Goal: Task Accomplishment & Management: Manage account settings

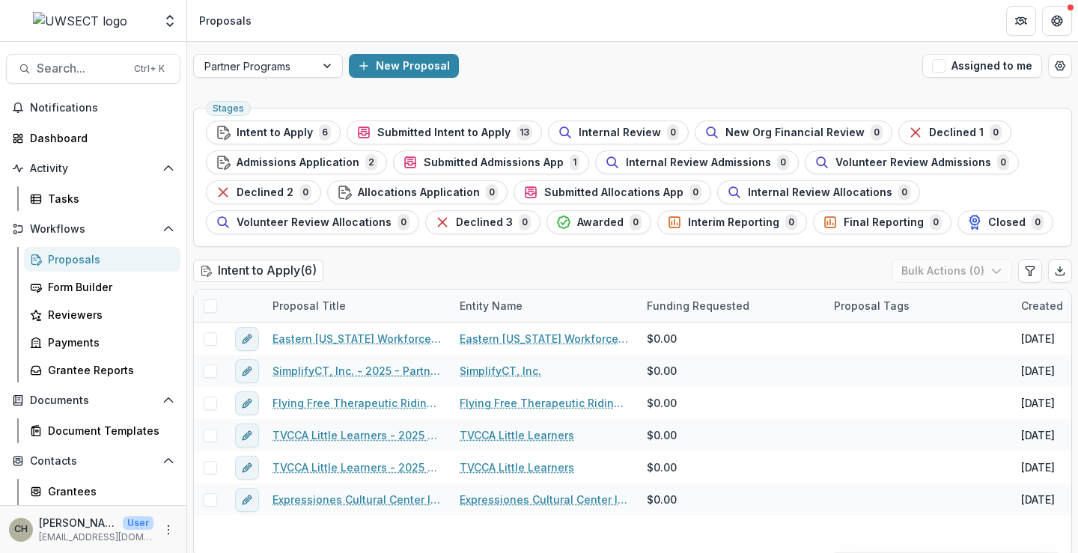
click at [100, 261] on div "Proposals" at bounding box center [108, 260] width 121 height 16
click at [64, 143] on div "Dashboard" at bounding box center [99, 138] width 139 height 16
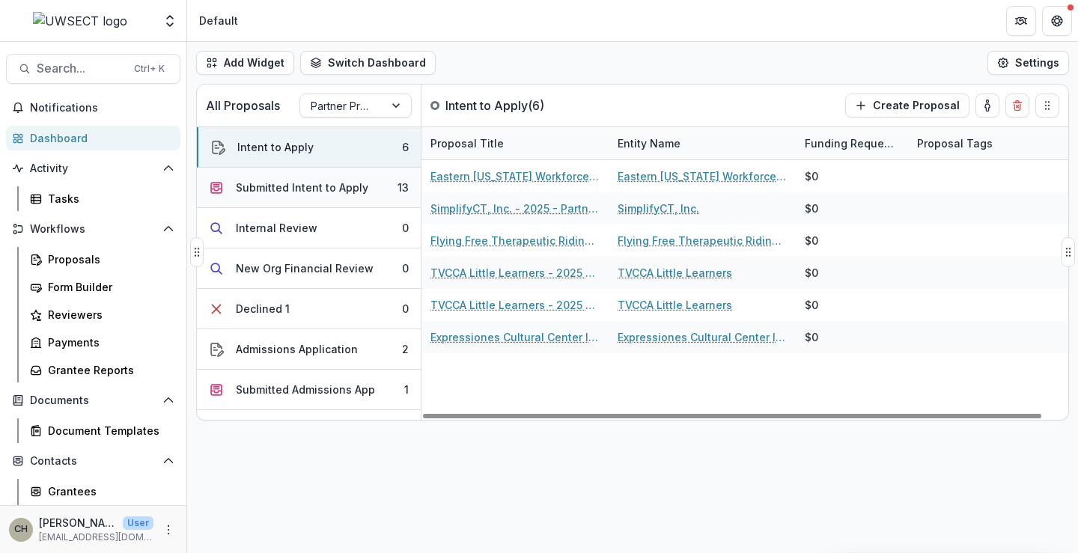
click at [300, 189] on div "Submitted Intent to Apply" at bounding box center [302, 188] width 133 height 16
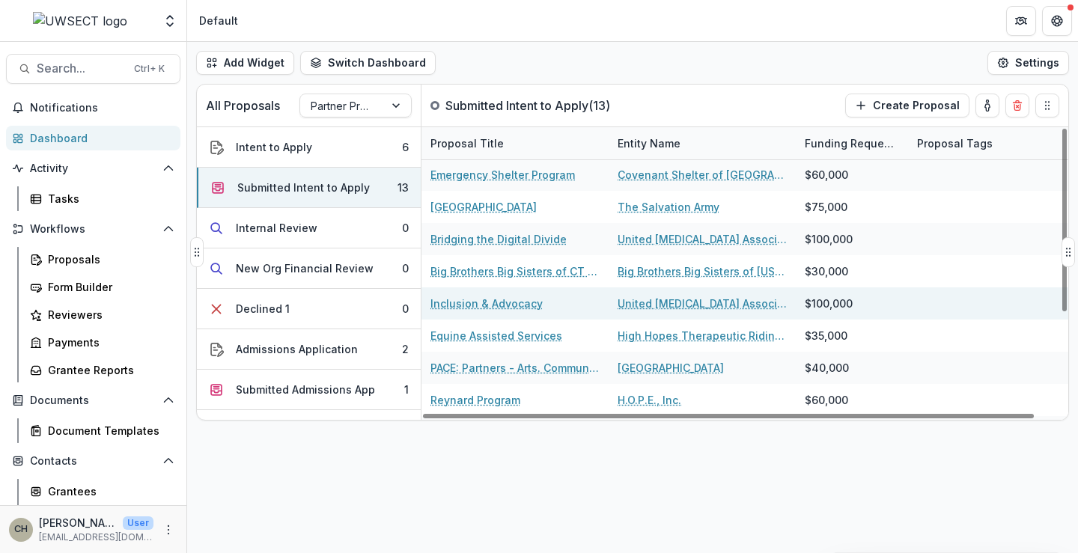
scroll to position [159, 0]
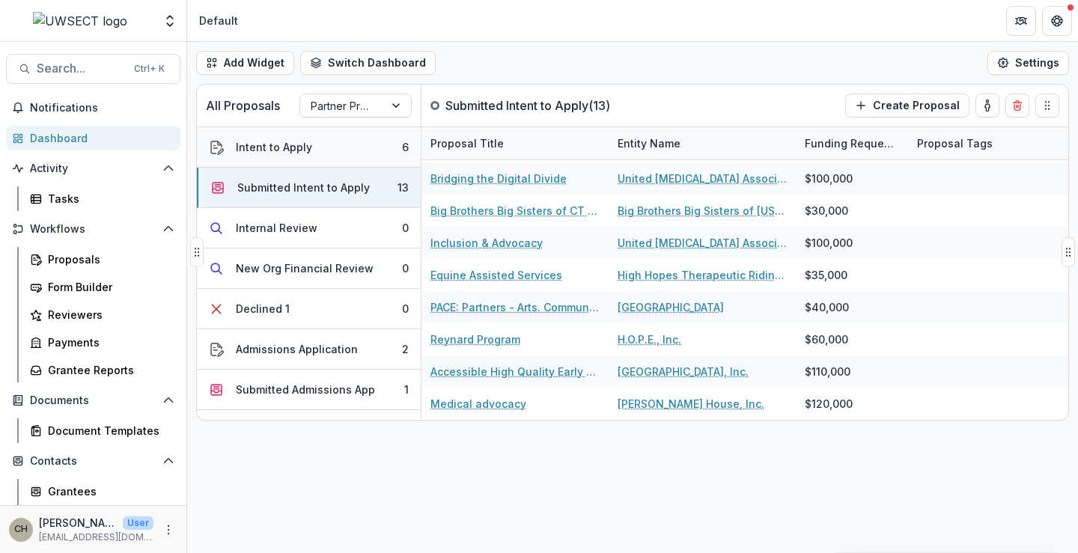
click at [330, 148] on button "Intent to Apply 6" at bounding box center [309, 147] width 224 height 40
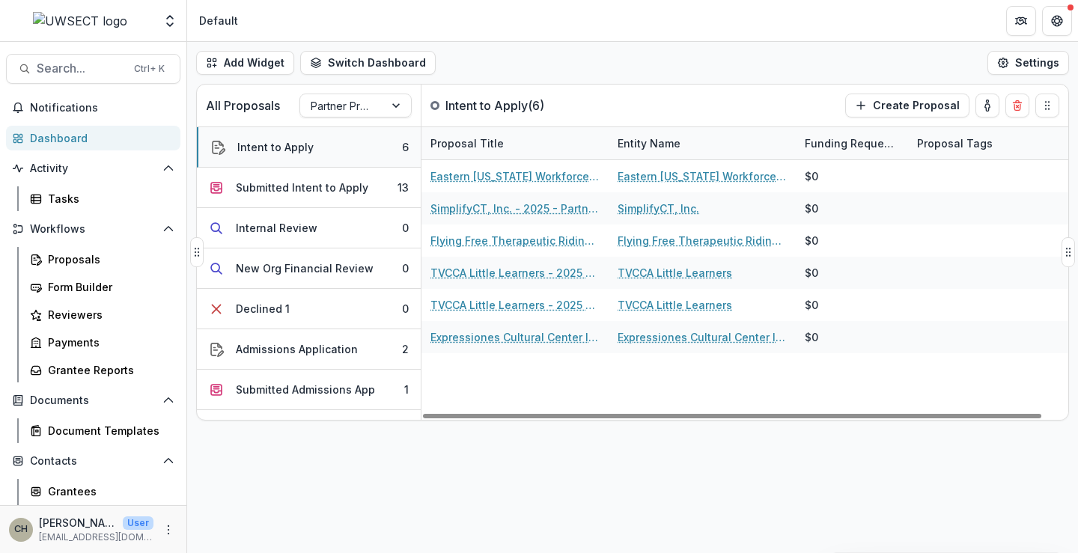
scroll to position [0, 0]
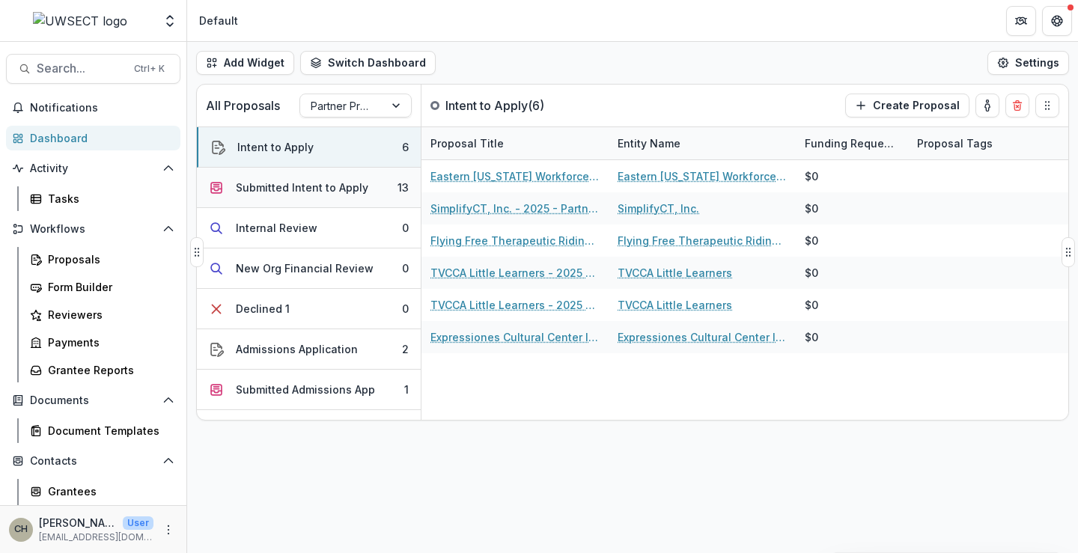
click at [321, 186] on div "Submitted Intent to Apply" at bounding box center [302, 188] width 133 height 16
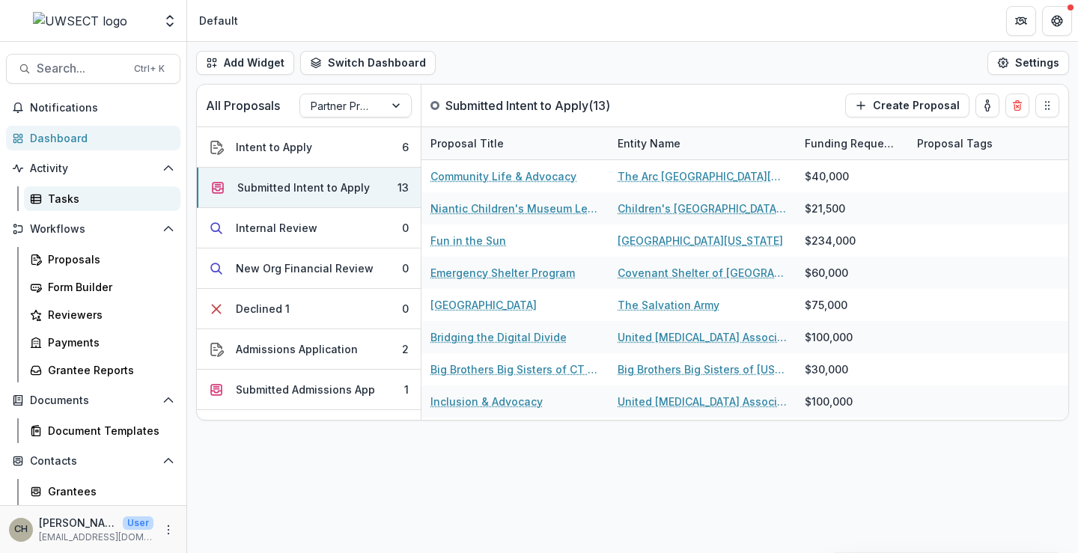
click at [70, 190] on link "Tasks" at bounding box center [102, 198] width 157 height 25
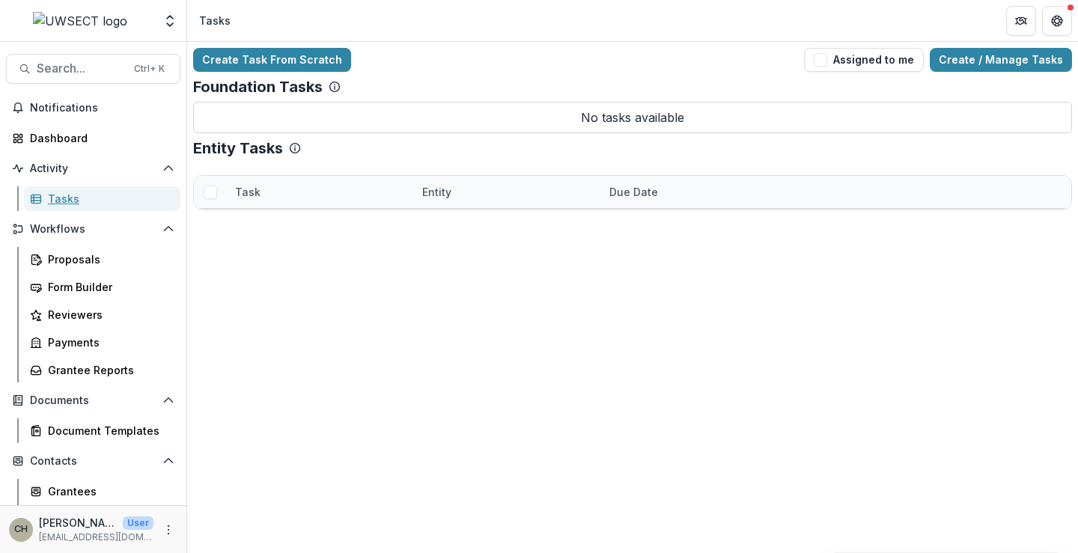
scroll to position [115, 0]
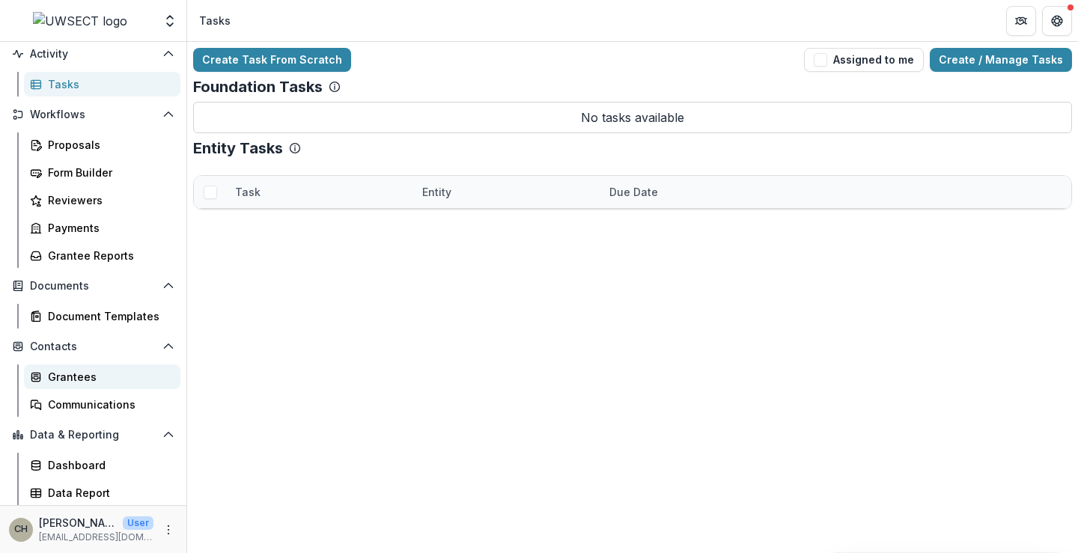
click at [71, 365] on link "Grantees" at bounding box center [102, 377] width 157 height 25
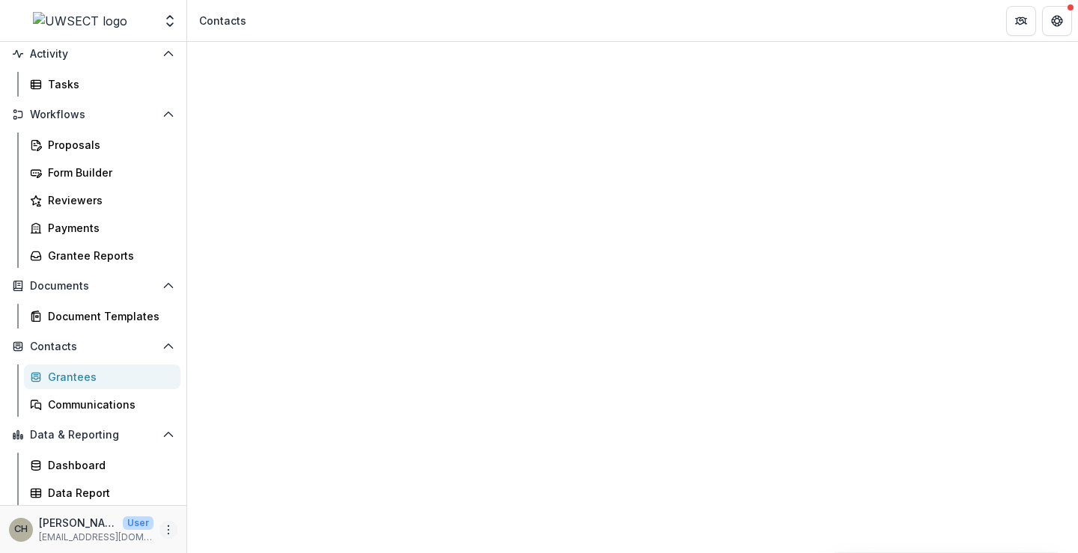
click at [163, 535] on icon "More" at bounding box center [169, 530] width 12 height 12
click at [234, 504] on link "User Settings" at bounding box center [263, 498] width 160 height 25
select select "****"
select select "********"
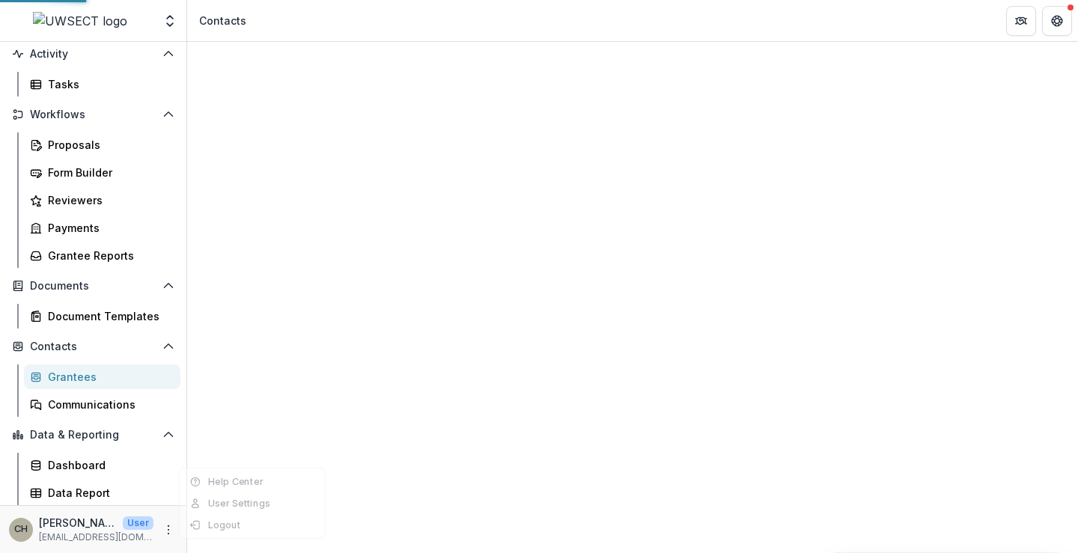
select select "********"
select select "**********"
select select "****"
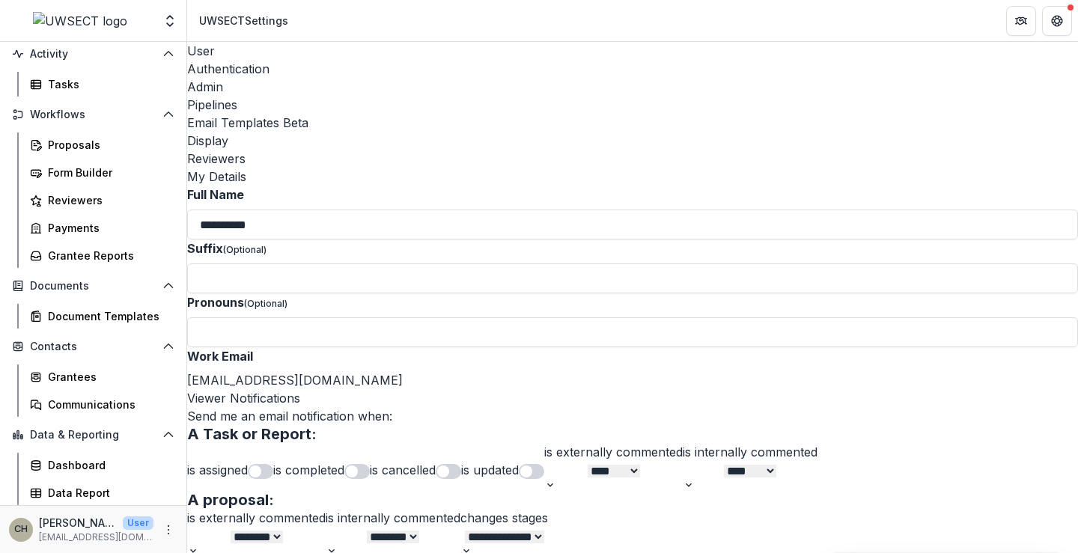
click at [696, 150] on div "Reviewers" at bounding box center [632, 159] width 891 height 18
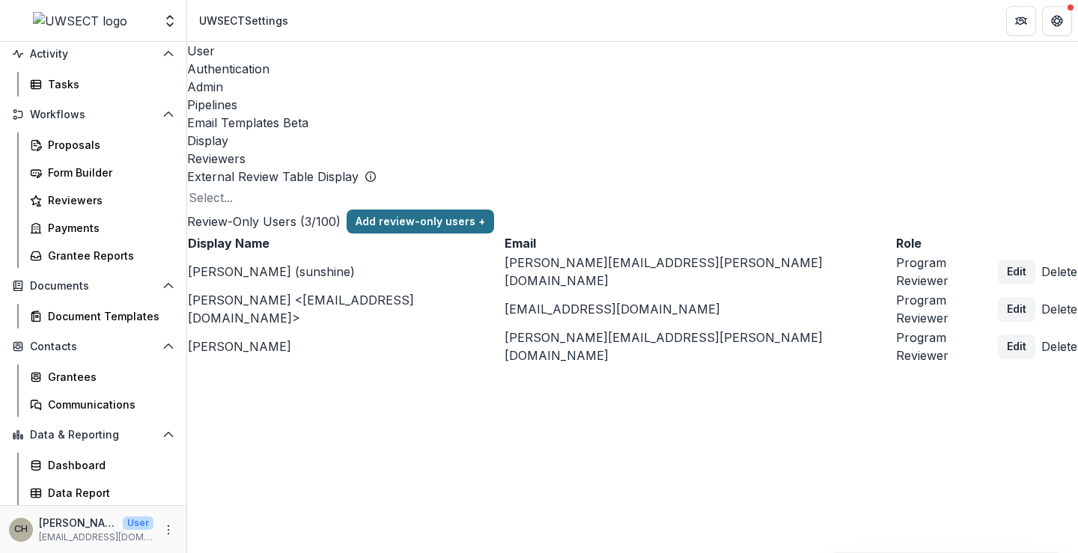
click at [494, 210] on button "Add review-only users +" at bounding box center [421, 222] width 148 height 24
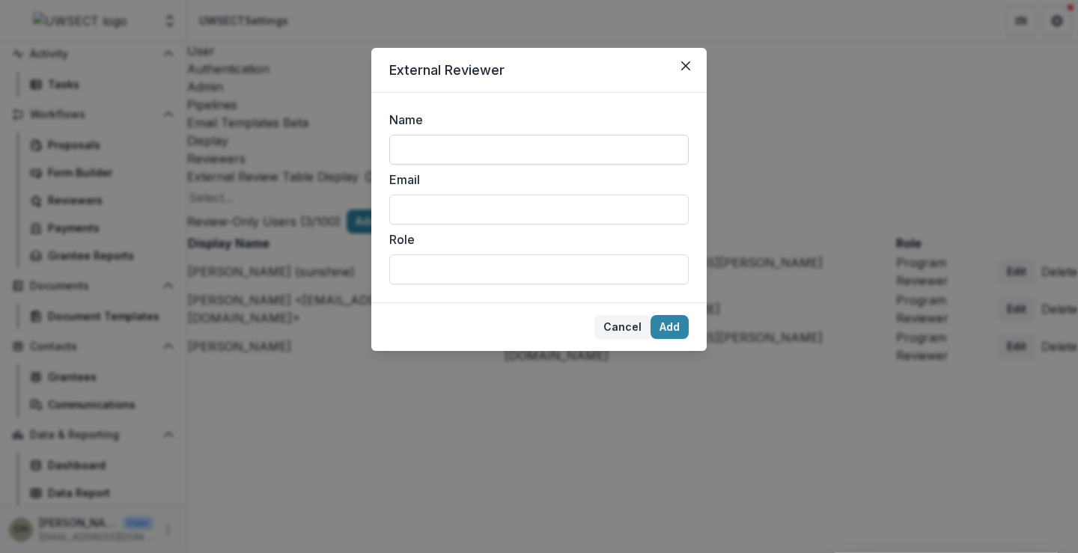
click at [548, 163] on input "Name" at bounding box center [539, 150] width 300 height 30
click at [562, 97] on form "Name Email Role" at bounding box center [539, 198] width 336 height 210
click at [512, 216] on input "Email" at bounding box center [539, 210] width 300 height 30
type input "**********"
click at [429, 262] on input "Role" at bounding box center [539, 270] width 300 height 30
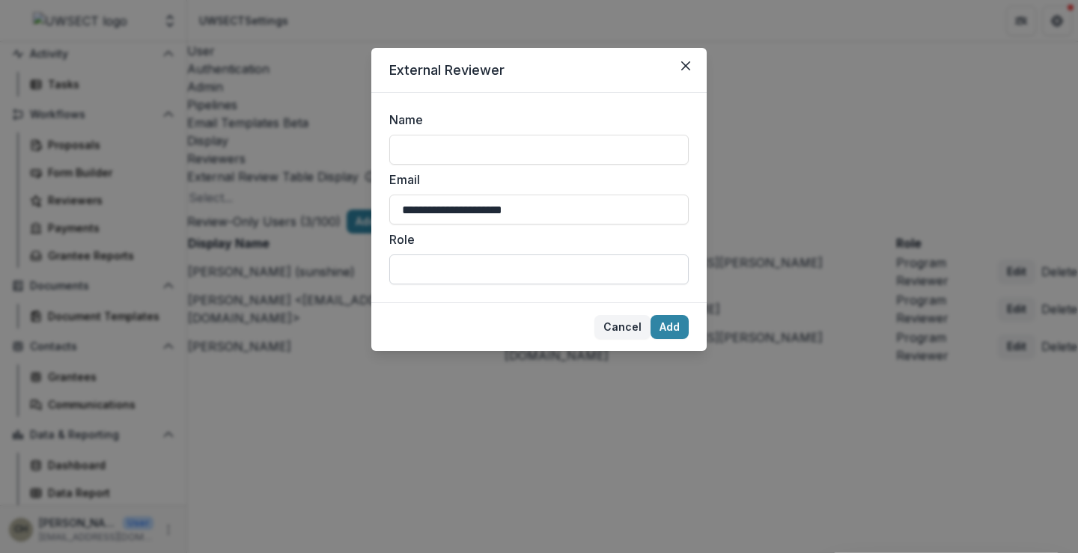
type input "**********"
click at [477, 150] on input "Name" at bounding box center [539, 150] width 300 height 30
drag, startPoint x: 483, startPoint y: 149, endPoint x: 373, endPoint y: 152, distance: 110.1
click at [373, 152] on form "**********" at bounding box center [539, 198] width 336 height 210
click at [638, 108] on form "**********" at bounding box center [539, 198] width 336 height 210
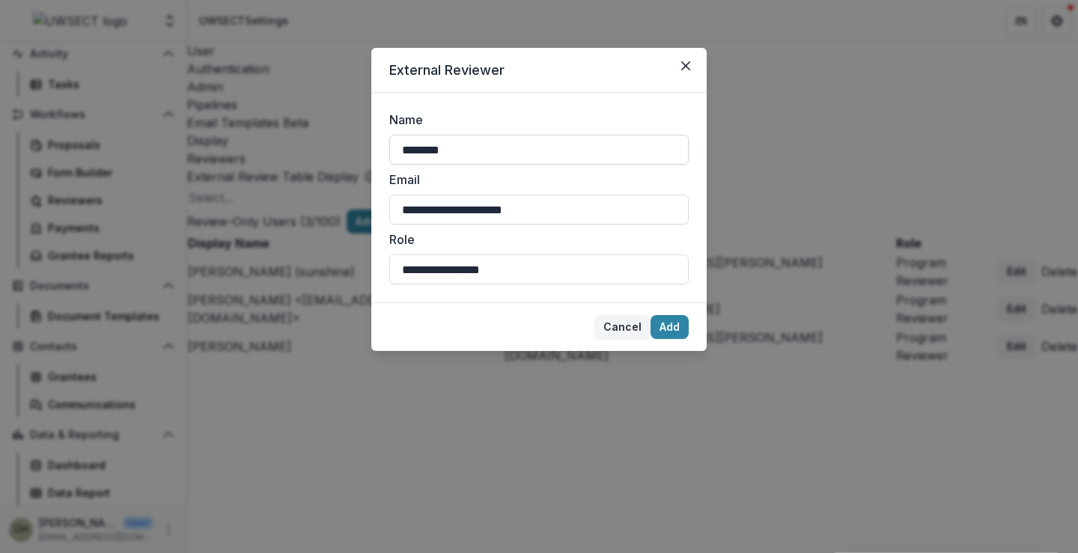
drag, startPoint x: 424, startPoint y: 151, endPoint x: 433, endPoint y: 143, distance: 12.2
click at [427, 148] on input "********" at bounding box center [539, 150] width 300 height 30
click at [525, 154] on input "********" at bounding box center [539, 150] width 300 height 30
type input "*********"
click at [669, 327] on button "Add" at bounding box center [670, 327] width 38 height 24
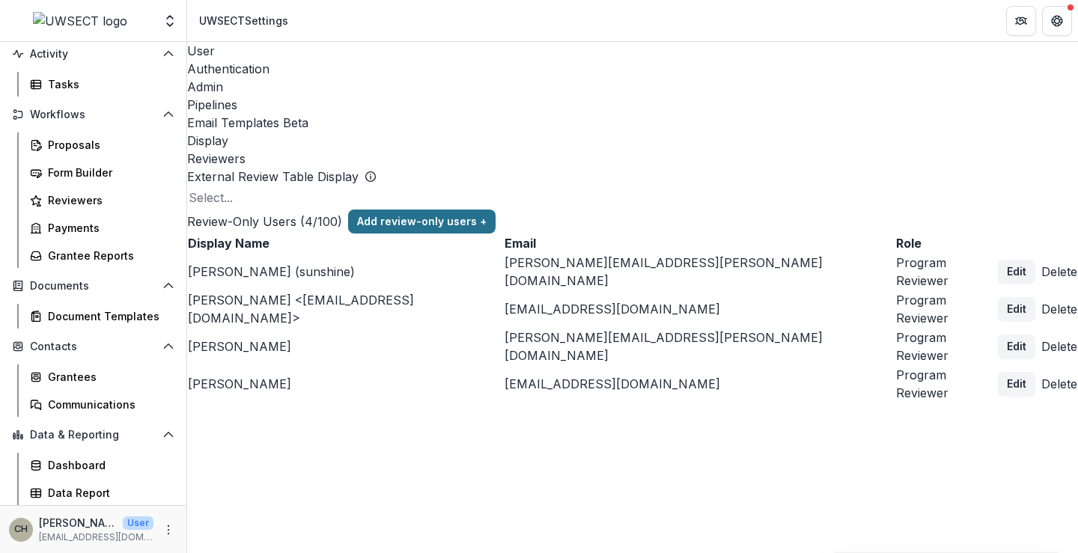
click at [496, 210] on button "Add review-only users +" at bounding box center [422, 222] width 148 height 24
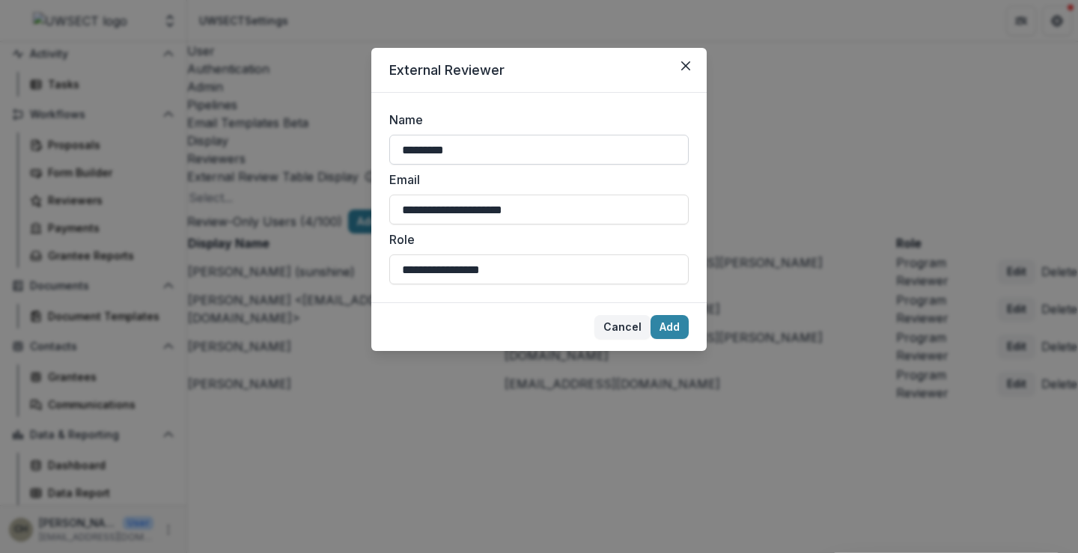
click at [557, 156] on input "*********" at bounding box center [539, 150] width 300 height 30
click at [574, 216] on input "**********" at bounding box center [539, 210] width 300 height 30
type input "*****"
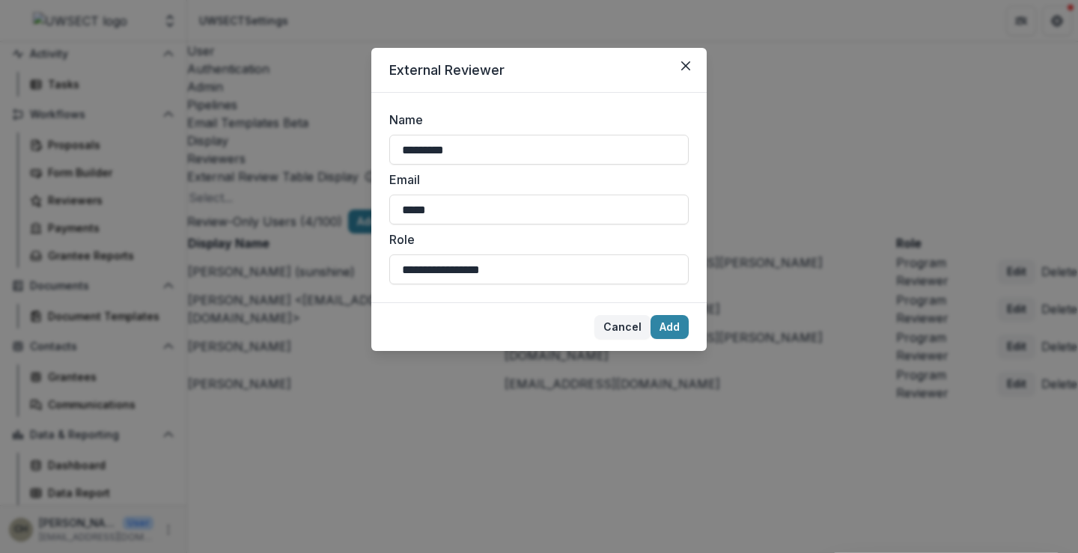
click at [673, 286] on form "**********" at bounding box center [539, 198] width 336 height 210
click at [621, 331] on button "Cancel" at bounding box center [623, 327] width 56 height 24
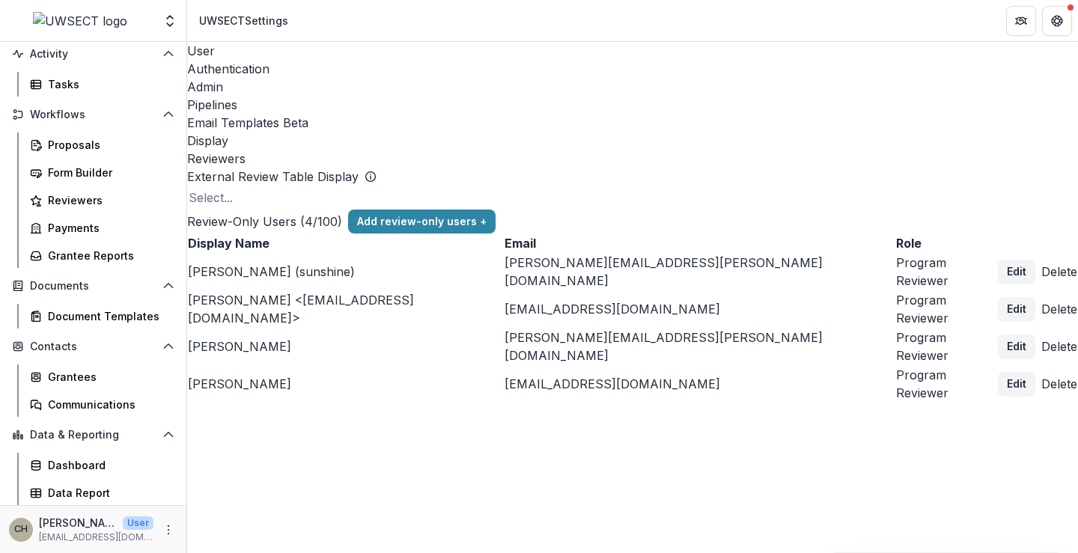
click at [448, 393] on p "Carl Hert" at bounding box center [345, 384] width 315 height 18
click at [998, 396] on button "Edit" at bounding box center [1016, 384] width 37 height 24
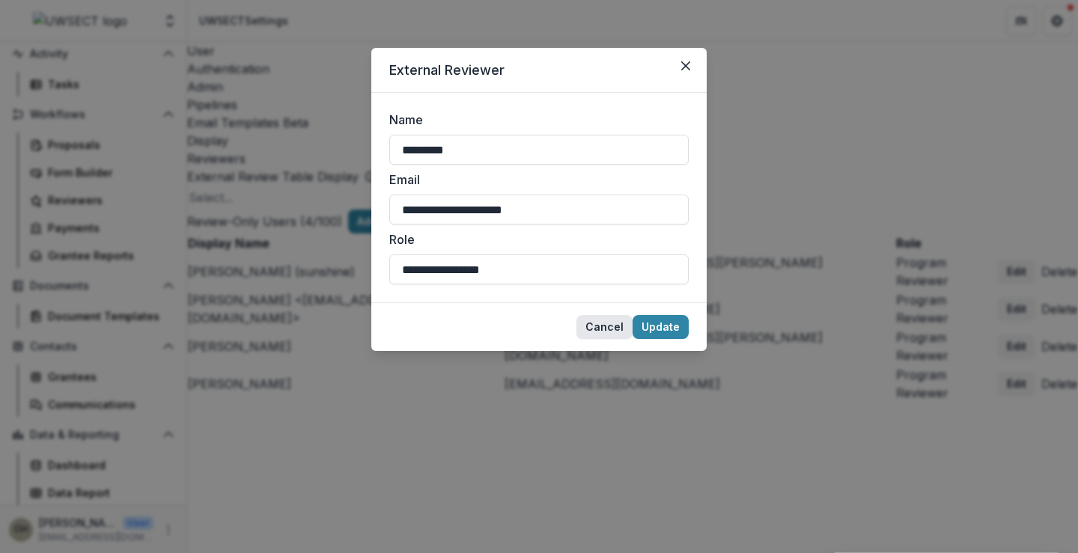
click at [590, 326] on button "Cancel" at bounding box center [605, 327] width 56 height 24
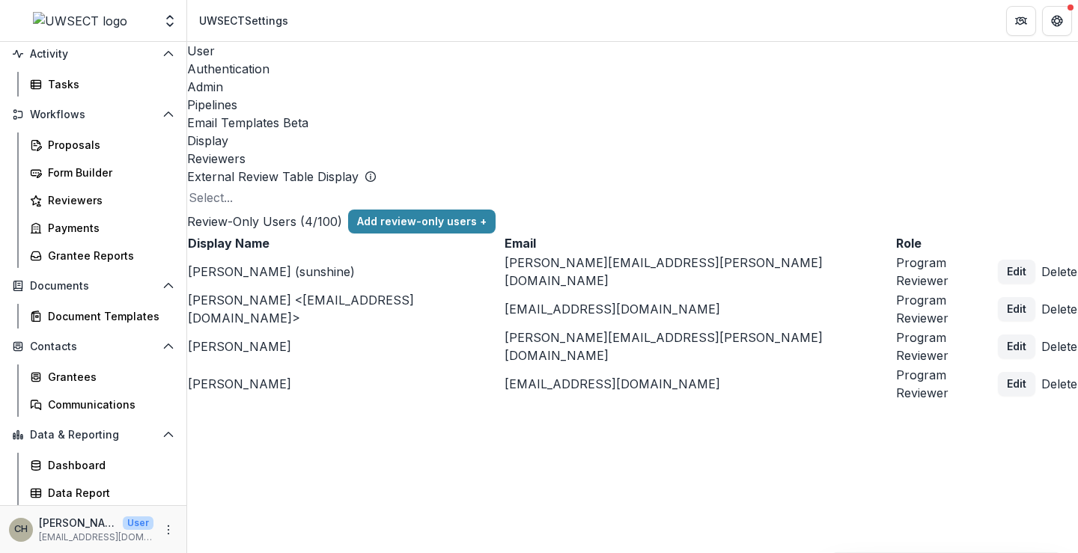
click at [497, 403] on div "External Review Table Display To pick up a draggable item, press the space bar.…" at bounding box center [632, 285] width 891 height 235
click at [88, 84] on div "Tasks" at bounding box center [108, 84] width 121 height 16
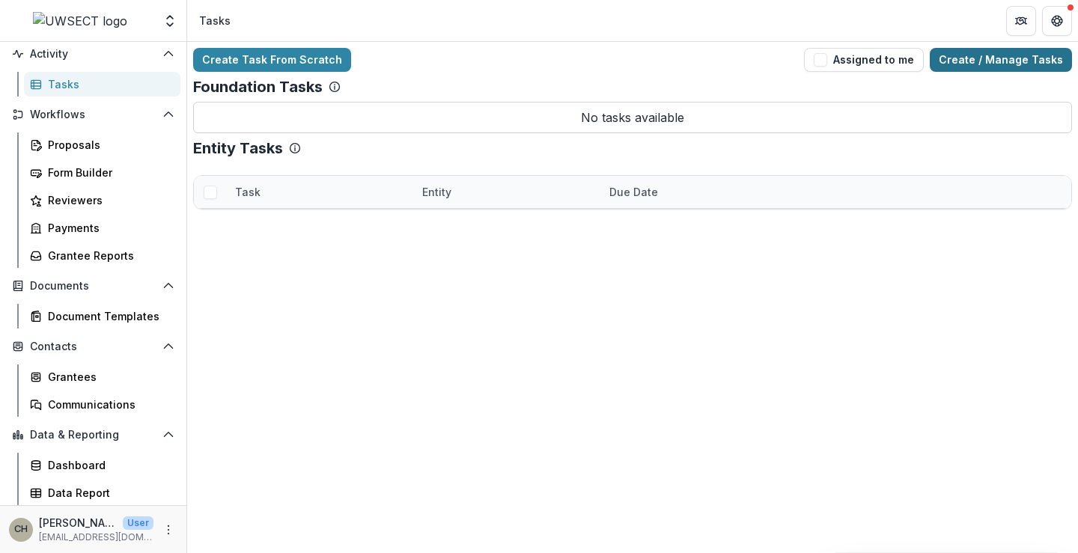
click at [959, 60] on link "Create / Manage Tasks" at bounding box center [1001, 60] width 142 height 24
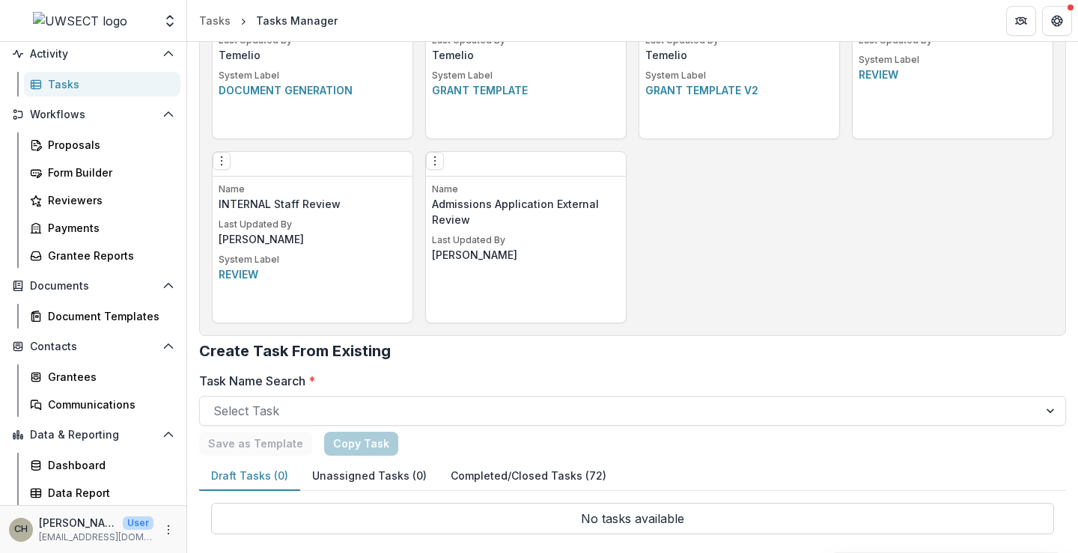
scroll to position [1074, 0]
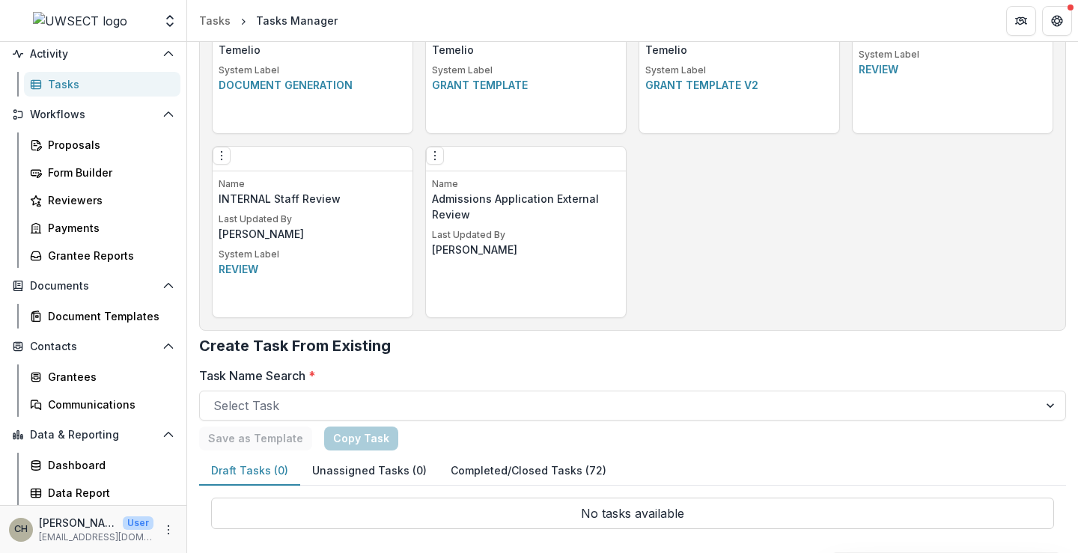
click at [461, 188] on p "Name" at bounding box center [526, 183] width 188 height 13
click at [449, 169] on div "Edit Make a Copy Create Task From Template Delete Task" at bounding box center [526, 159] width 200 height 25
click at [441, 161] on icon "Options" at bounding box center [435, 156] width 12 height 12
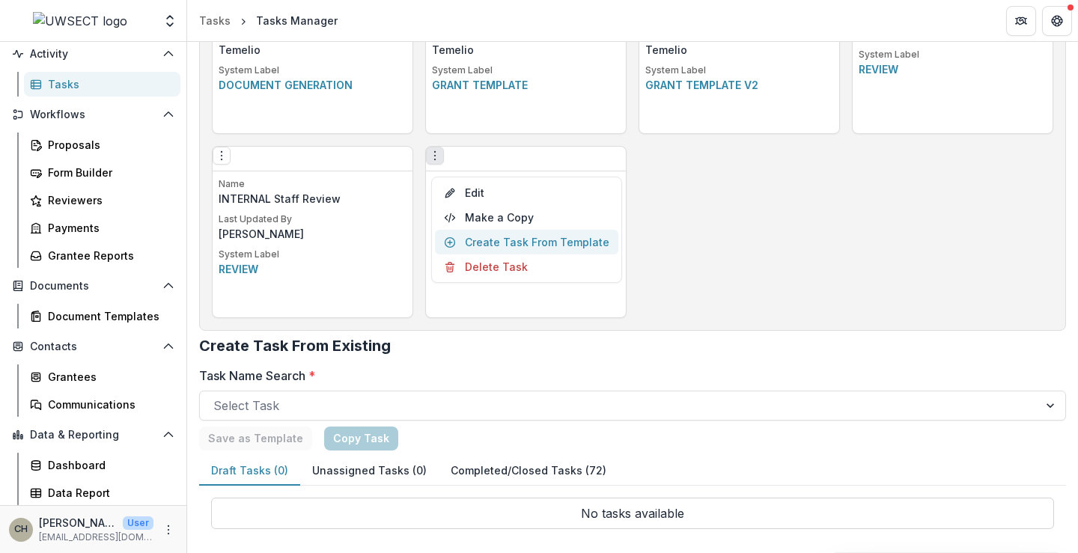
click at [532, 240] on link "Create Task From Template" at bounding box center [526, 242] width 183 height 25
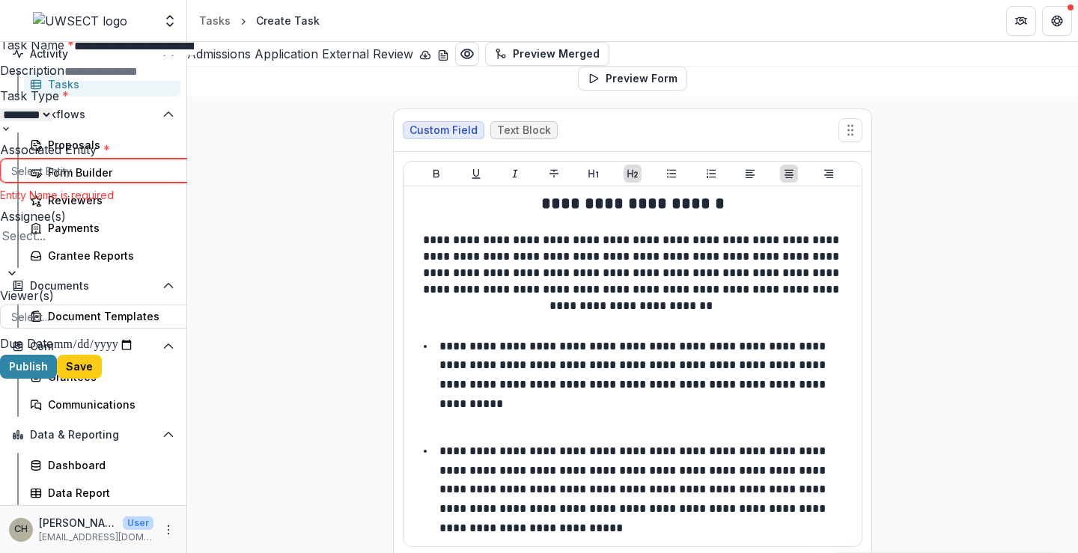
click at [841, 180] on div at bounding box center [525, 171] width 1029 height 19
click at [110, 157] on label "Associated Entity *" at bounding box center [55, 149] width 110 height 15
click at [14, 179] on input "Associated Entity *" at bounding box center [12, 171] width 3 height 16
click at [1050, 15] on button "Close" at bounding box center [1057, 18] width 24 height 24
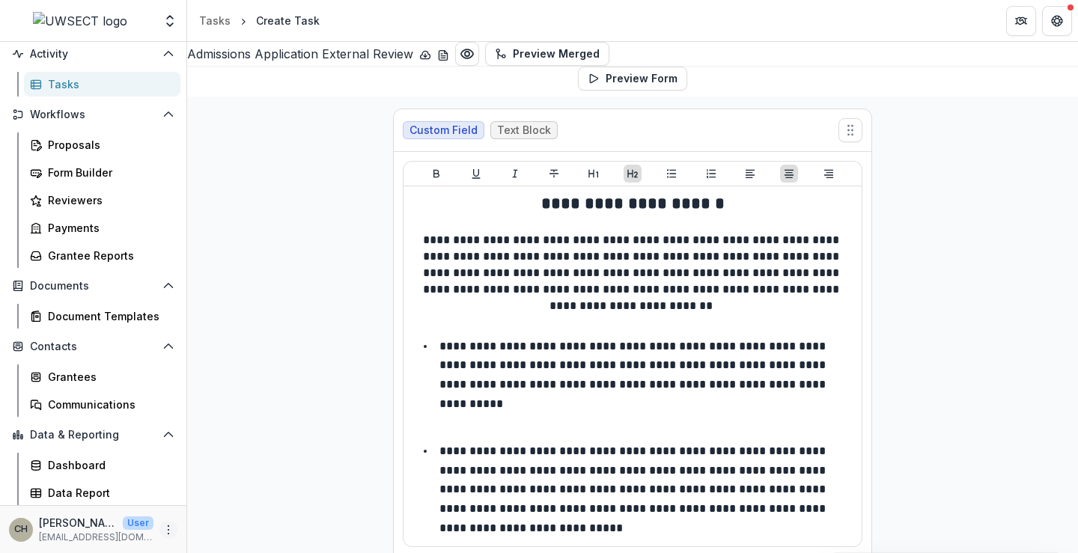
click at [167, 529] on icon "More" at bounding box center [169, 530] width 12 height 12
click at [254, 499] on link "User Settings" at bounding box center [263, 498] width 160 height 25
select select "****"
select select "********"
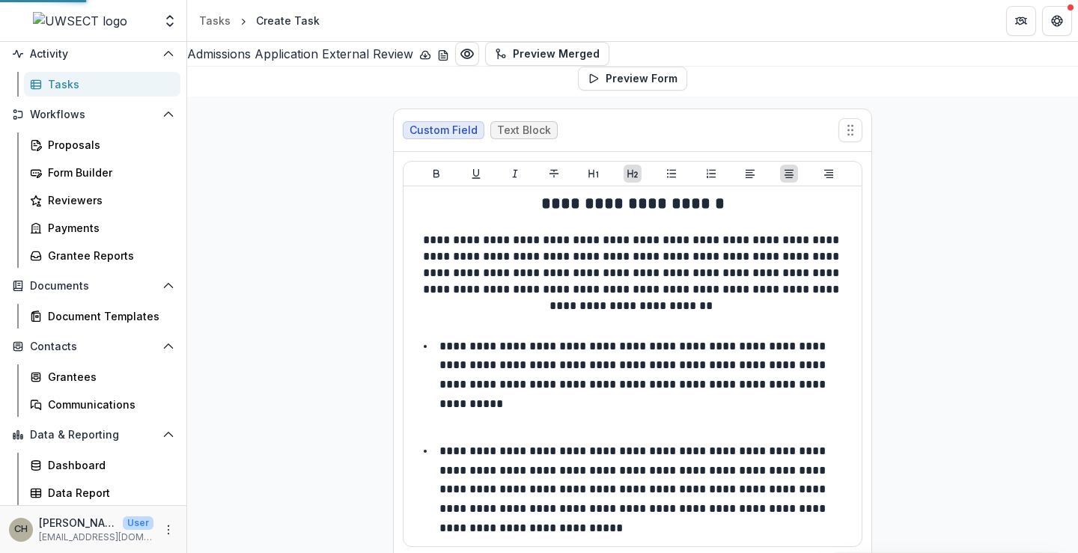
select select "********"
select select "**********"
select select "****"
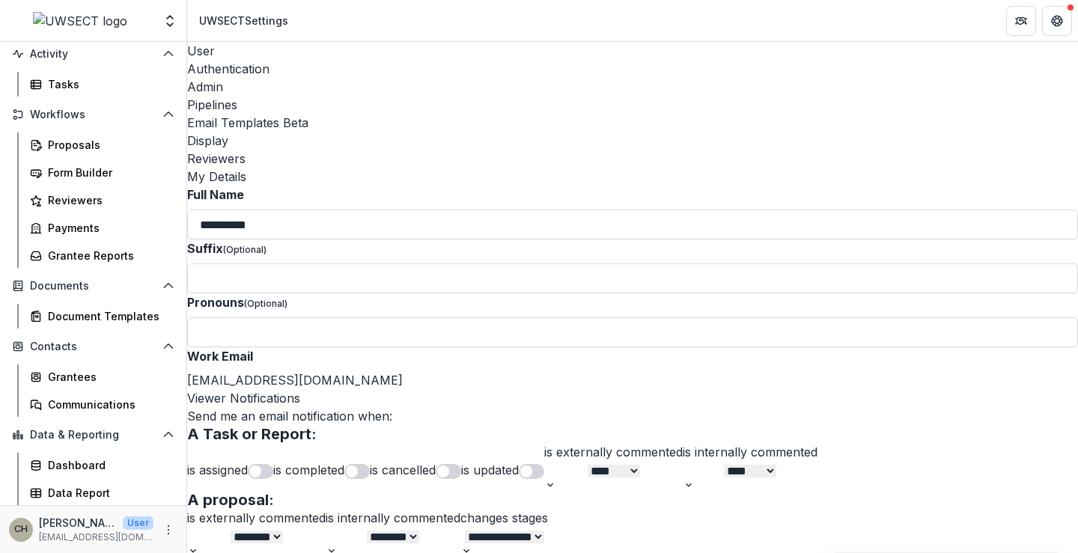
click at [659, 150] on div "Reviewers" at bounding box center [632, 159] width 891 height 18
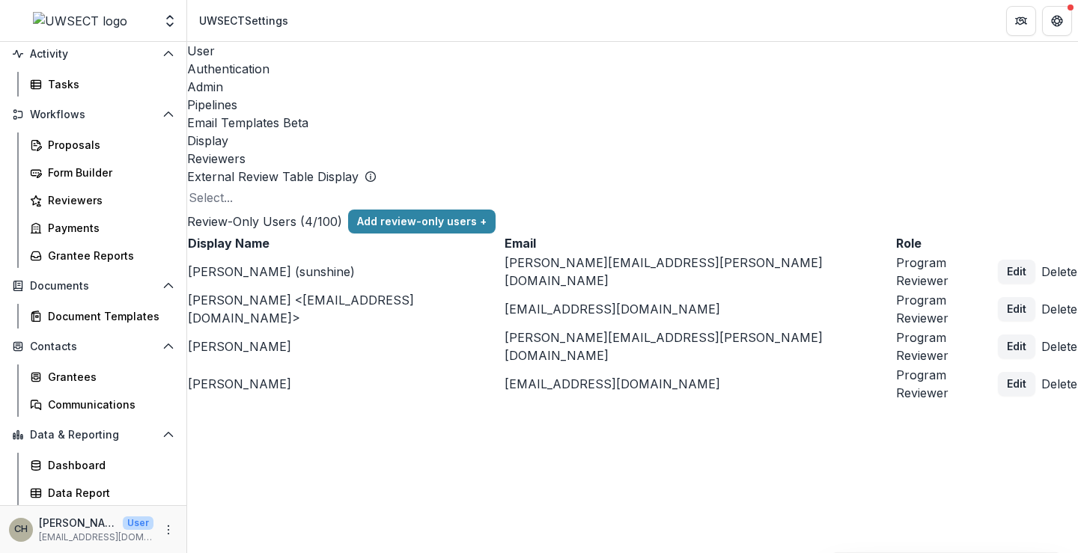
click at [1042, 393] on button "Delete" at bounding box center [1060, 384] width 36 height 18
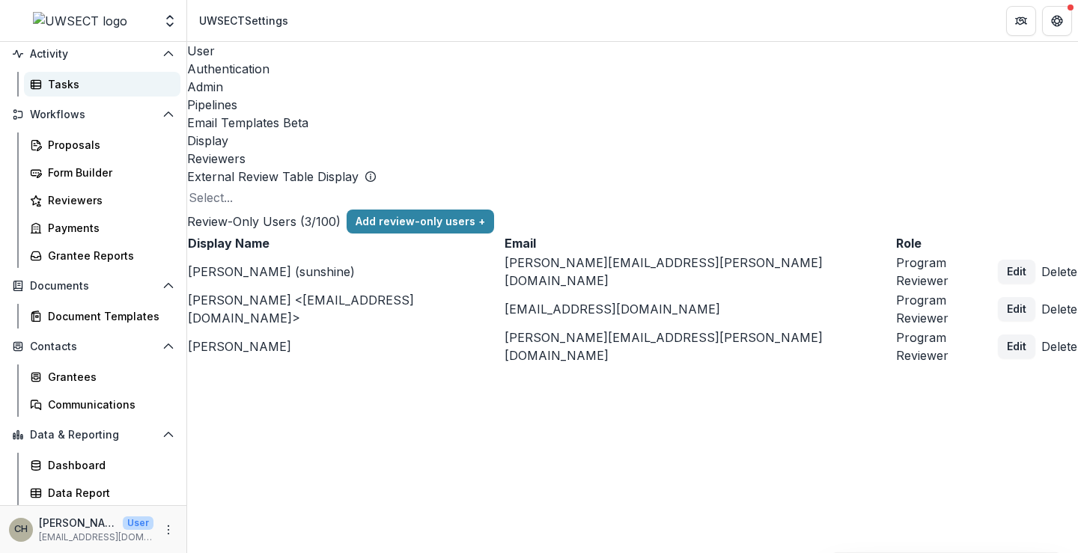
click at [60, 85] on div "Tasks" at bounding box center [108, 84] width 121 height 16
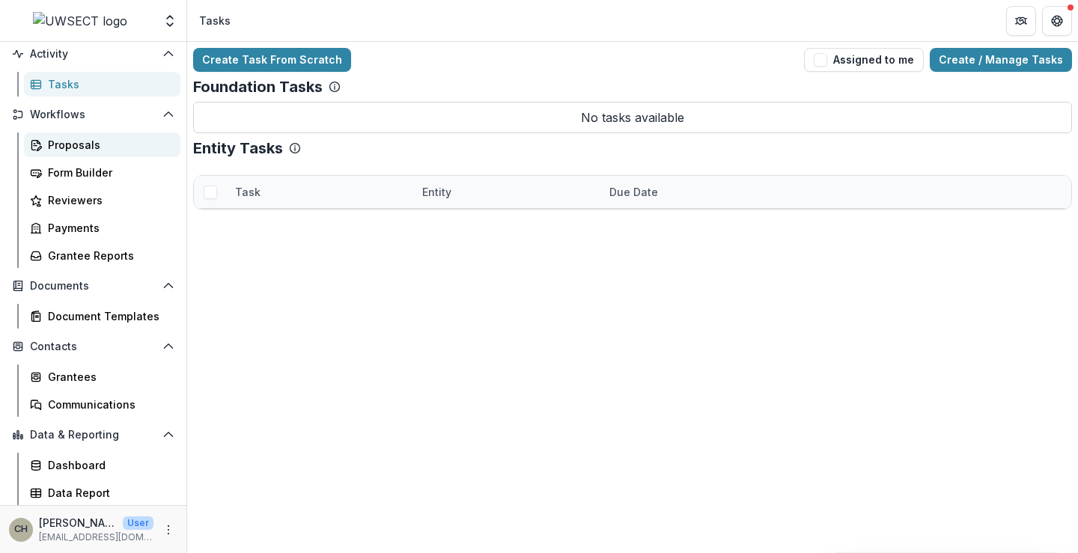
click at [81, 142] on div "Proposals" at bounding box center [108, 145] width 121 height 16
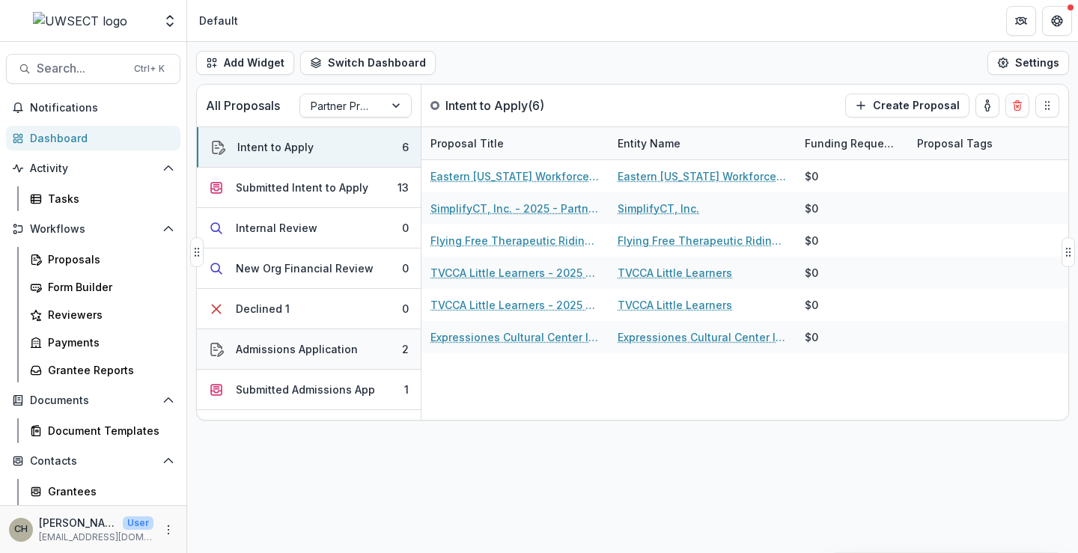
click at [320, 362] on button "Admissions Application 2" at bounding box center [309, 350] width 224 height 40
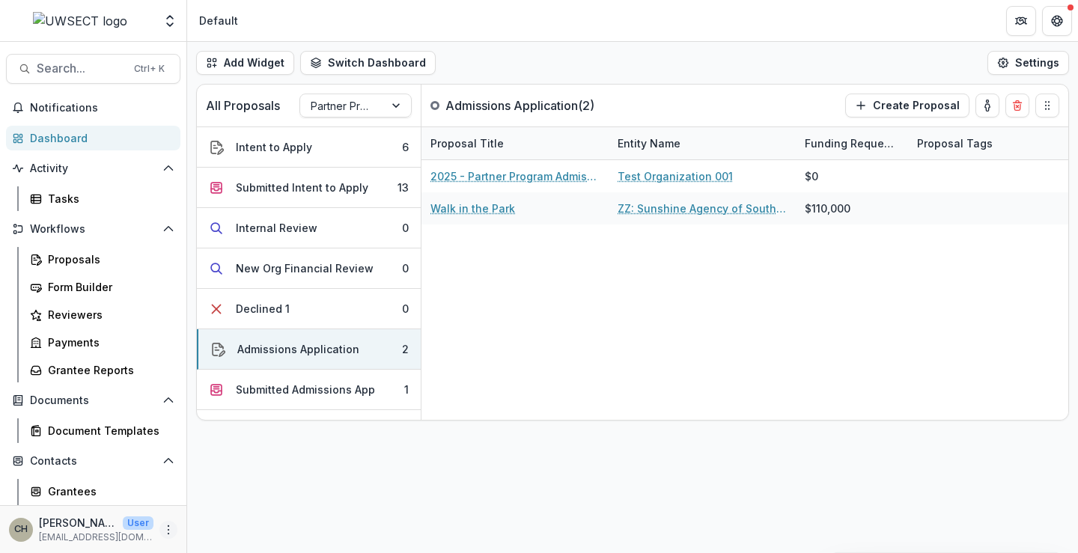
click at [168, 529] on icon "More" at bounding box center [169, 530] width 12 height 12
click at [231, 499] on link "User Settings" at bounding box center [263, 498] width 160 height 25
select select "****"
select select "********"
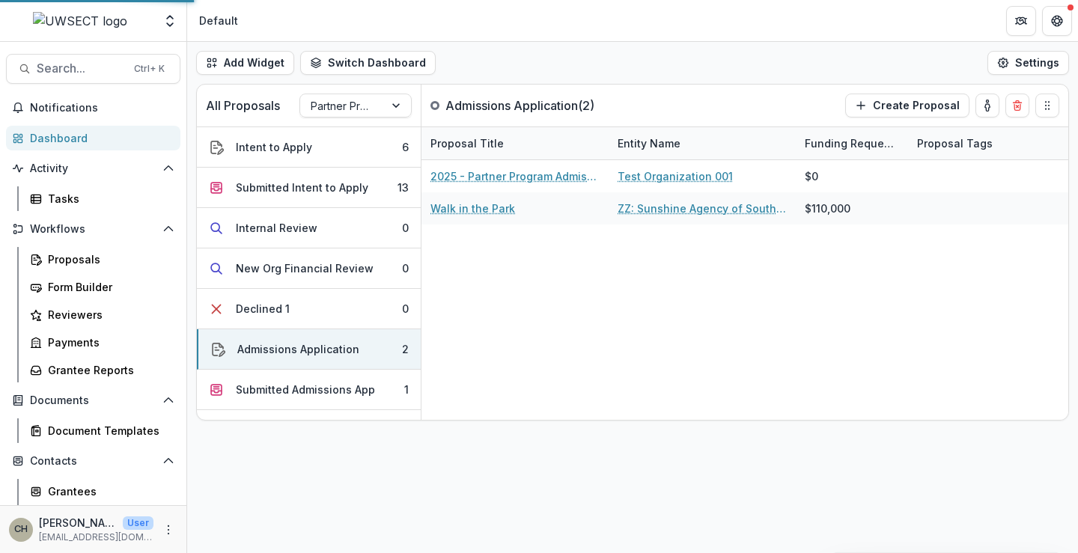
select select "********"
select select "**********"
select select "****"
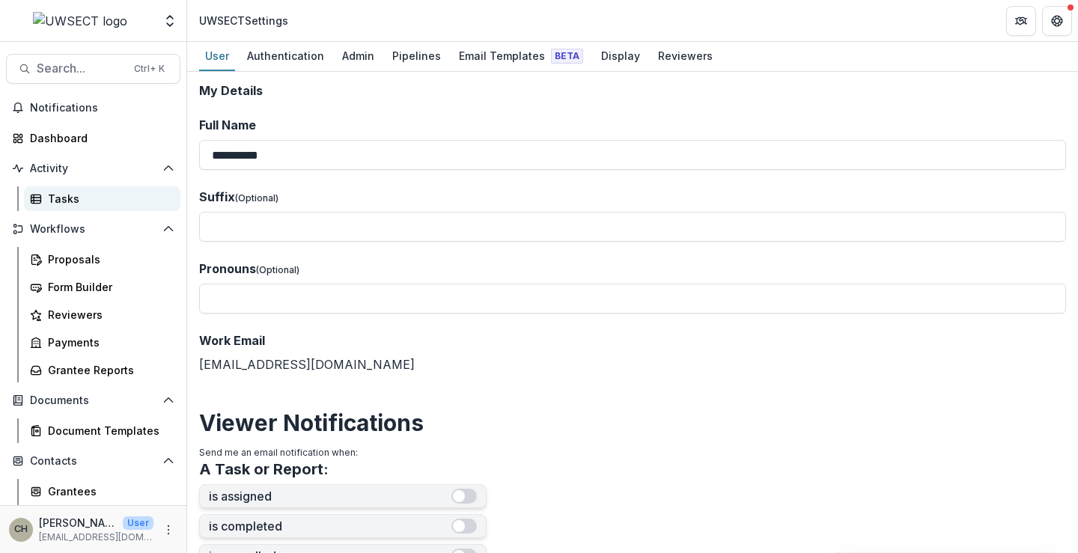
click at [70, 189] on link "Tasks" at bounding box center [102, 198] width 157 height 25
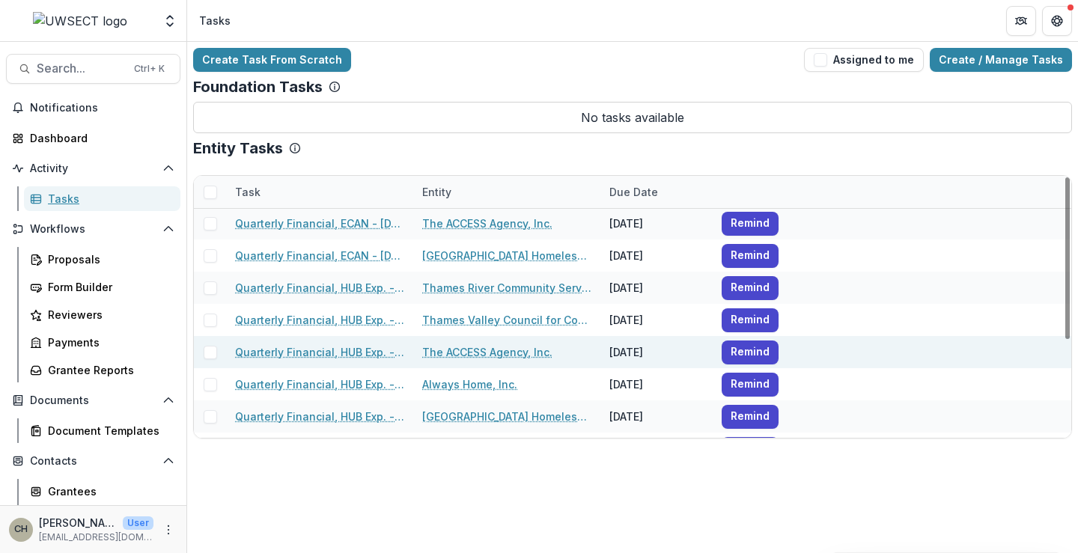
scroll to position [157, 0]
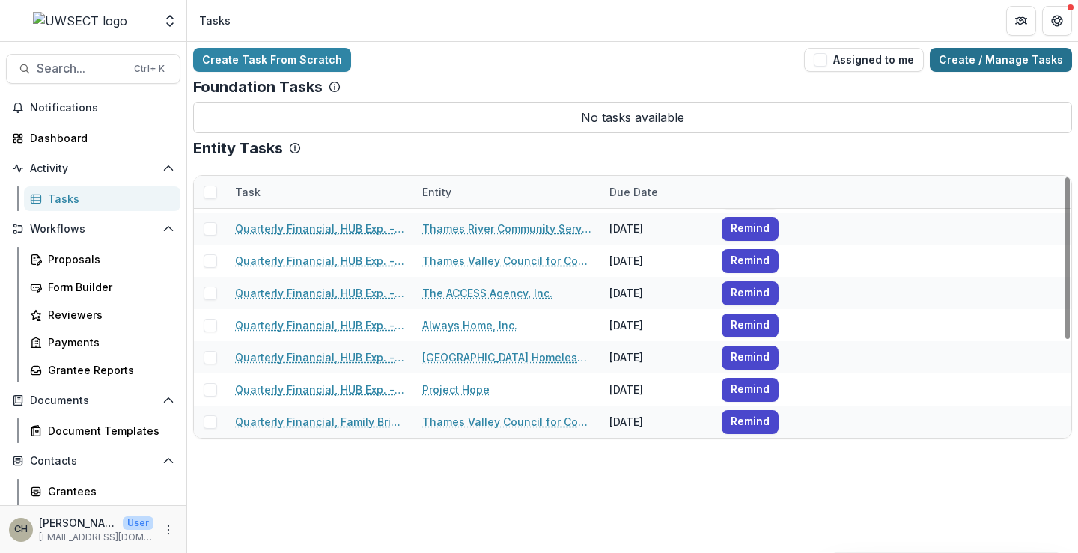
click at [977, 64] on link "Create / Manage Tasks" at bounding box center [1001, 60] width 142 height 24
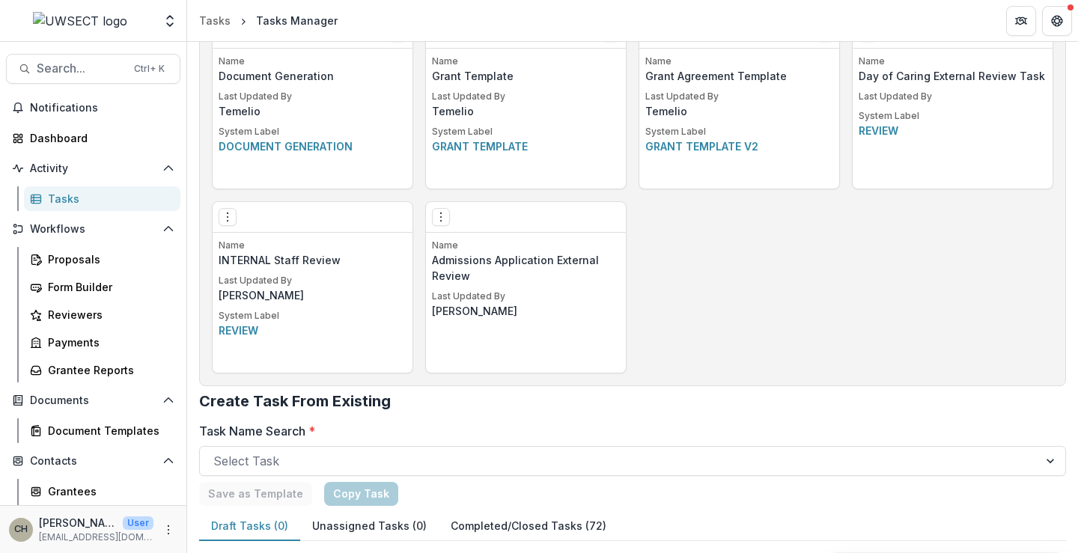
scroll to position [1074, 0]
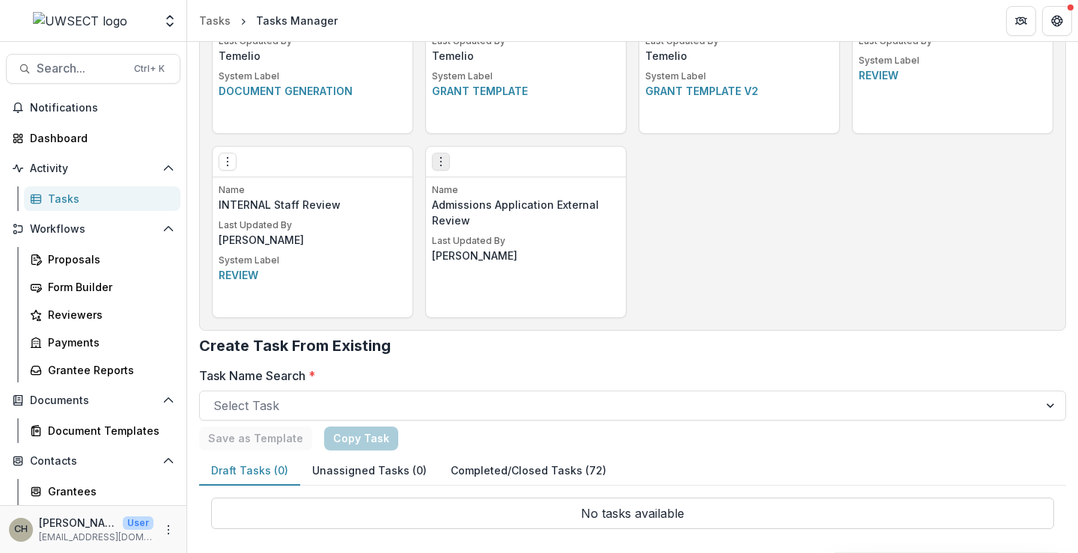
click at [437, 163] on icon "Options" at bounding box center [441, 162] width 12 height 12
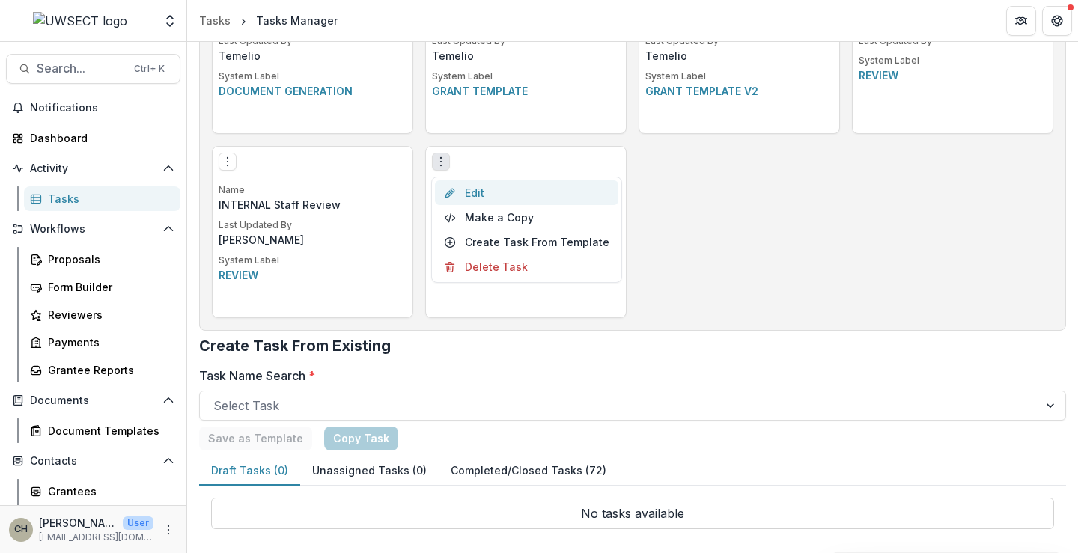
click at [470, 189] on link "Edit" at bounding box center [526, 192] width 183 height 25
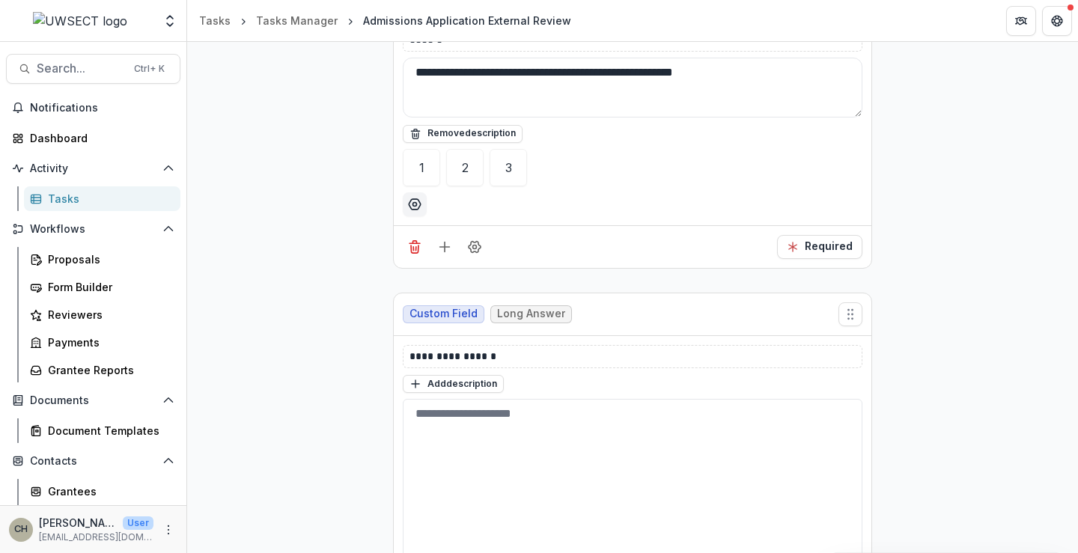
scroll to position [1706, 0]
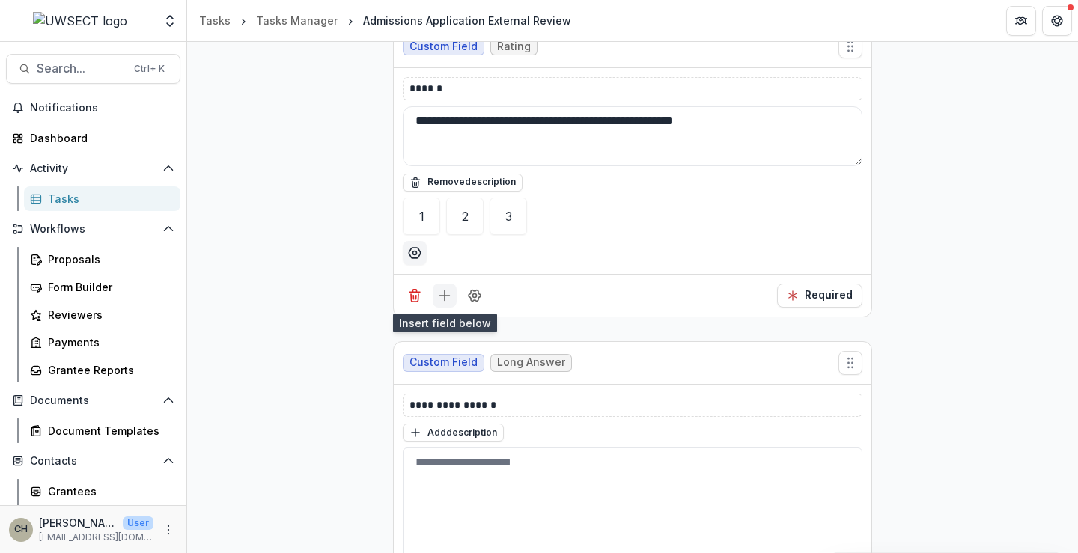
click at [445, 296] on line "Add field" at bounding box center [445, 296] width 10 height 0
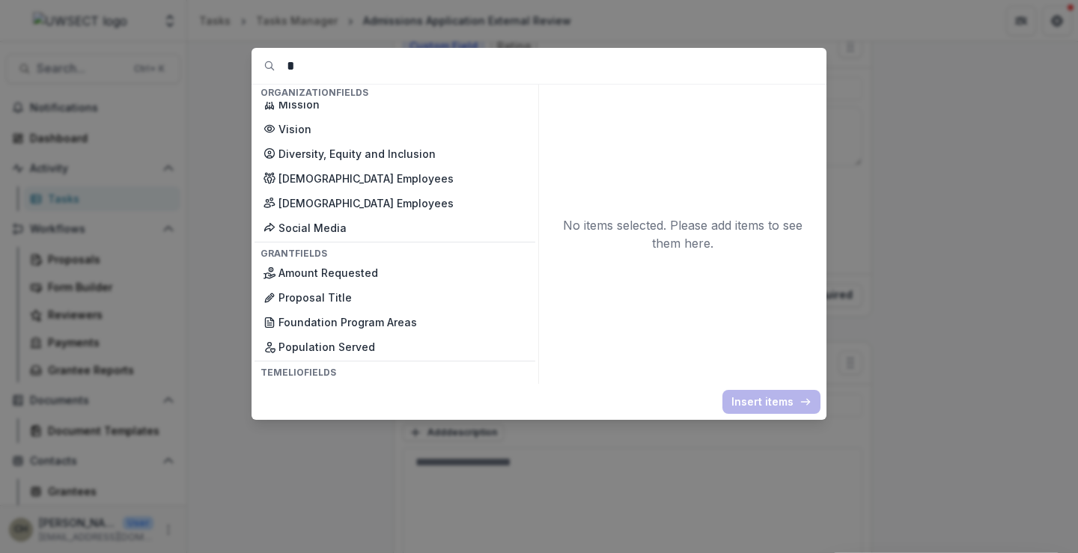
scroll to position [0, 0]
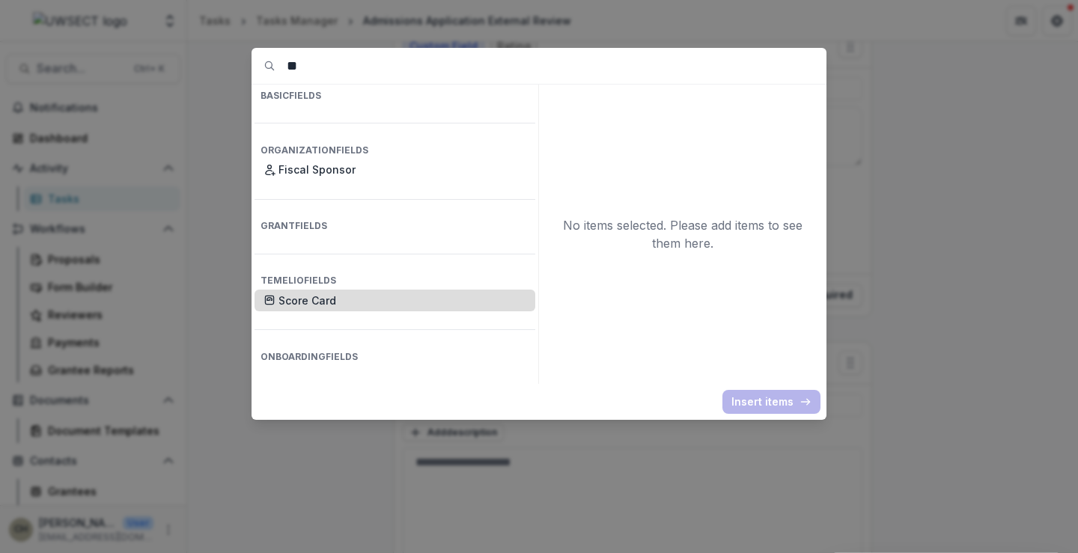
type input "**"
click at [406, 293] on p "Score Card" at bounding box center [403, 301] width 248 height 16
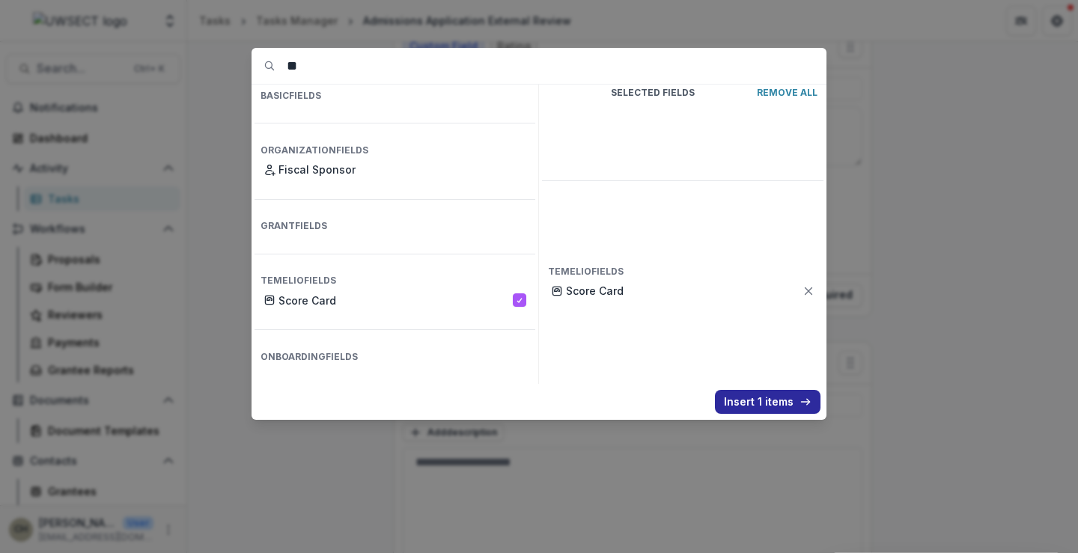
click at [794, 397] on button "Insert 1 items" at bounding box center [768, 402] width 106 height 24
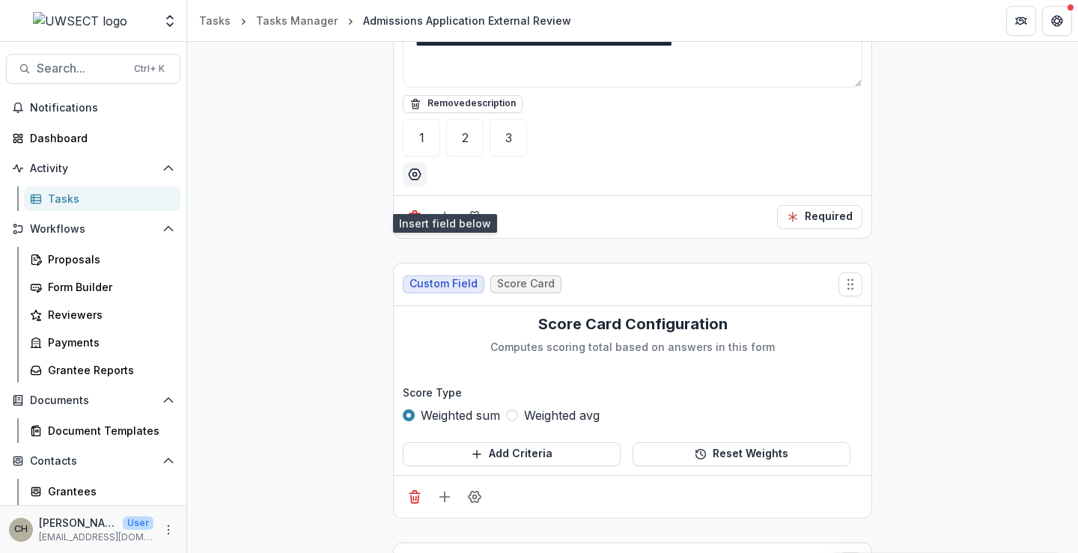
scroll to position [1856, 0]
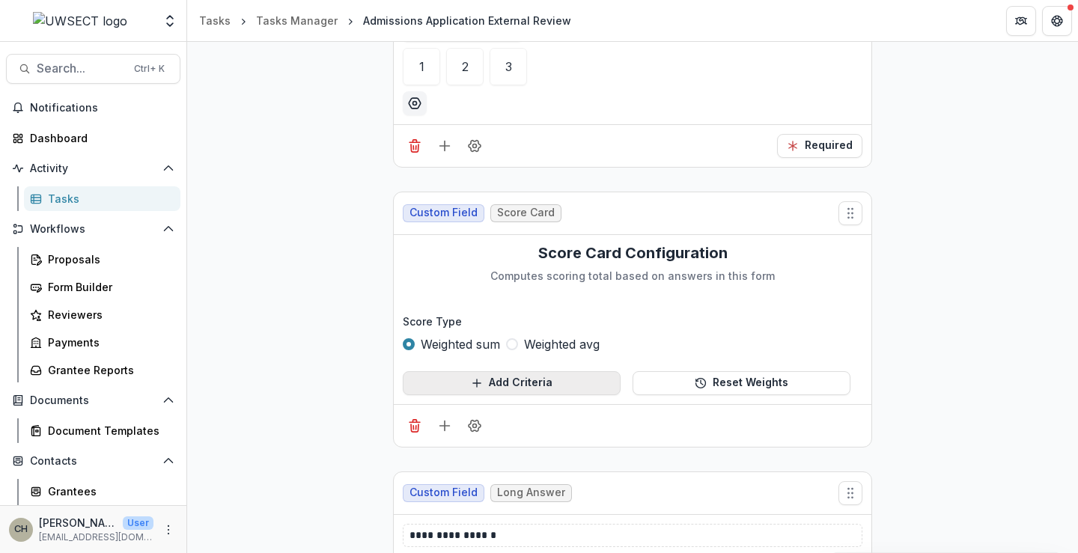
click at [488, 384] on button "Add Criteria" at bounding box center [512, 383] width 218 height 24
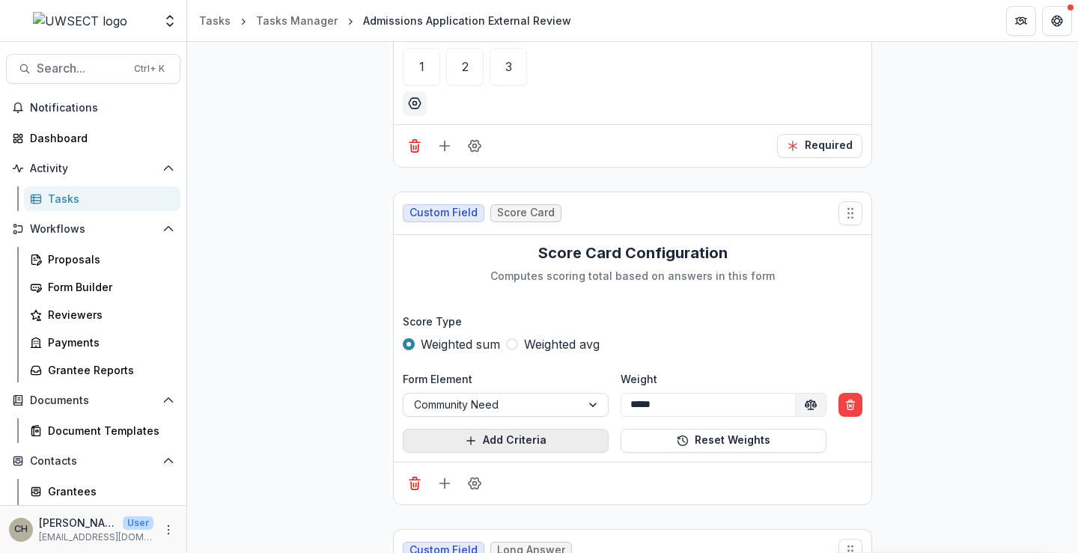
click at [487, 441] on button "Add Criteria" at bounding box center [506, 441] width 206 height 24
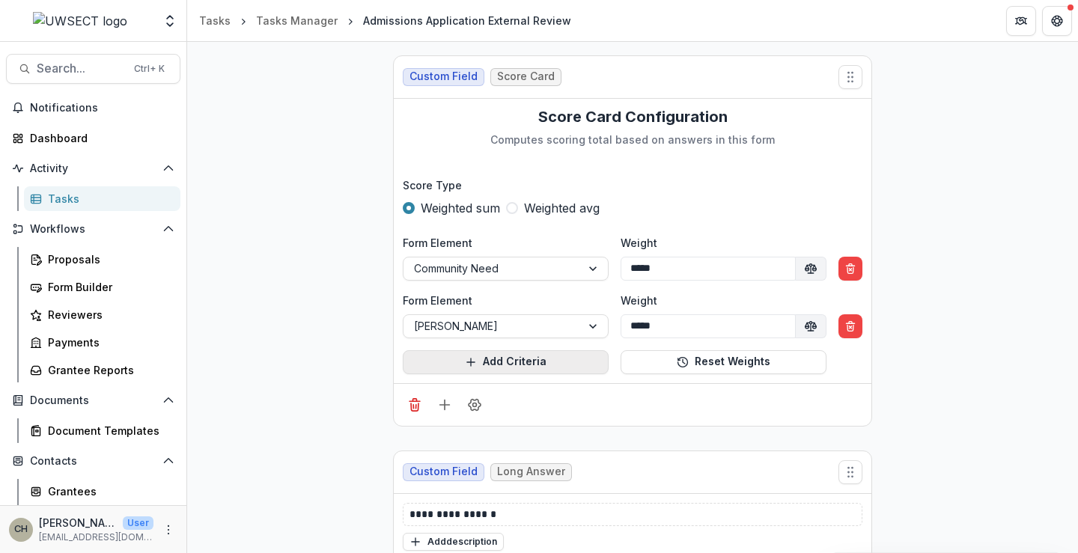
scroll to position [2006, 0]
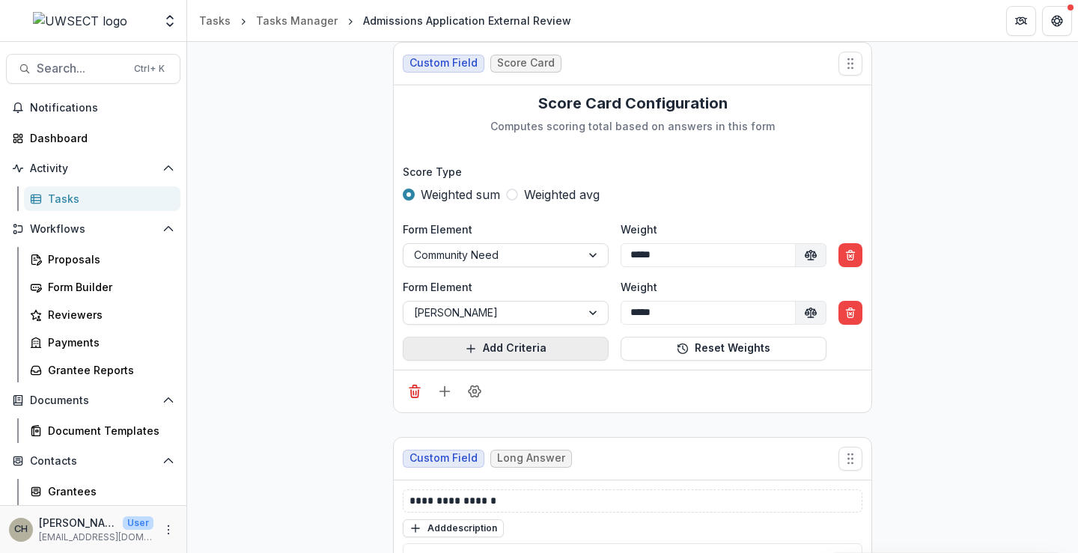
click at [505, 353] on button "Add Criteria" at bounding box center [506, 349] width 206 height 24
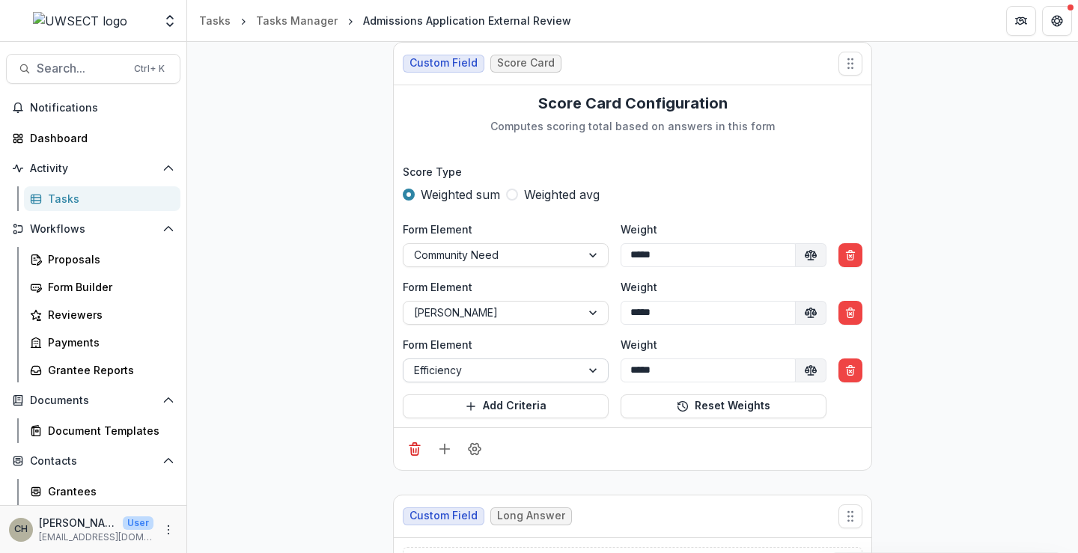
scroll to position [2080, 0]
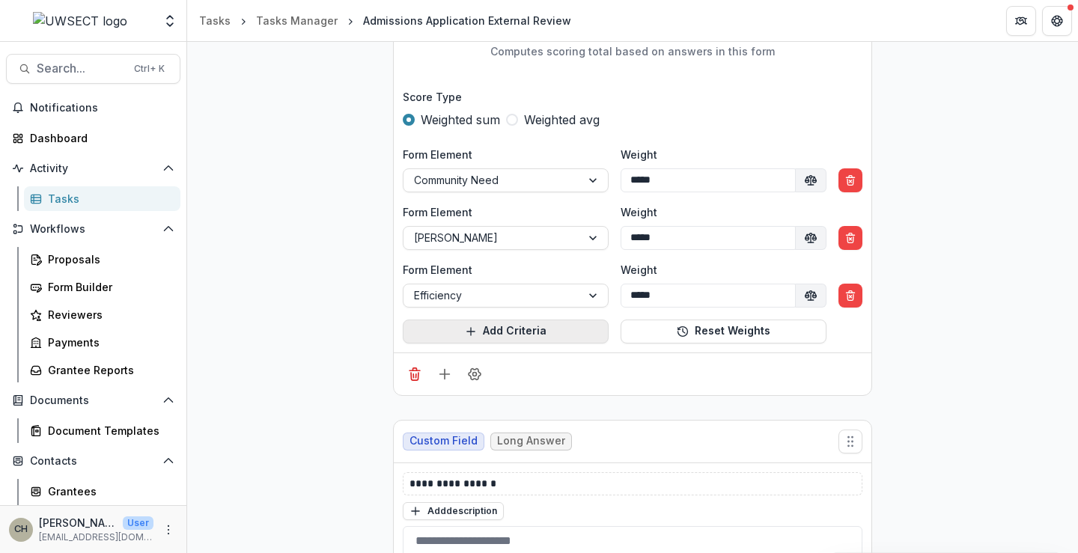
click at [511, 339] on button "Add Criteria" at bounding box center [506, 332] width 206 height 24
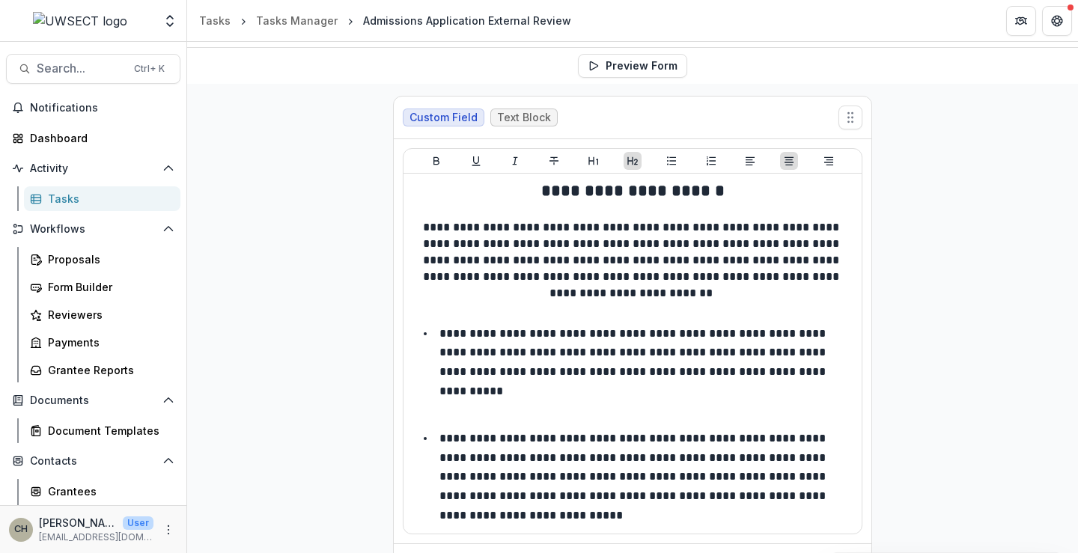
scroll to position [0, 0]
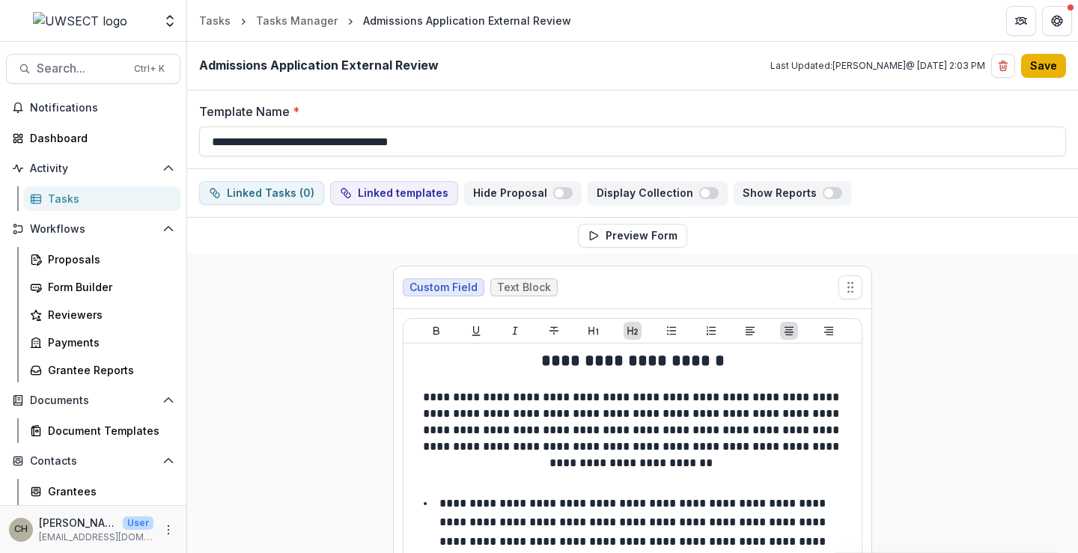
click at [1041, 63] on button "Save" at bounding box center [1043, 66] width 45 height 24
click at [289, 27] on div "Tasks Manager" at bounding box center [297, 21] width 82 height 16
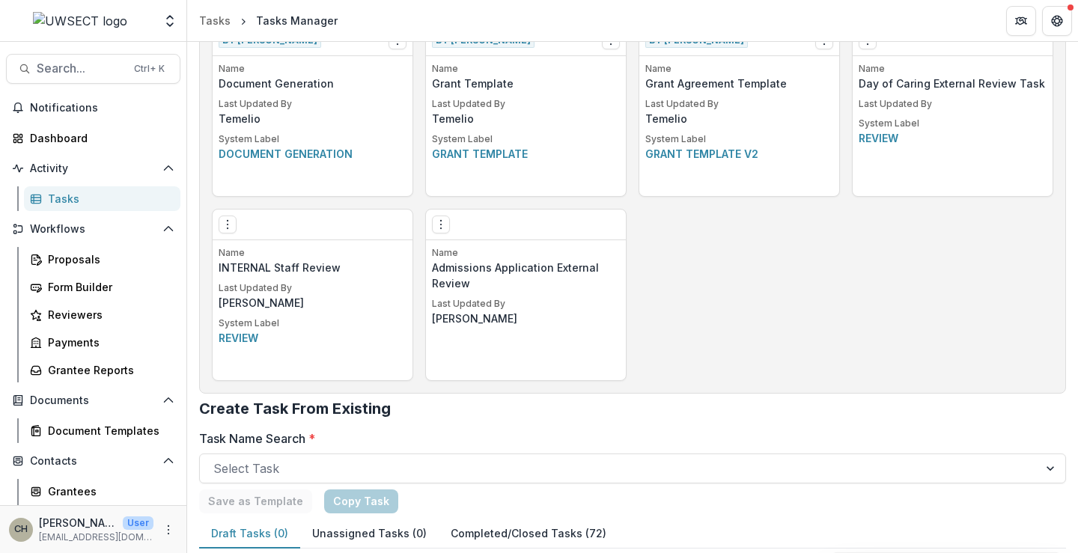
scroll to position [1074, 0]
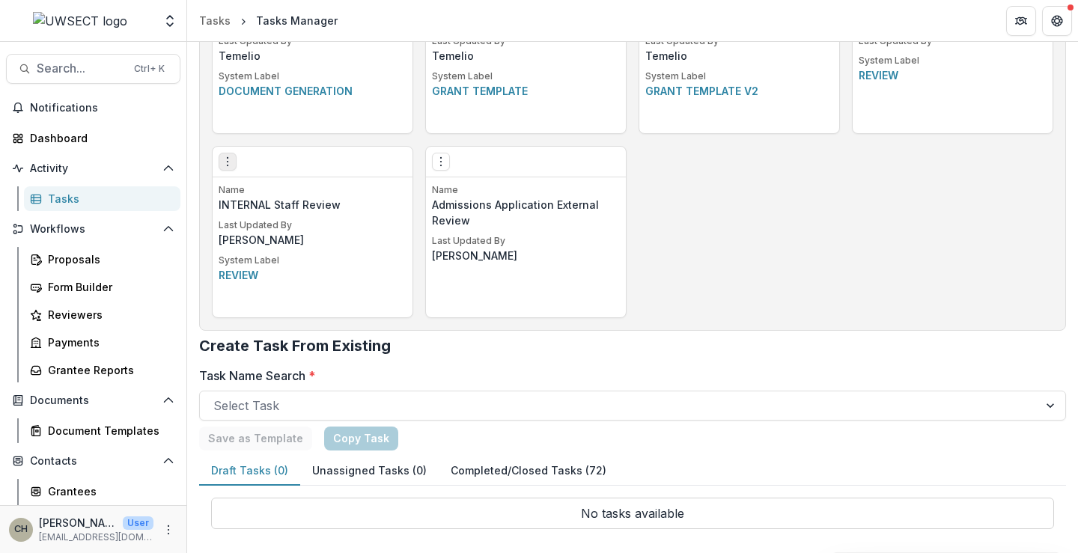
click at [229, 165] on icon "Options" at bounding box center [228, 162] width 12 height 12
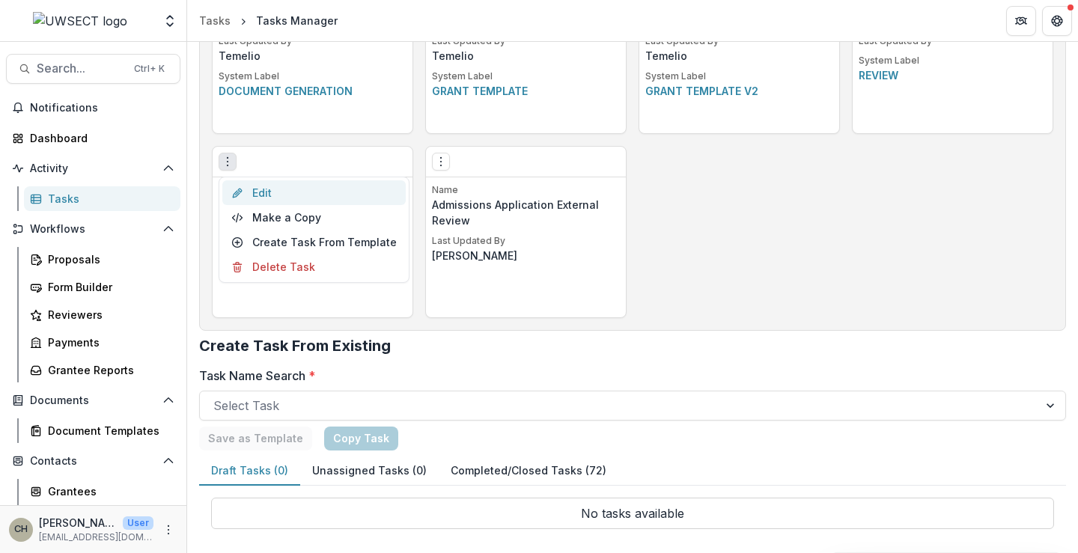
click at [270, 193] on link "Edit" at bounding box center [313, 192] width 183 height 25
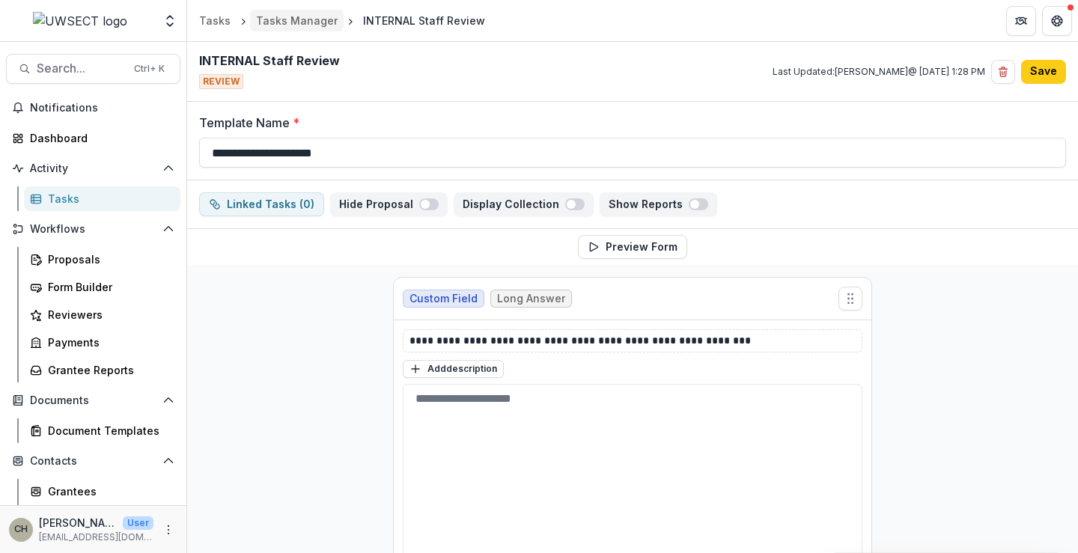
click at [306, 22] on div "Tasks Manager" at bounding box center [297, 21] width 82 height 16
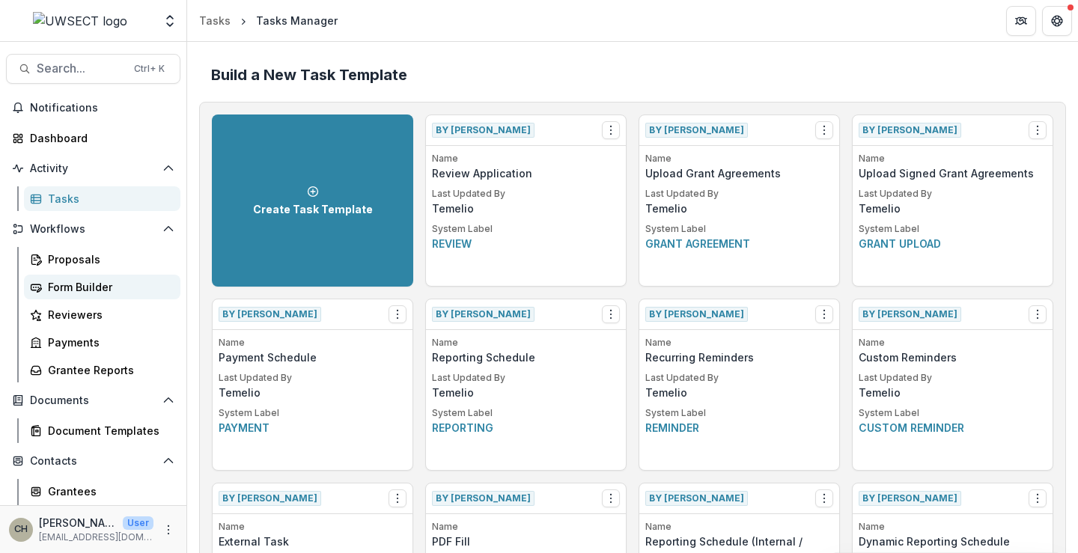
click at [76, 286] on div "Form Builder" at bounding box center [108, 287] width 121 height 16
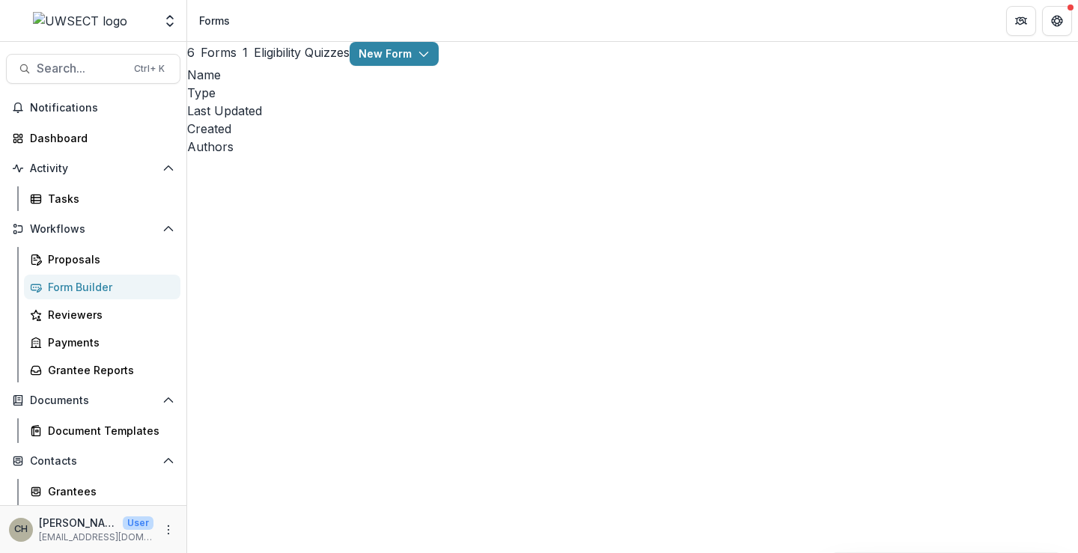
click at [940, 232] on link "Edit" at bounding box center [979, 233] width 160 height 25
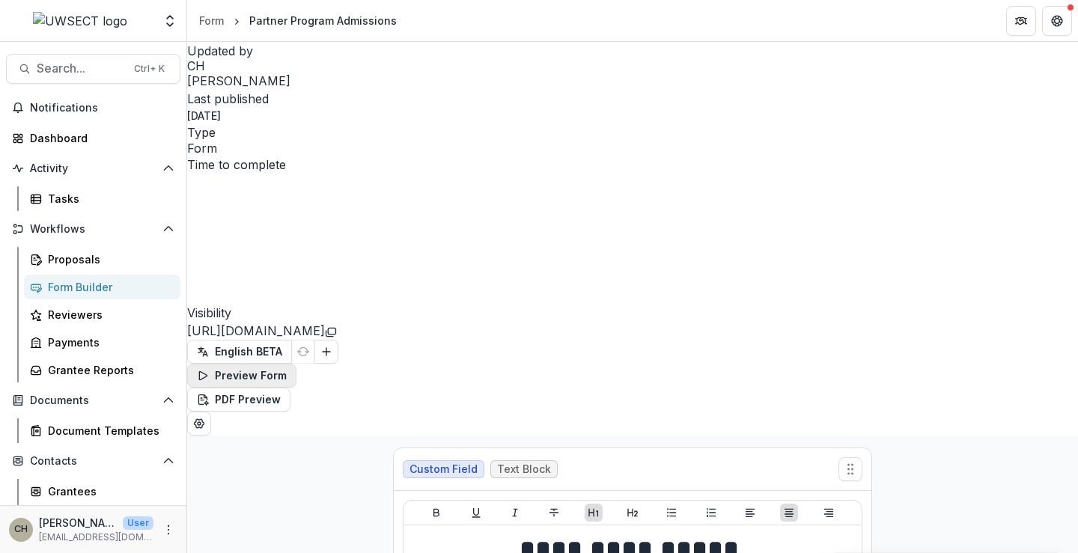
click at [297, 364] on button "Preview Form" at bounding box center [241, 376] width 109 height 24
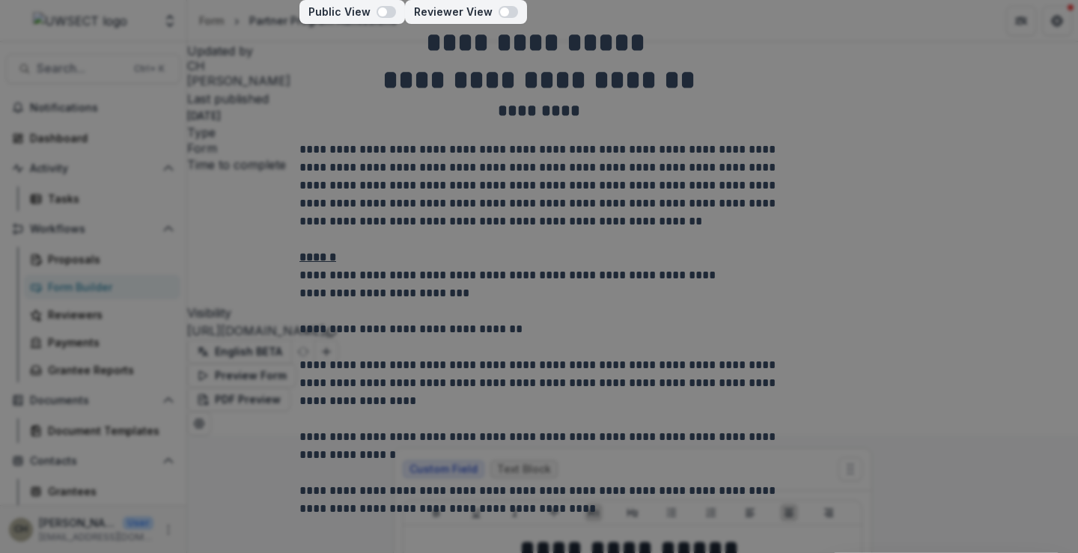
scroll to position [160, 0]
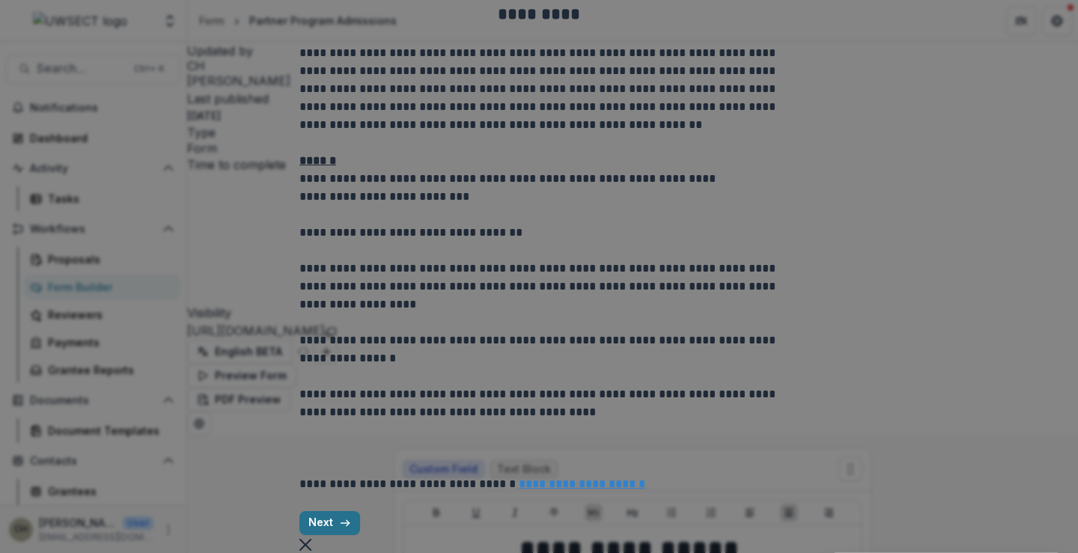
click at [341, 523] on line "button" at bounding box center [345, 523] width 8 height 0
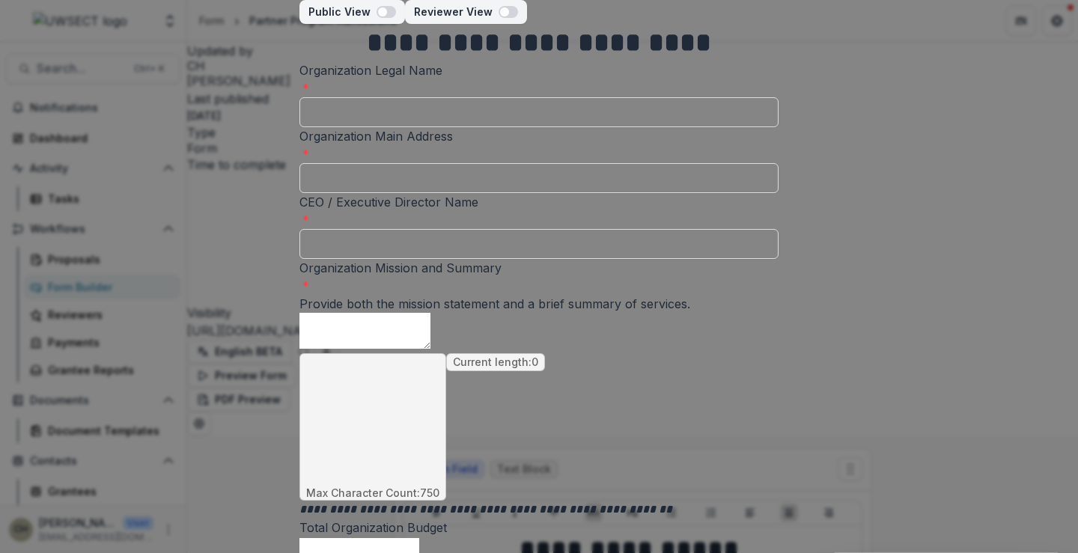
scroll to position [102, 0]
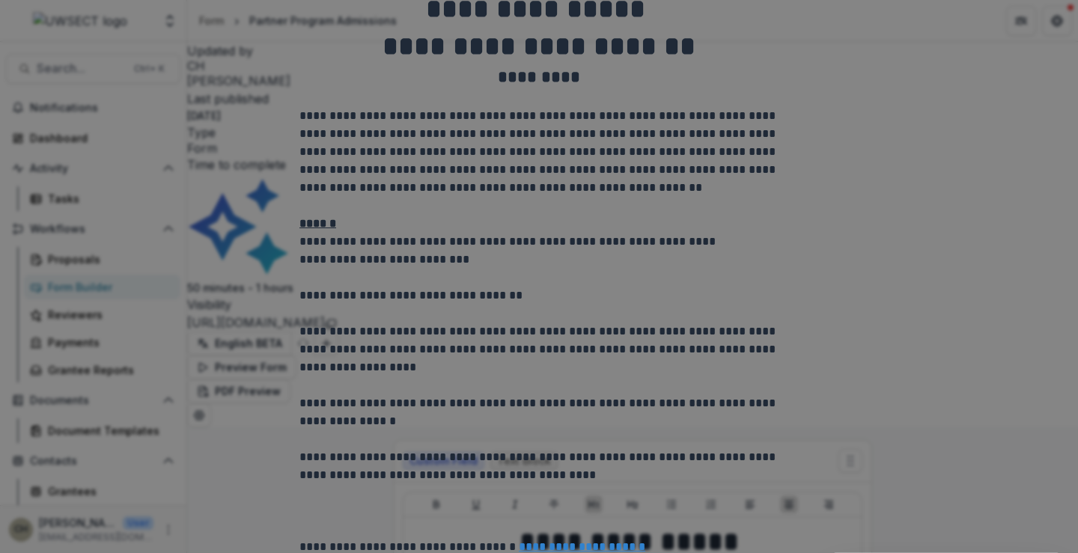
scroll to position [0, 0]
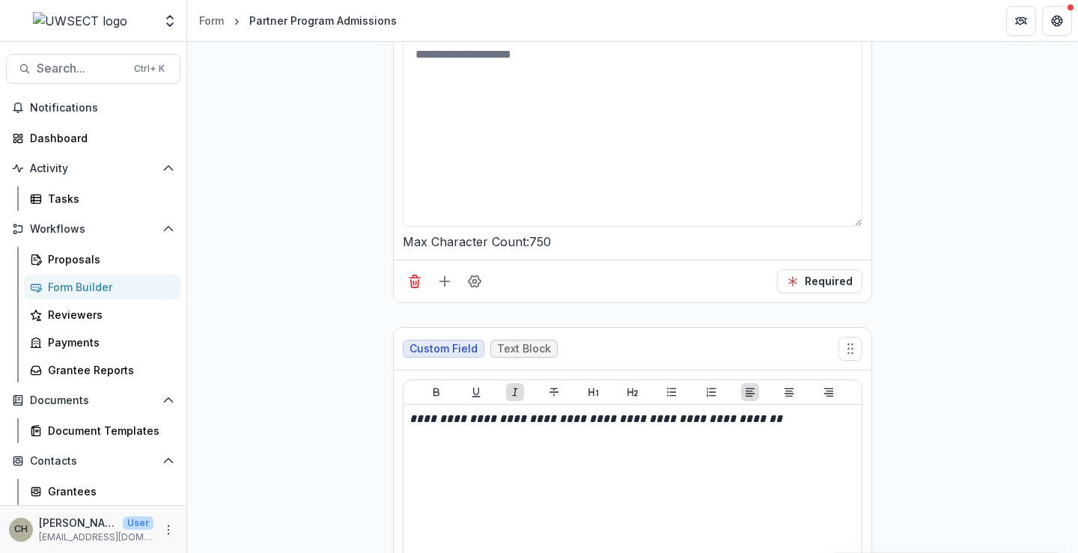
scroll to position [2771, 0]
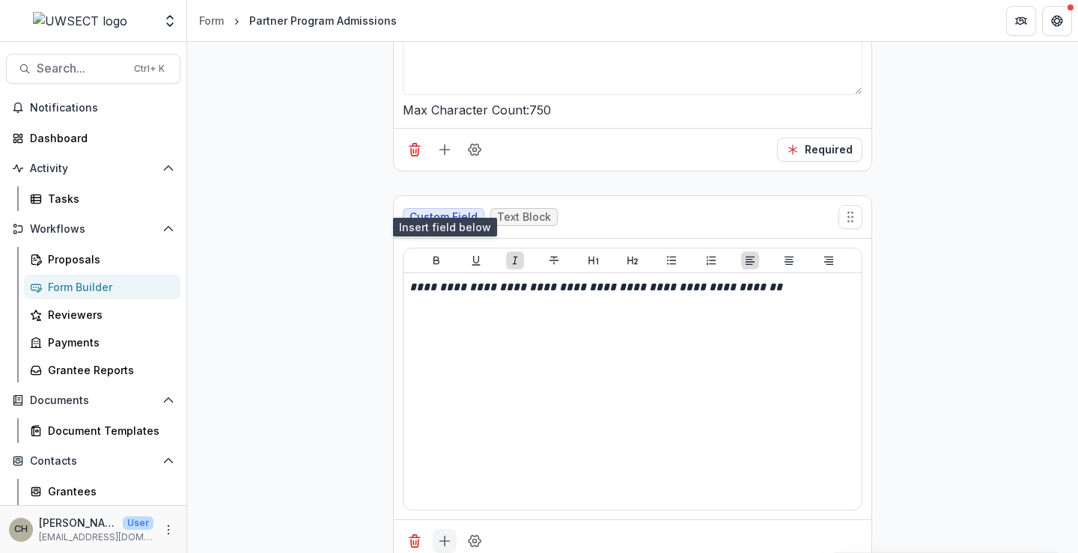
click at [438, 534] on icon "Add field" at bounding box center [444, 541] width 15 height 15
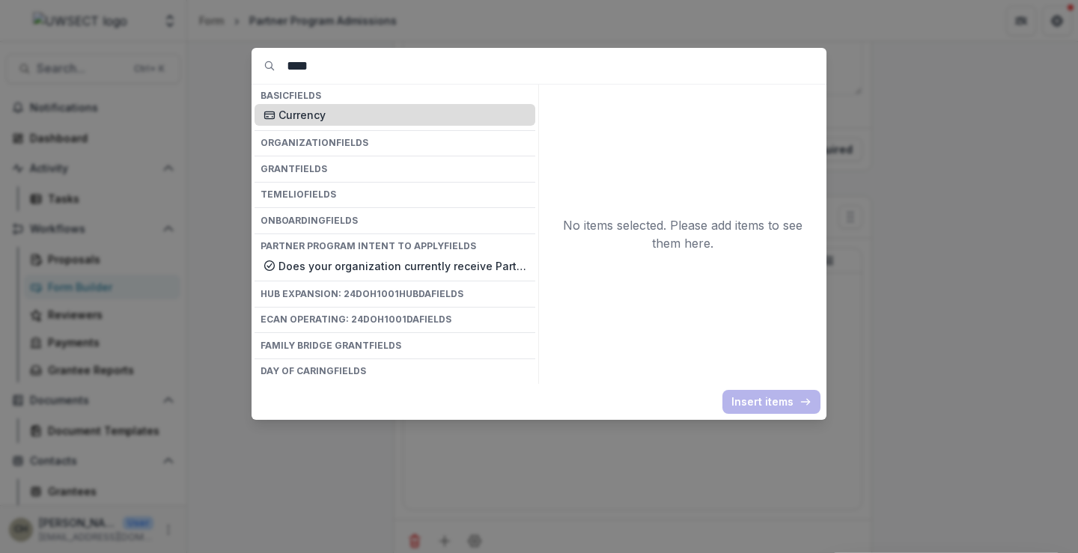
type input "****"
click at [353, 117] on p "Currency" at bounding box center [403, 115] width 248 height 16
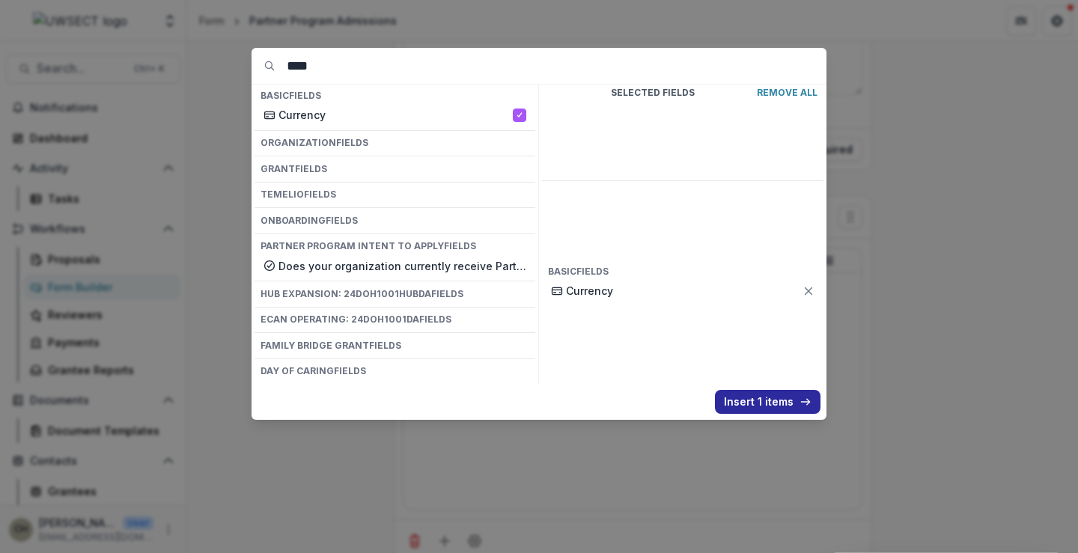
click at [792, 404] on button "Insert 1 items" at bounding box center [768, 402] width 106 height 24
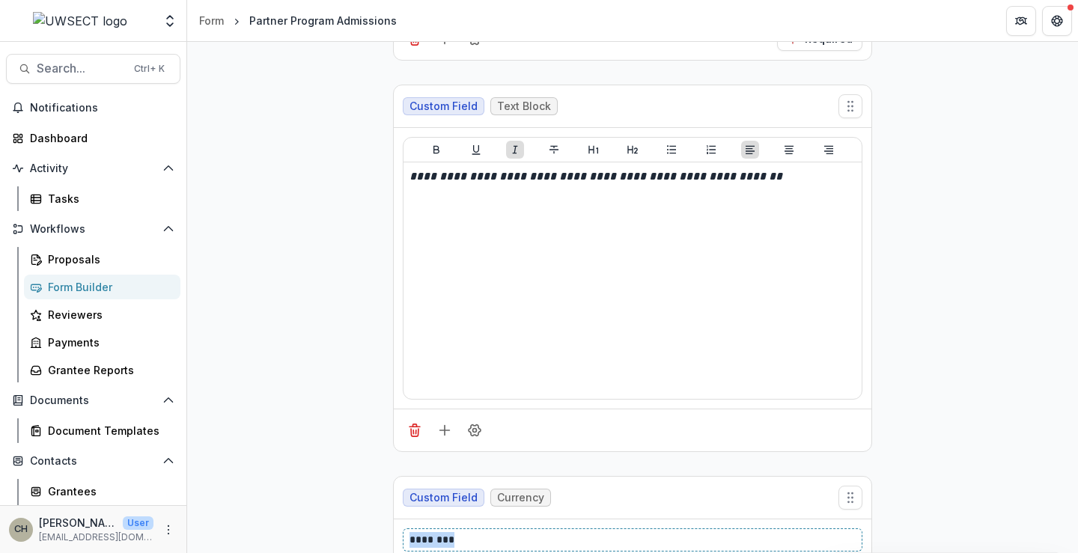
scroll to position [2921, 0]
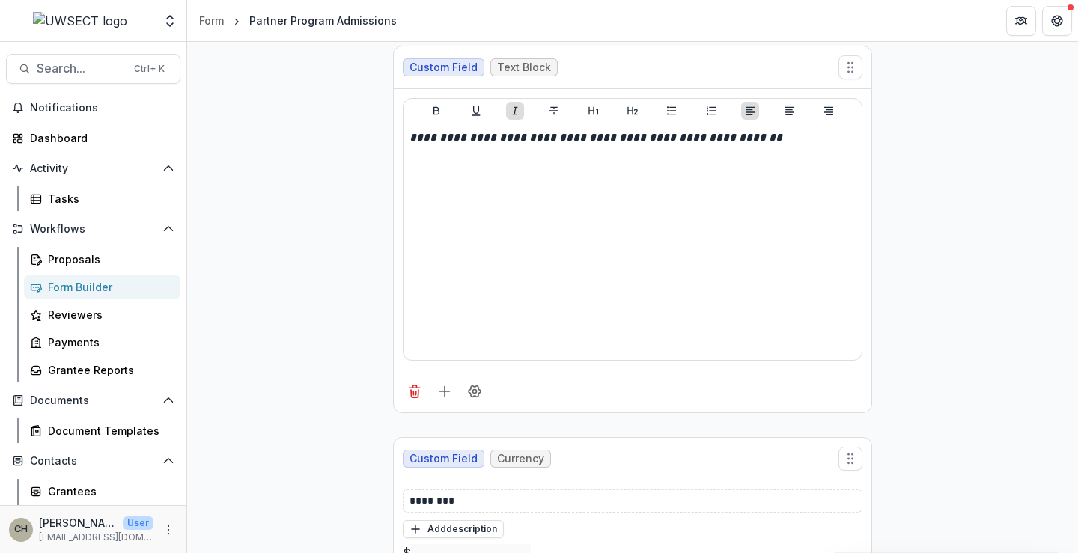
copy p "**********"
click at [454, 494] on p "********" at bounding box center [633, 502] width 446 height 16
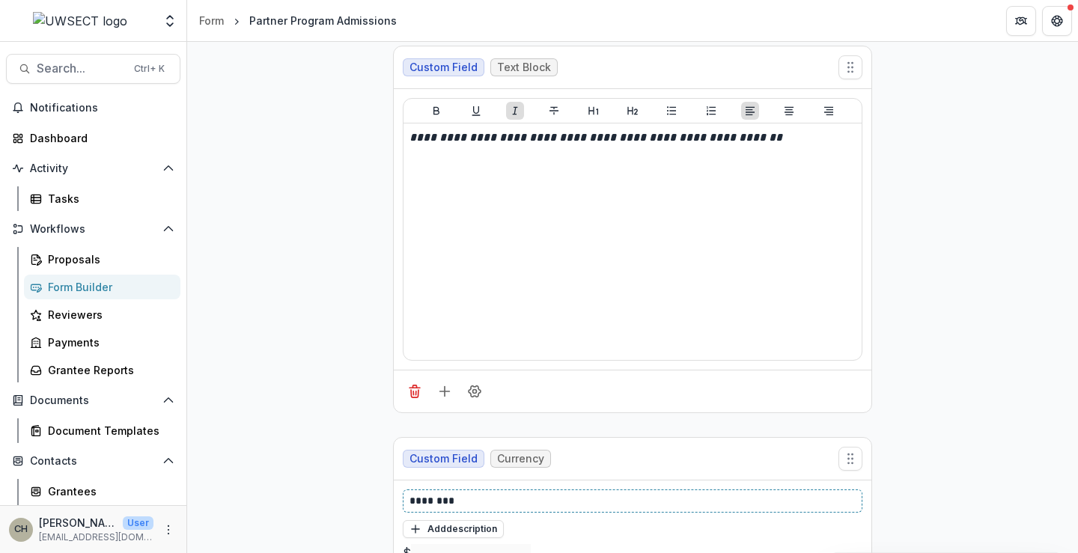
click at [454, 494] on p "********" at bounding box center [633, 502] width 446 height 16
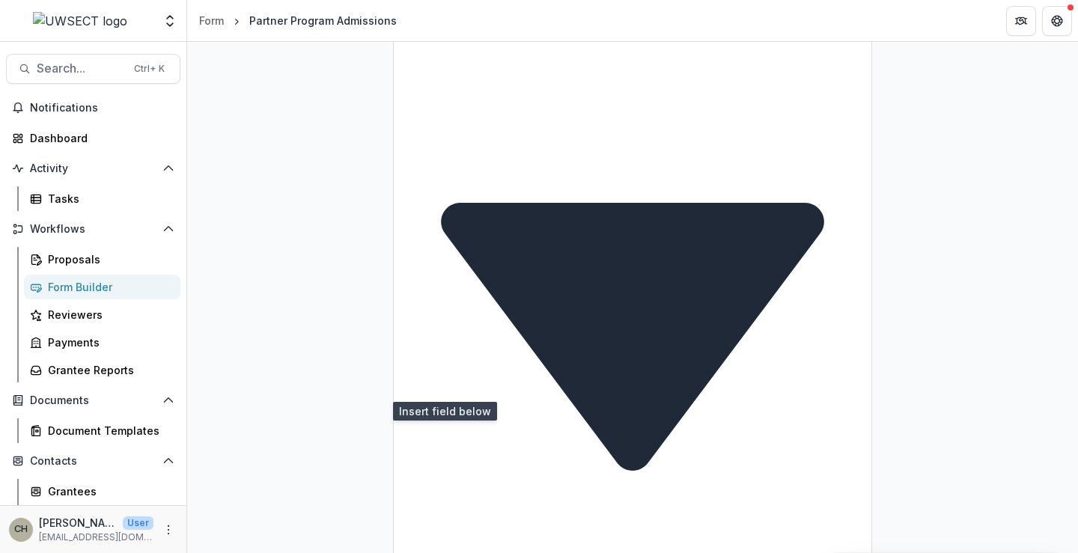
scroll to position [8238, 0]
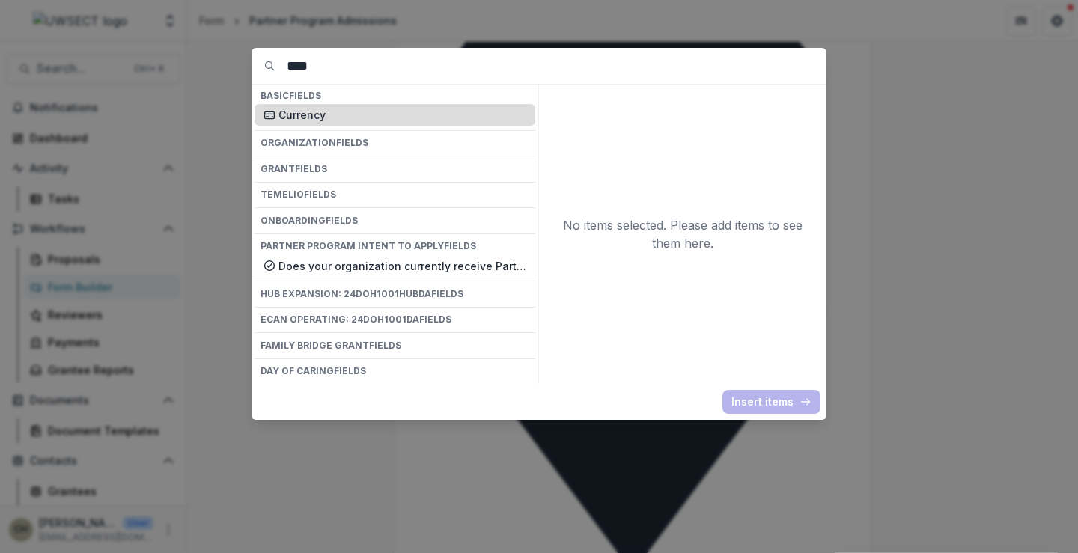
click at [353, 121] on p "Currency" at bounding box center [403, 115] width 248 height 16
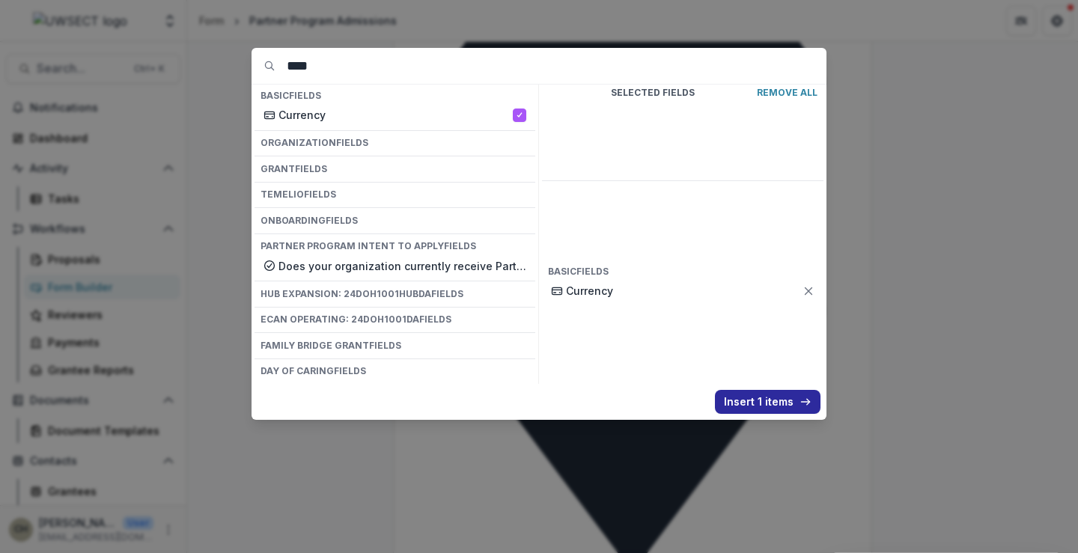
click at [730, 401] on button "Insert 1 items" at bounding box center [768, 402] width 106 height 24
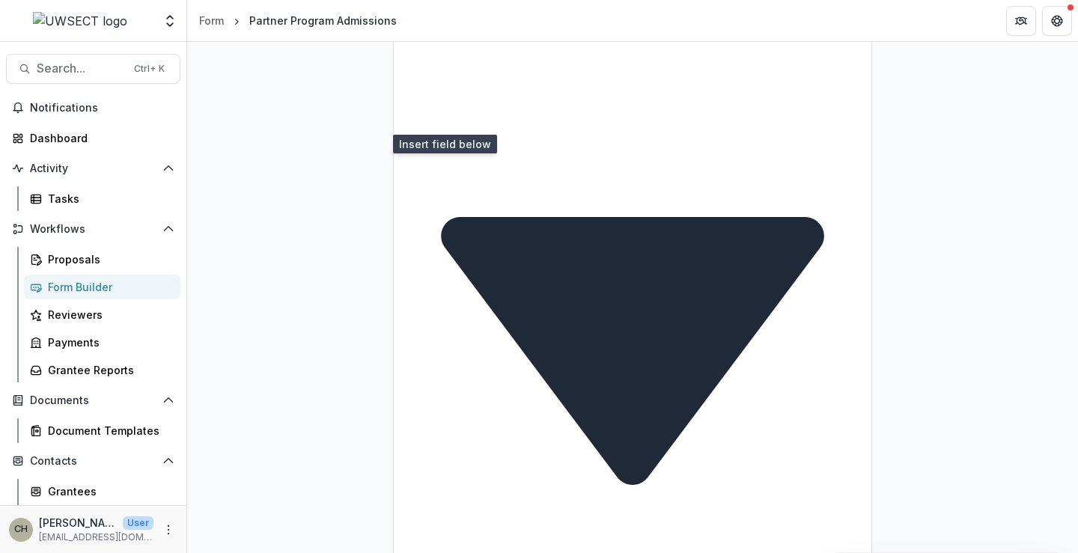
scroll to position [8388, 0]
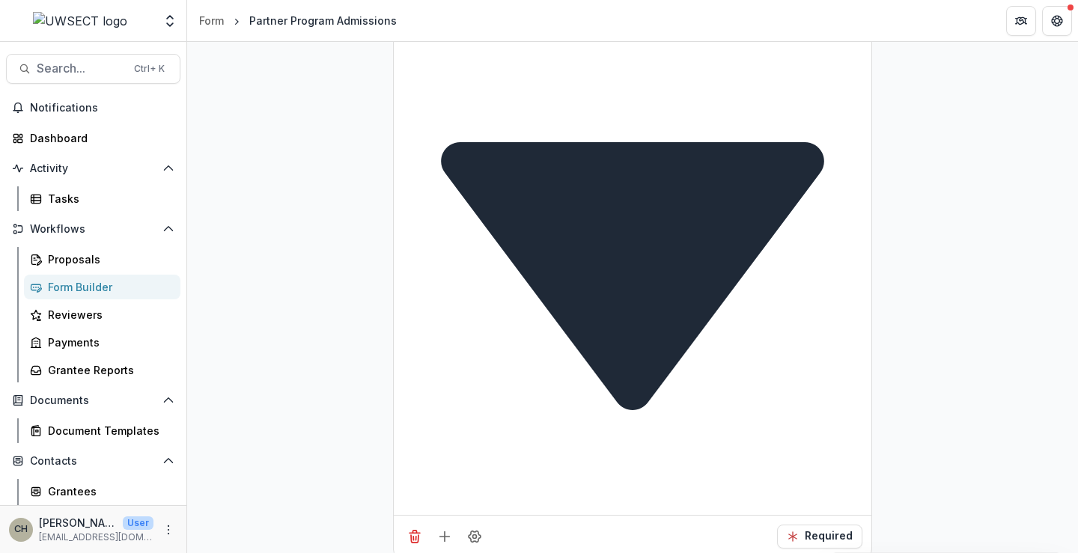
copy p "**********"
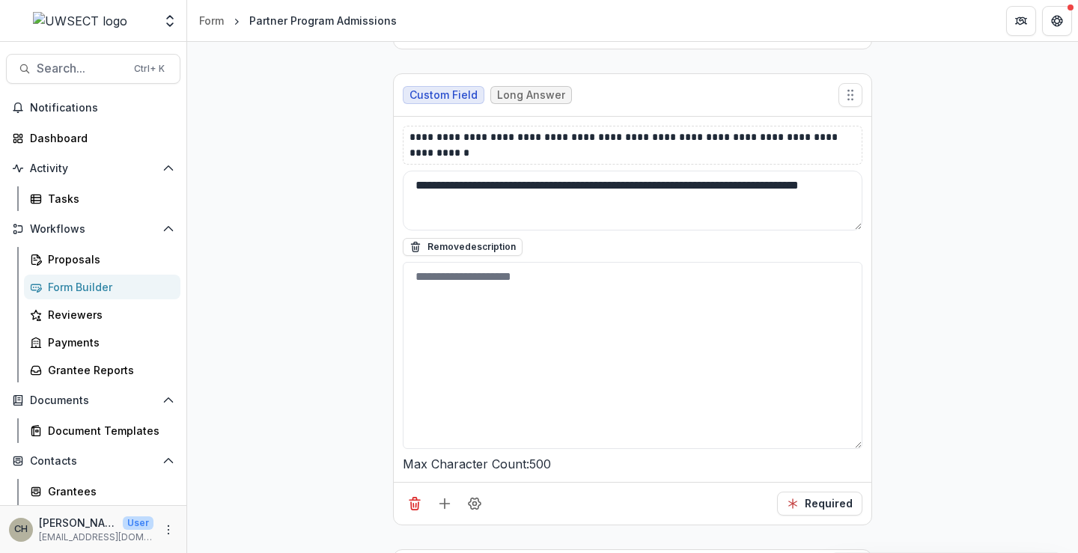
scroll to position [11982, 0]
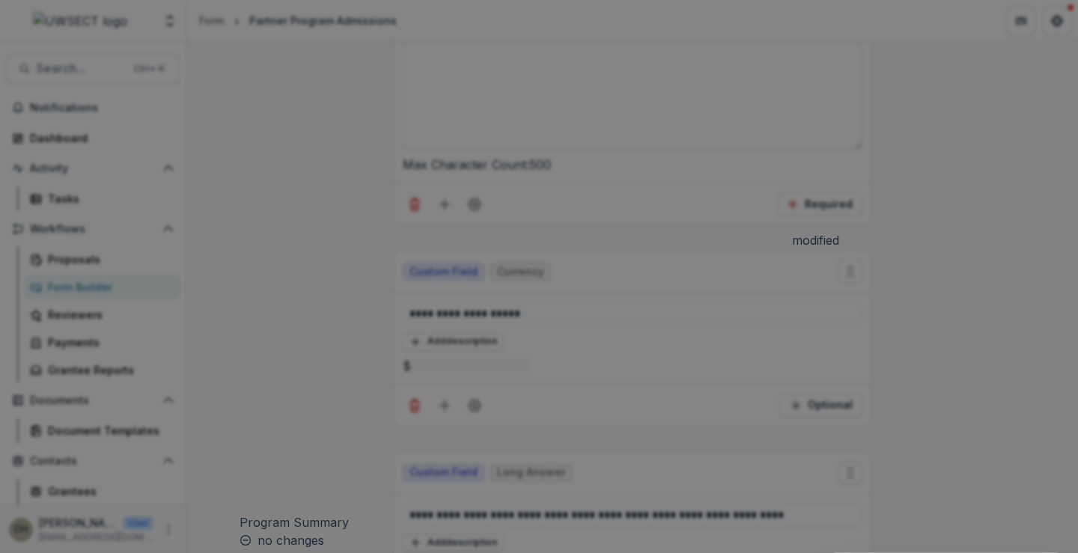
scroll to position [2812, 0]
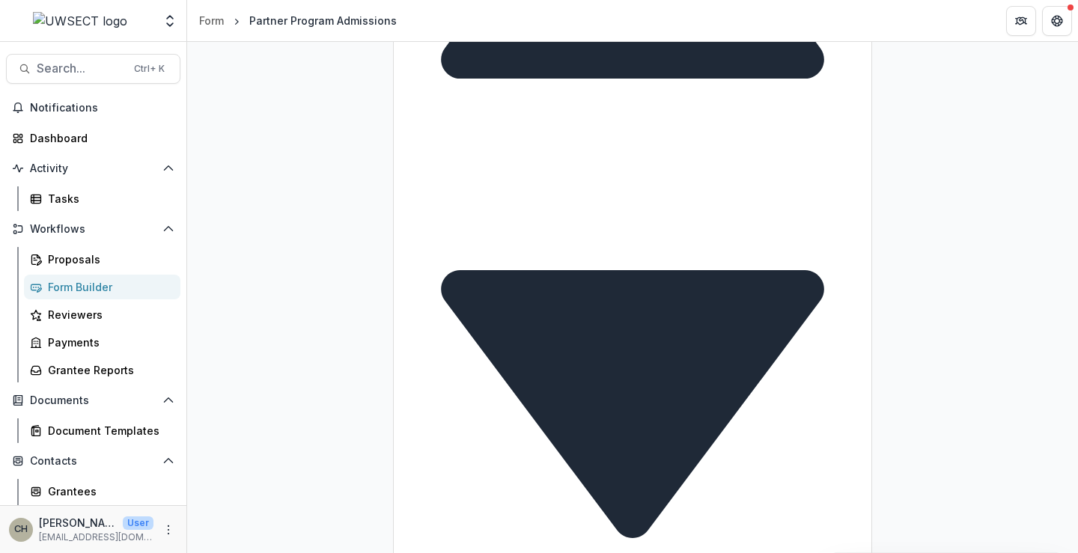
scroll to position [10410, 0]
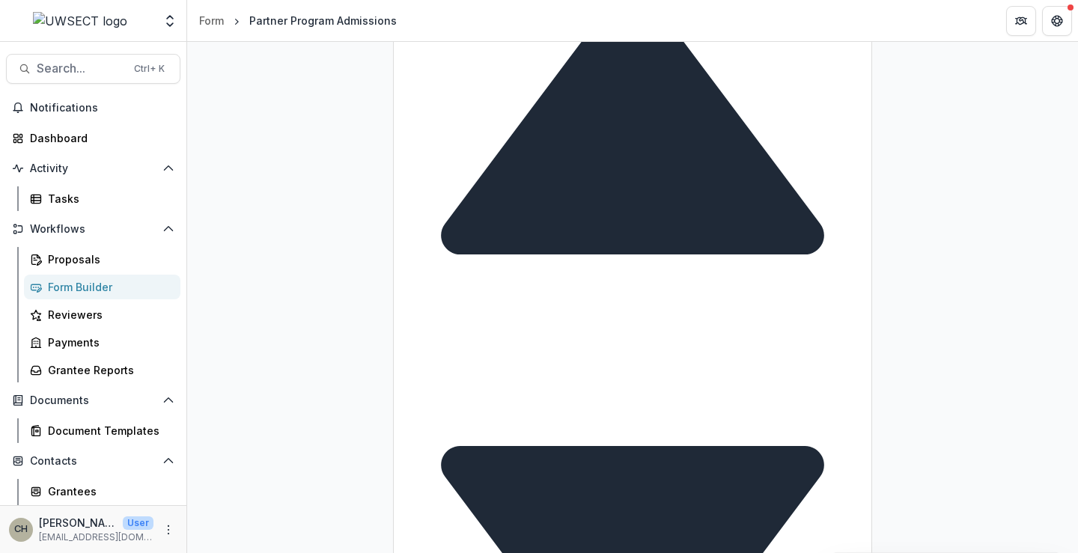
click at [73, 287] on div "Form Builder" at bounding box center [108, 287] width 121 height 16
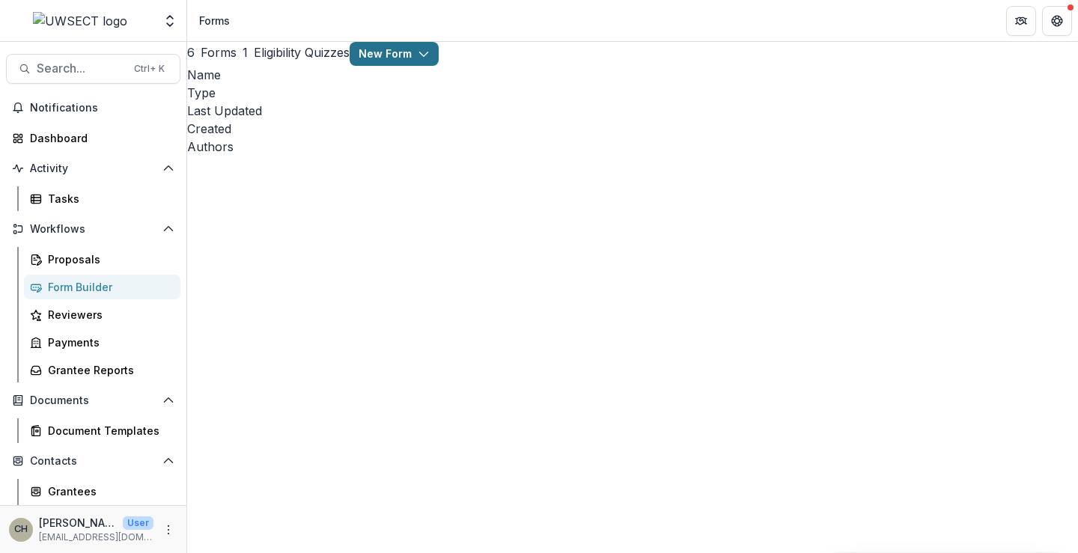
click at [439, 66] on button "New Form" at bounding box center [394, 54] width 89 height 24
click at [962, 144] on button "New Form" at bounding box center [982, 142] width 160 height 25
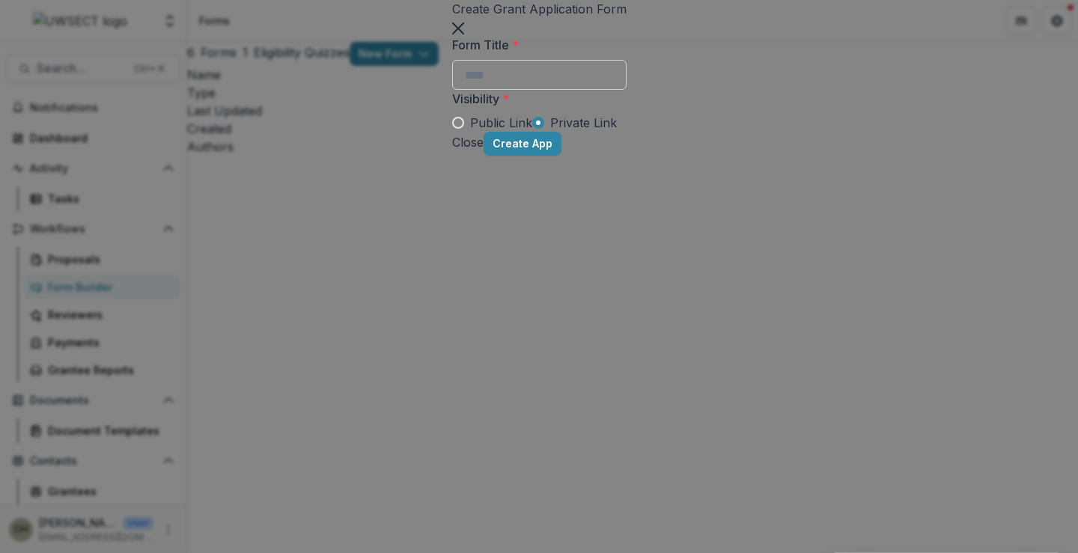
click at [452, 90] on input "Form Title *" at bounding box center [539, 75] width 174 height 30
click at [452, 90] on input "**********" at bounding box center [539, 75] width 174 height 30
type input "**********"
click at [452, 132] on label "Public Link" at bounding box center [492, 123] width 80 height 18
click at [562, 156] on button "Create App" at bounding box center [523, 144] width 78 height 24
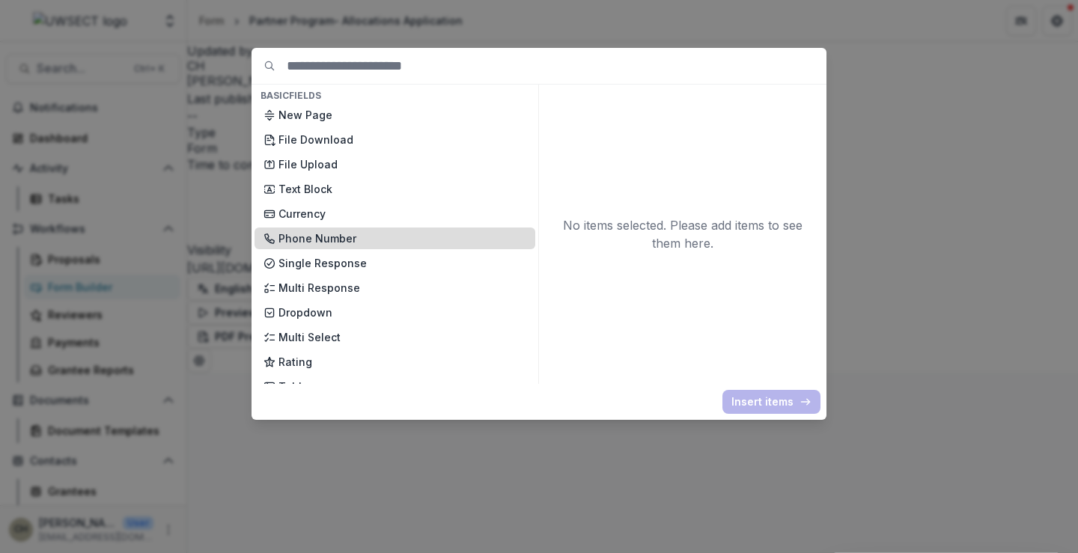
click at [341, 191] on p "Text Block" at bounding box center [403, 189] width 248 height 16
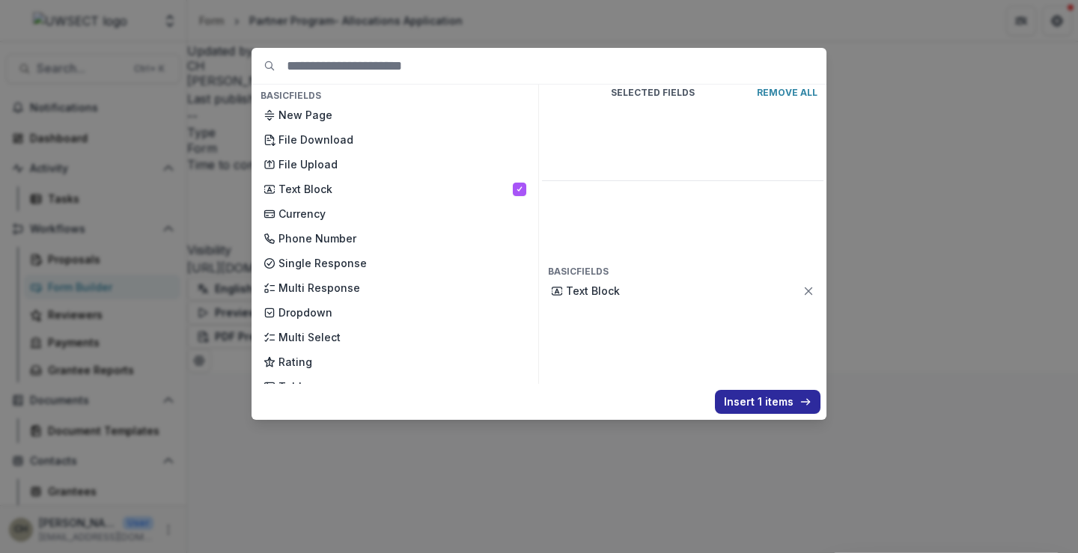
click at [756, 390] on button "Insert 1 items" at bounding box center [768, 402] width 106 height 24
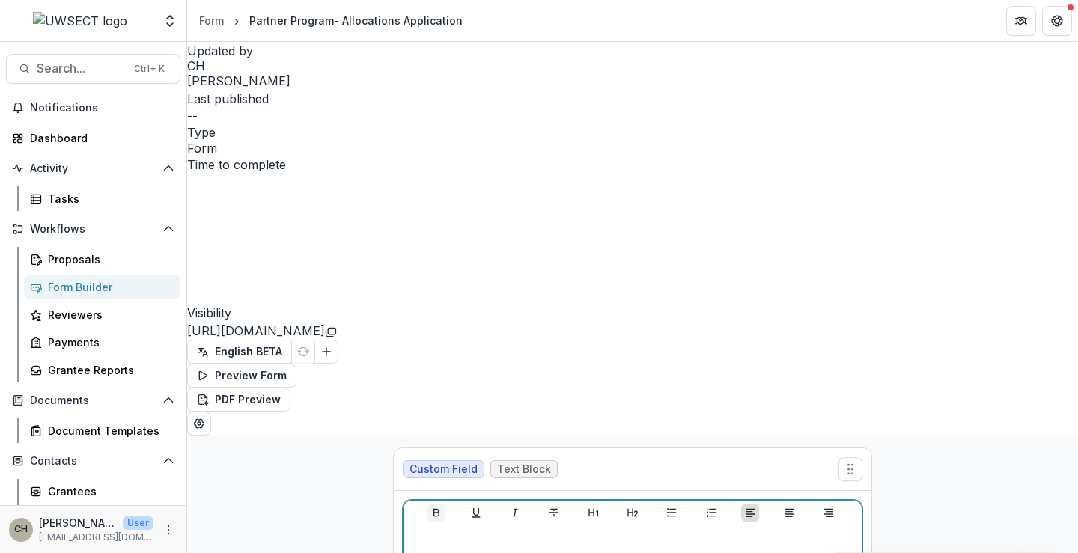
click at [440, 507] on icon "Bold" at bounding box center [437, 513] width 12 height 12
click at [638, 507] on icon "Heading 2" at bounding box center [633, 513] width 12 height 12
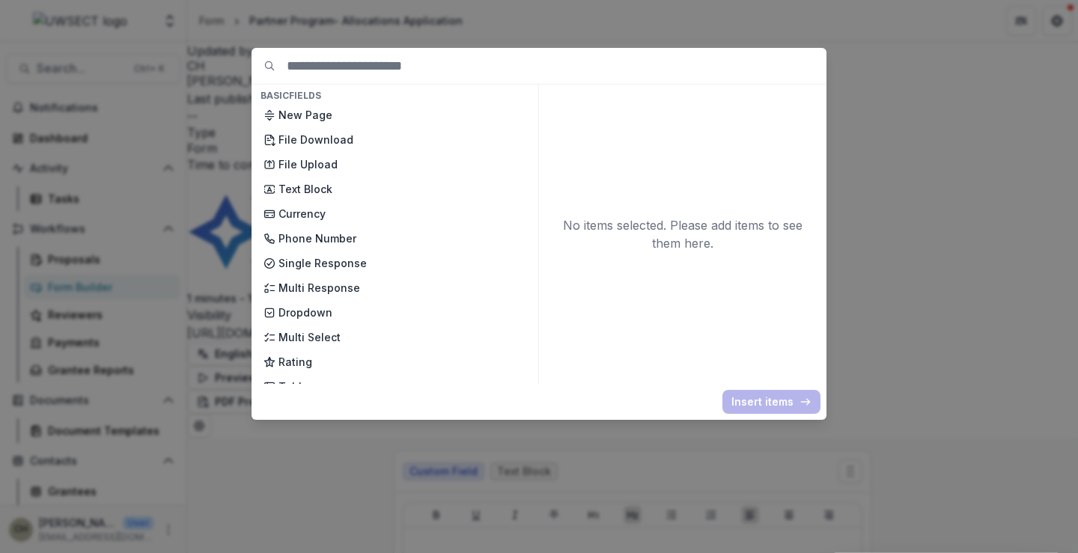
click at [929, 281] on div "Basic Fields New Page File Download File Upload Text Block Currency Phone Numbe…" at bounding box center [539, 276] width 1078 height 553
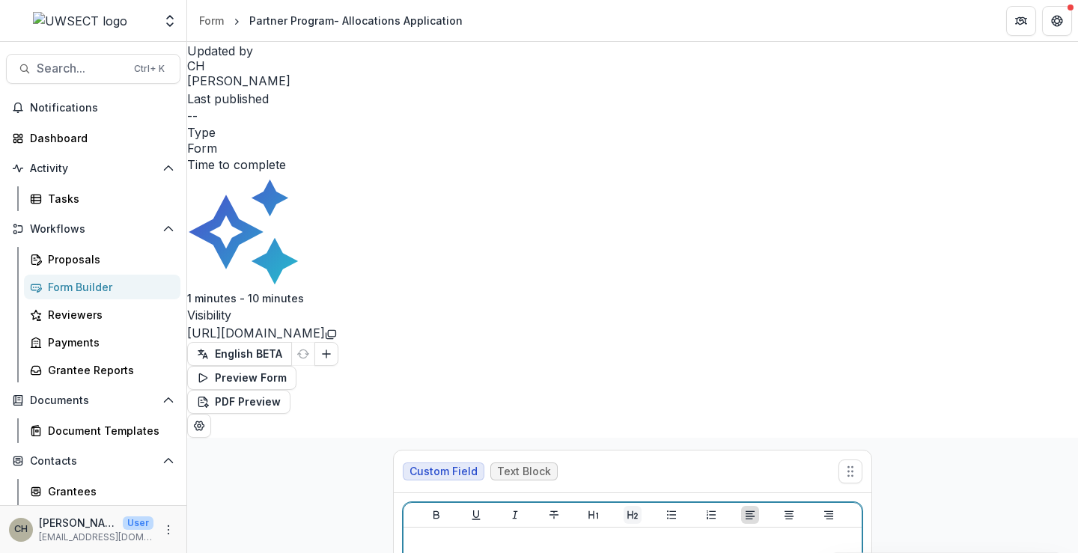
drag, startPoint x: 567, startPoint y: 237, endPoint x: 641, endPoint y: 165, distance: 103.8
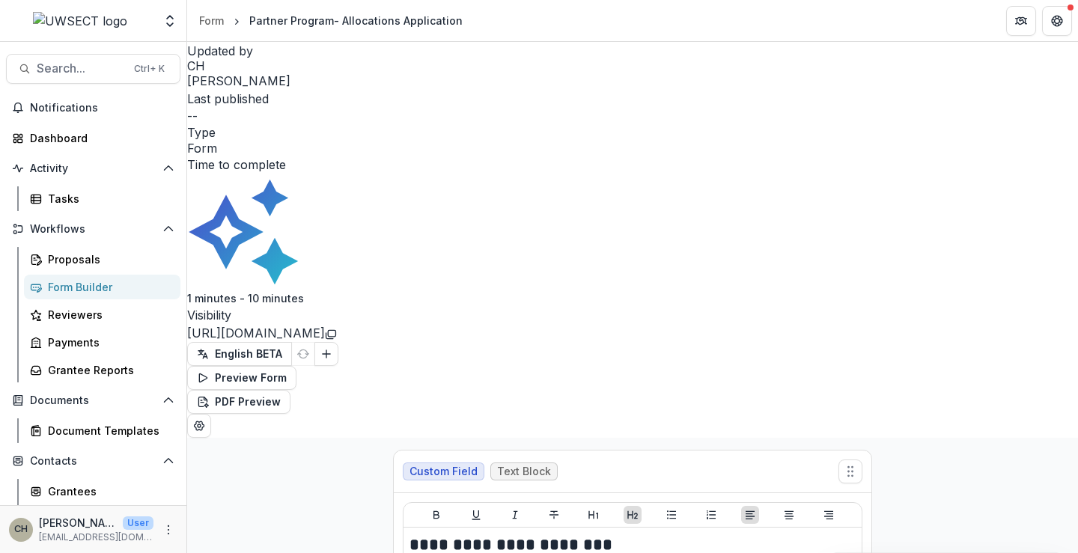
click at [525, 534] on h2 "**********" at bounding box center [633, 545] width 446 height 23
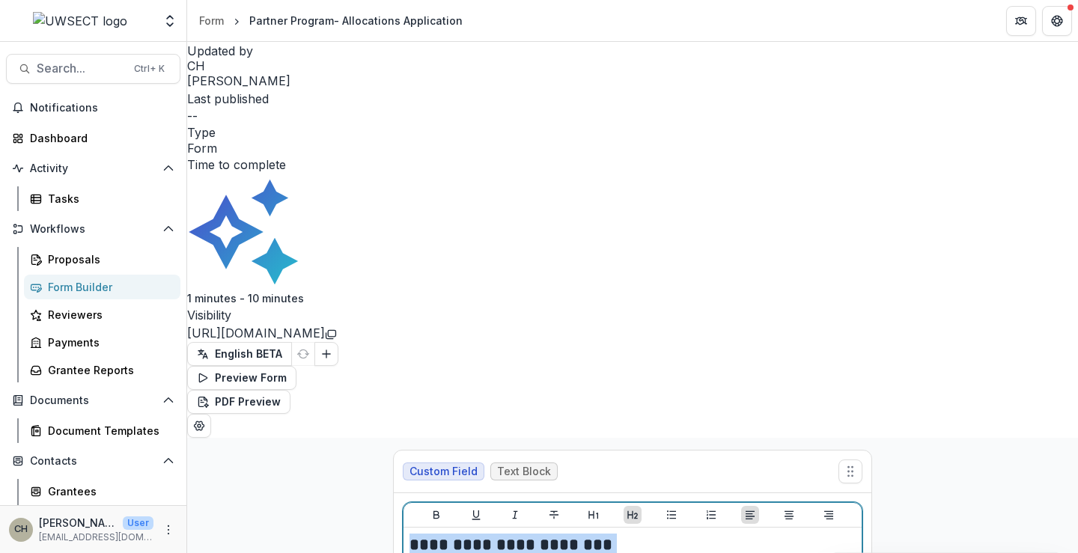
click at [525, 534] on h2 "**********" at bounding box center [633, 545] width 446 height 23
click at [592, 509] on icon "Heading 1" at bounding box center [594, 515] width 12 height 12
click at [786, 509] on icon "Align Center" at bounding box center [789, 515] width 12 height 12
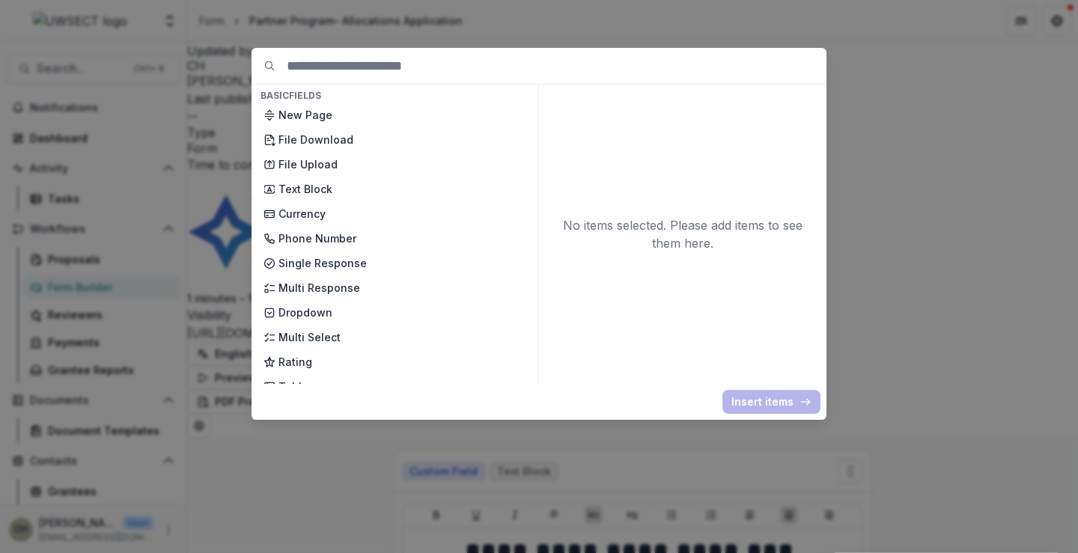
click at [925, 250] on div "Basic Fields New Page File Download File Upload Text Block Currency Phone Numbe…" at bounding box center [539, 276] width 1078 height 553
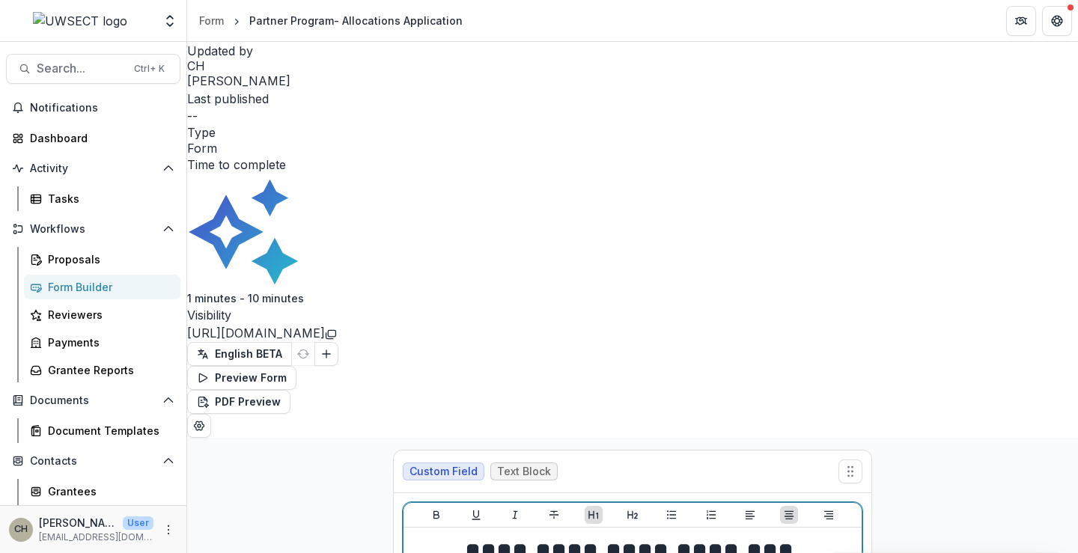
click at [781, 534] on h1 "**********" at bounding box center [633, 552] width 446 height 37
click at [595, 509] on icon "Heading 1" at bounding box center [594, 515] width 12 height 12
click at [744, 509] on icon "Align Left" at bounding box center [750, 515] width 12 height 12
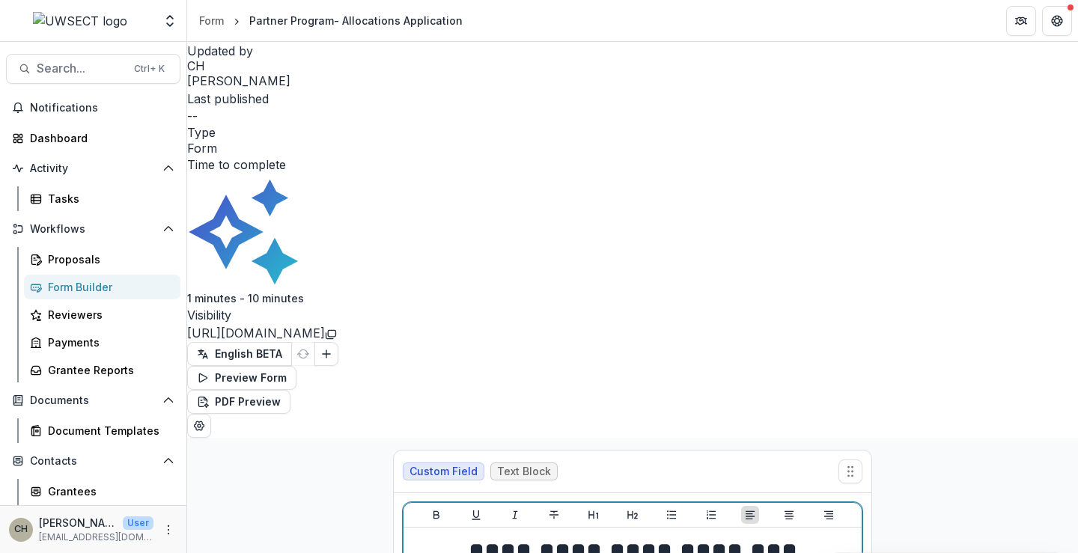
drag, startPoint x: 512, startPoint y: 279, endPoint x: 401, endPoint y: 278, distance: 111.6
drag, startPoint x: 473, startPoint y: 312, endPoint x: 390, endPoint y: 314, distance: 83.2
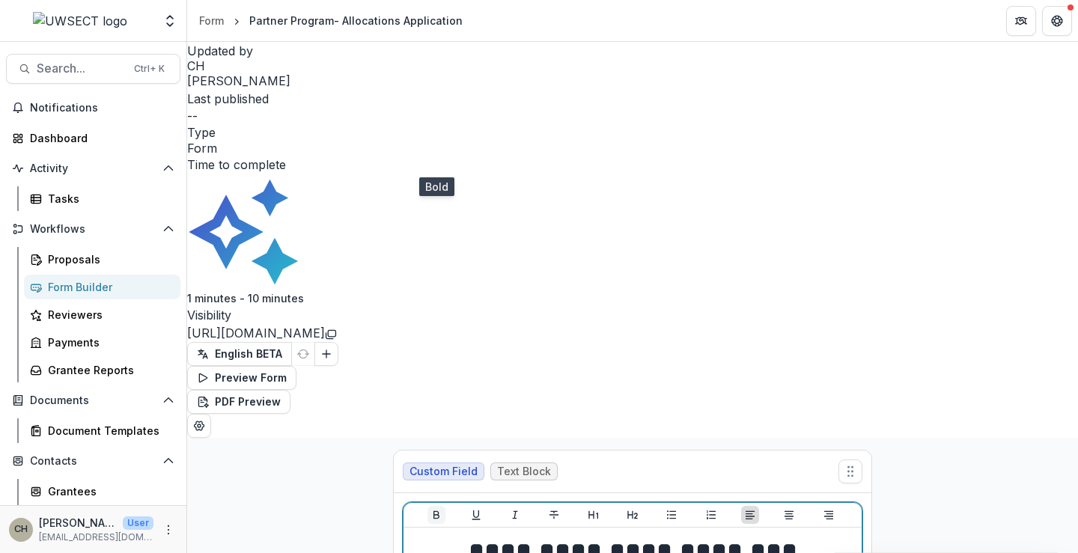
click at [432, 509] on icon "Bold" at bounding box center [437, 515] width 12 height 12
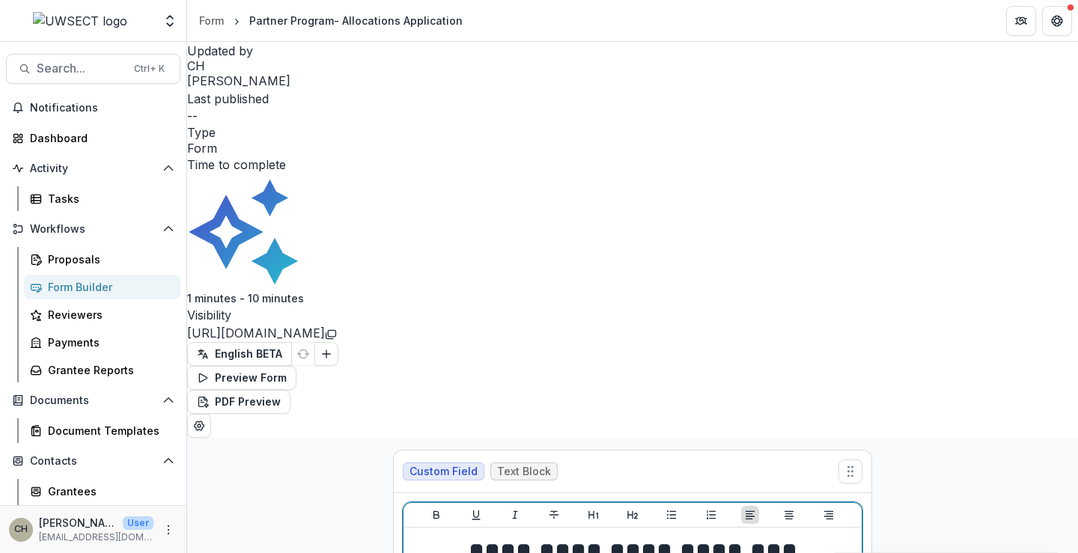
click at [672, 509] on icon "Bullet List" at bounding box center [672, 515] width 12 height 12
drag, startPoint x: 748, startPoint y: 337, endPoint x: 735, endPoint y: 343, distance: 14.1
drag, startPoint x: 699, startPoint y: 344, endPoint x: 632, endPoint y: 346, distance: 67.4
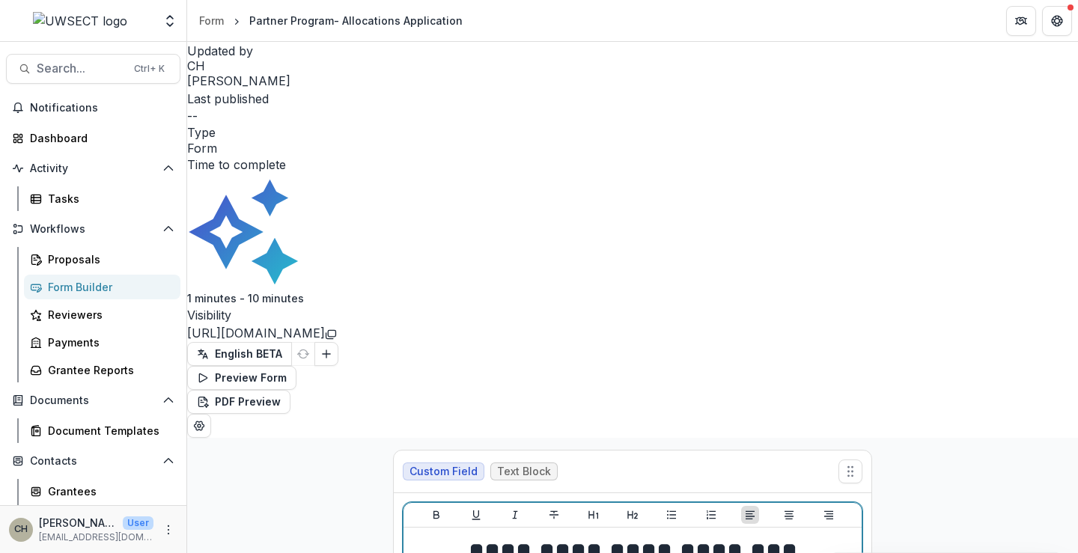
click at [442, 509] on icon "Bold" at bounding box center [437, 515] width 12 height 12
click at [440, 509] on icon "Bold" at bounding box center [437, 515] width 12 height 12
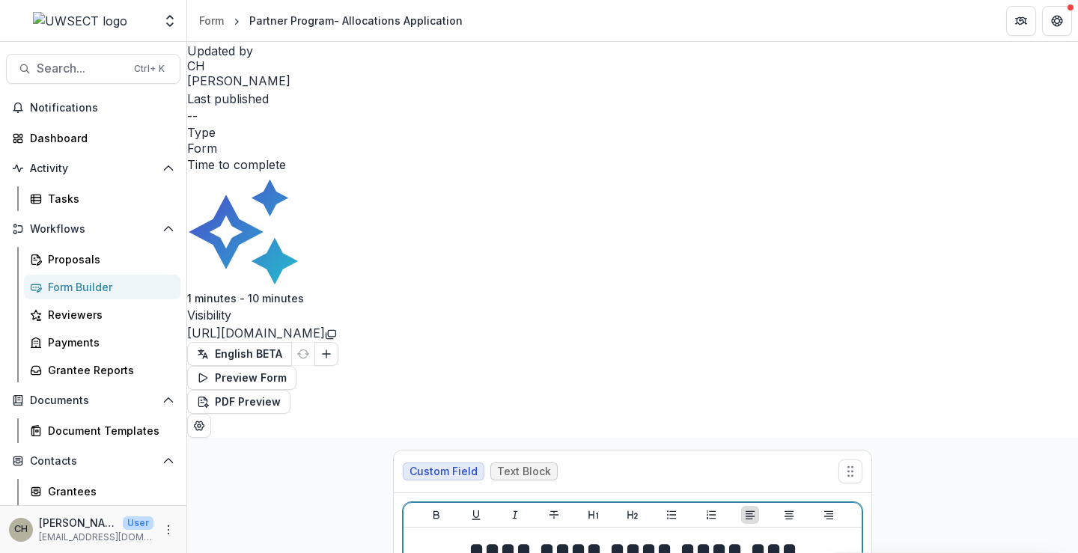
drag, startPoint x: 756, startPoint y: 344, endPoint x: 465, endPoint y: 359, distance: 291.7
click at [437, 509] on icon "Bold" at bounding box center [437, 515] width 12 height 12
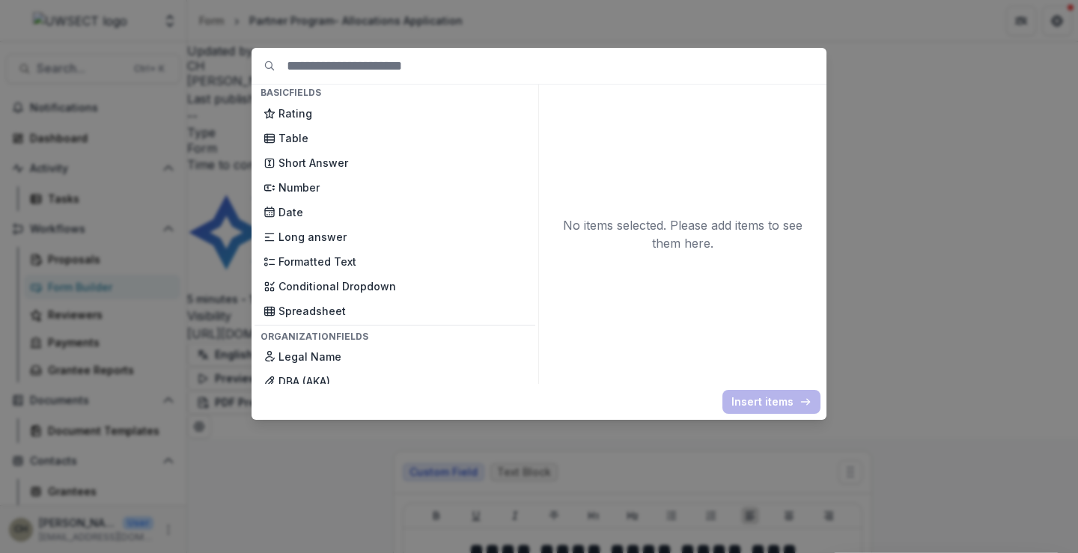
scroll to position [374, 0]
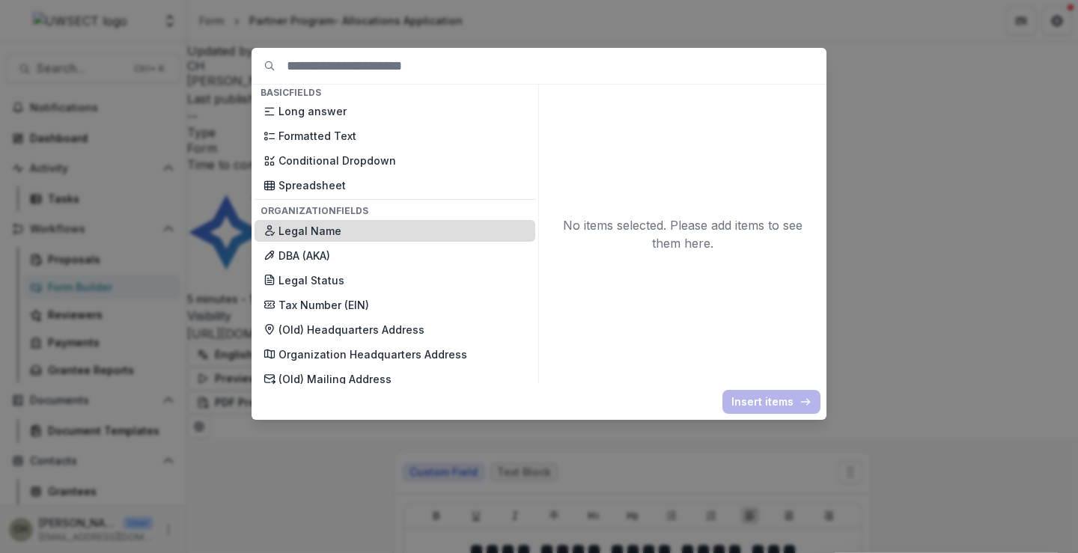
click at [476, 226] on p "Legal Name" at bounding box center [403, 231] width 248 height 16
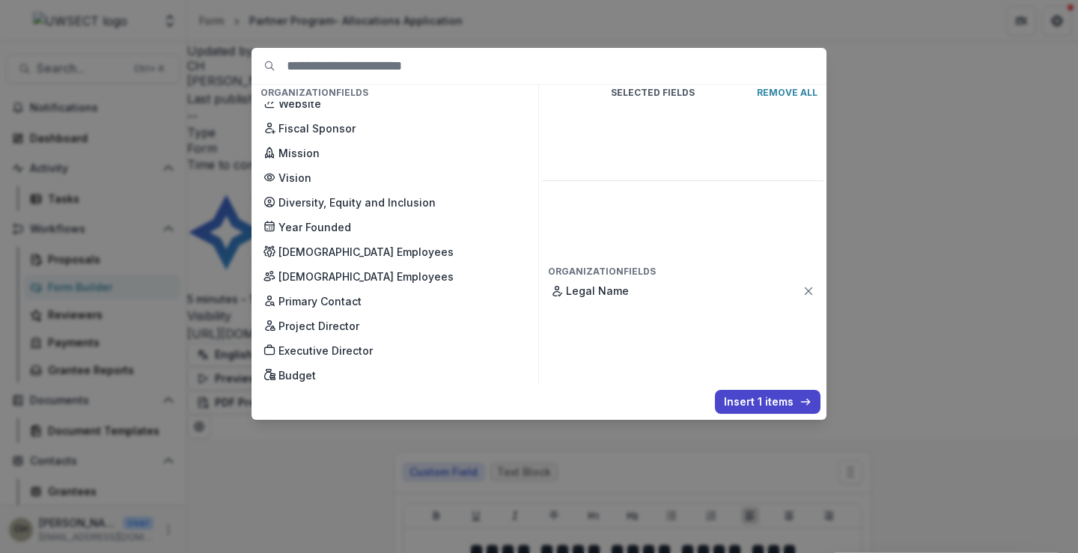
scroll to position [824, 0]
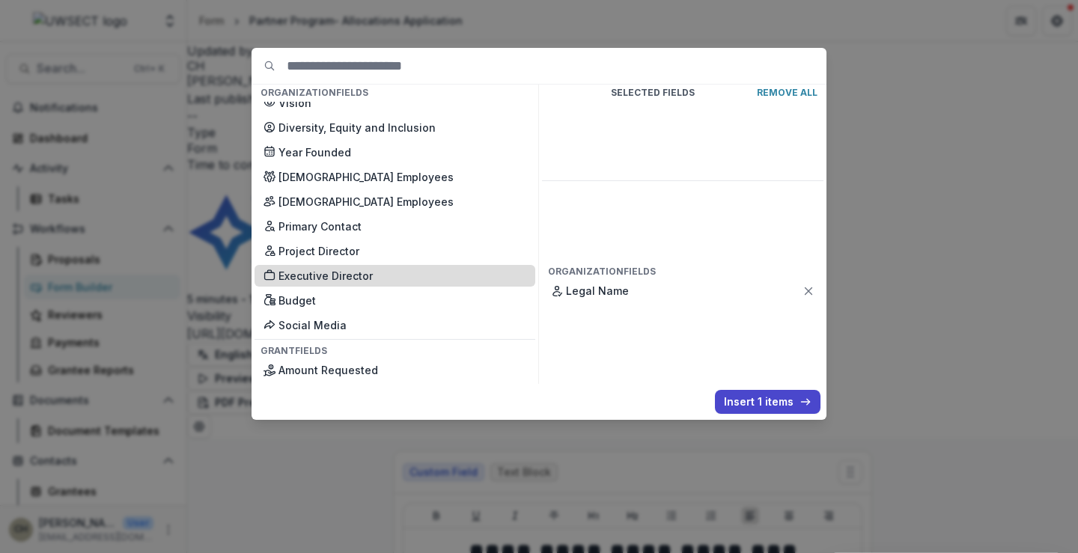
click at [371, 269] on p "Executive Director" at bounding box center [403, 276] width 248 height 16
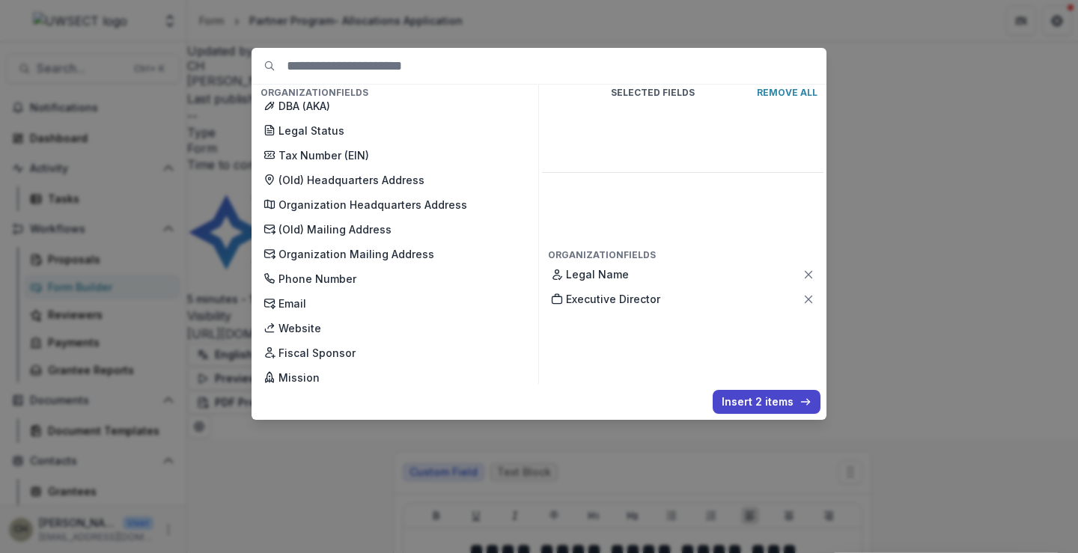
scroll to position [449, 0]
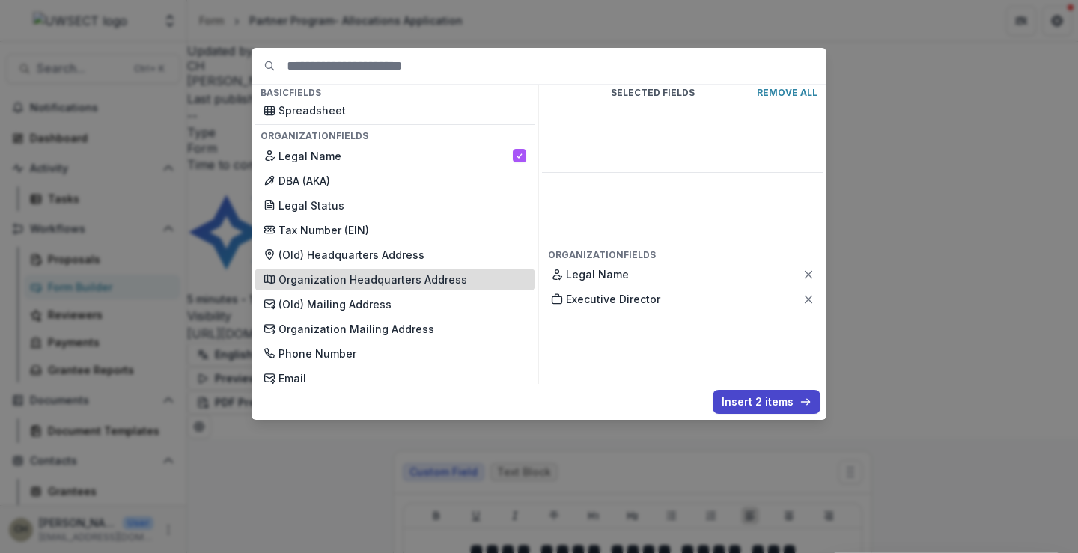
click at [373, 274] on p "Organization Headquarters Address" at bounding box center [403, 280] width 248 height 16
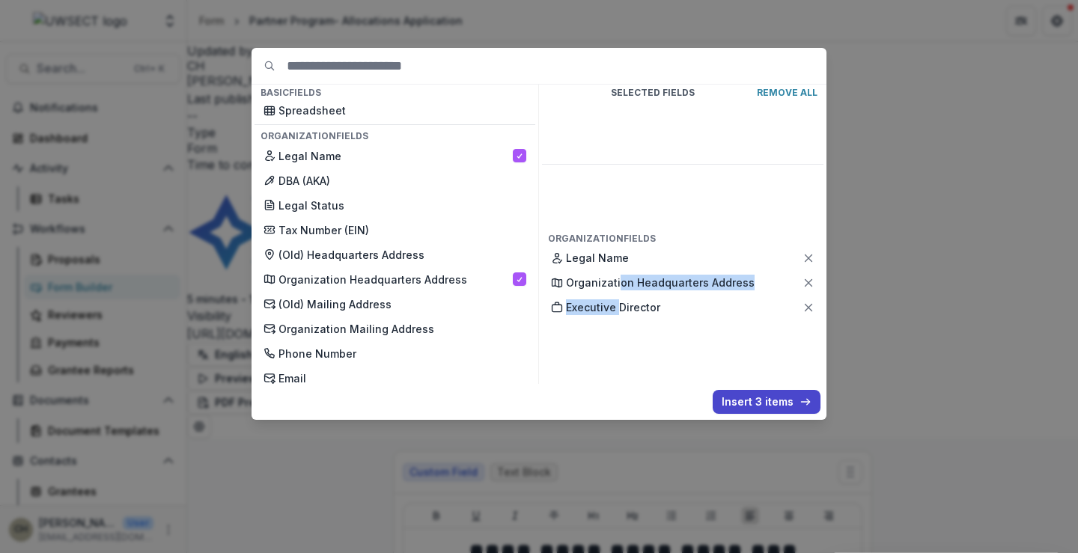
drag, startPoint x: 617, startPoint y: 163, endPoint x: 616, endPoint y: 198, distance: 34.5
click at [616, 198] on div "Selected Fields Remove All Organization Fields Legal Name Organization Headquar…" at bounding box center [683, 235] width 288 height 300
click at [621, 297] on div "Executive Director" at bounding box center [683, 308] width 282 height 22
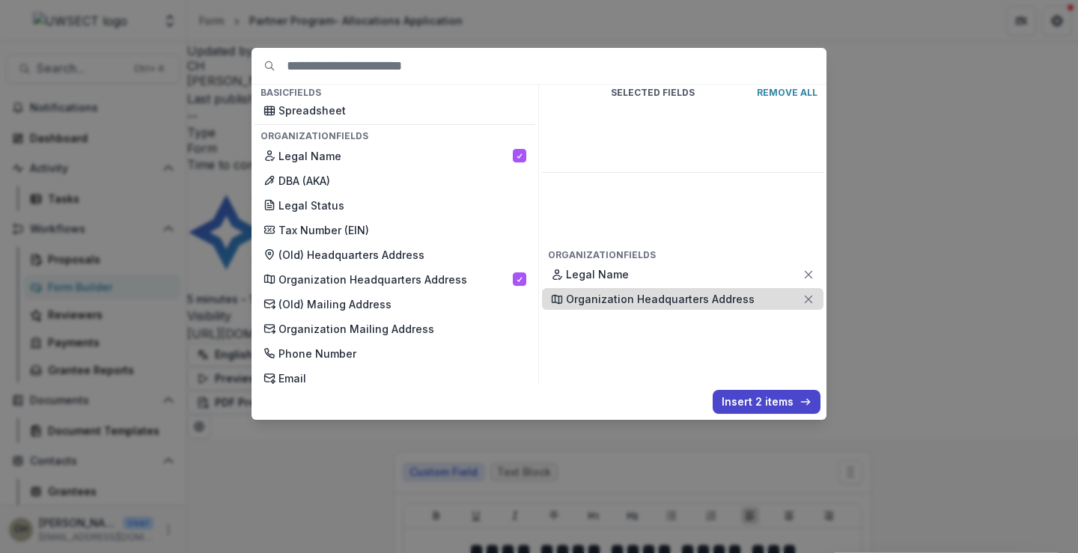
click at [803, 294] on icon at bounding box center [809, 300] width 12 height 12
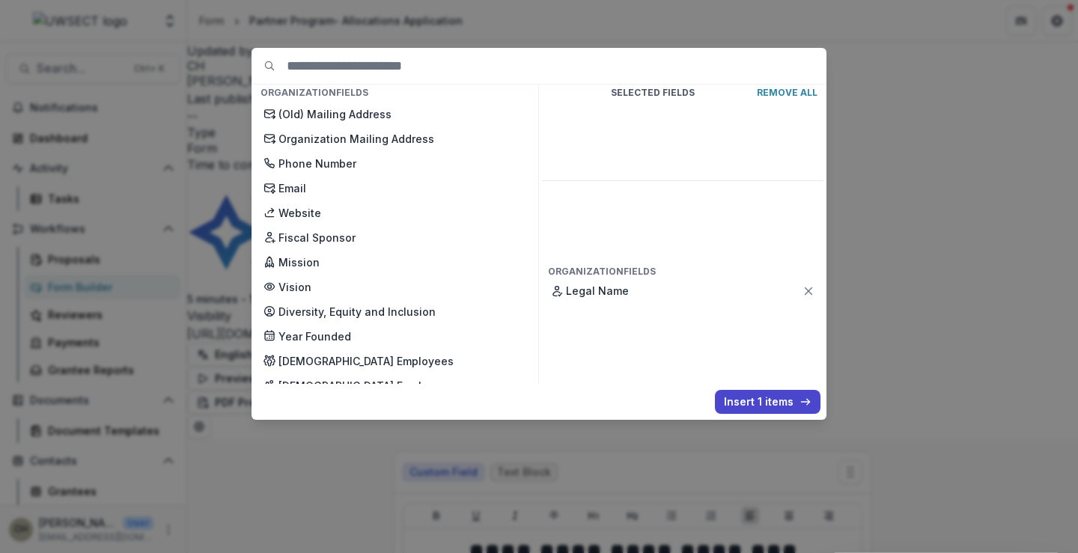
scroll to position [674, 0]
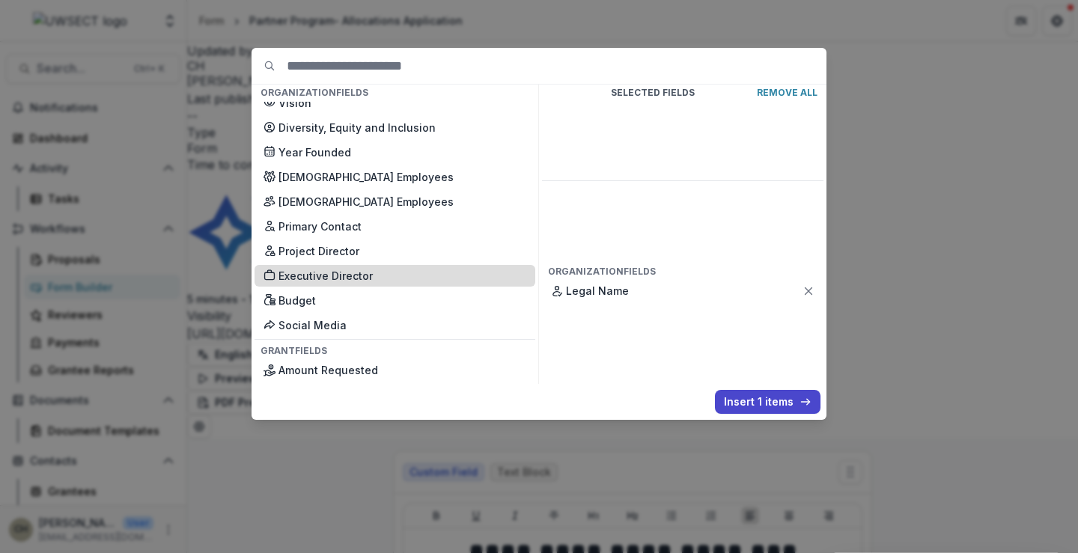
click at [309, 282] on p "Executive Director" at bounding box center [403, 276] width 248 height 16
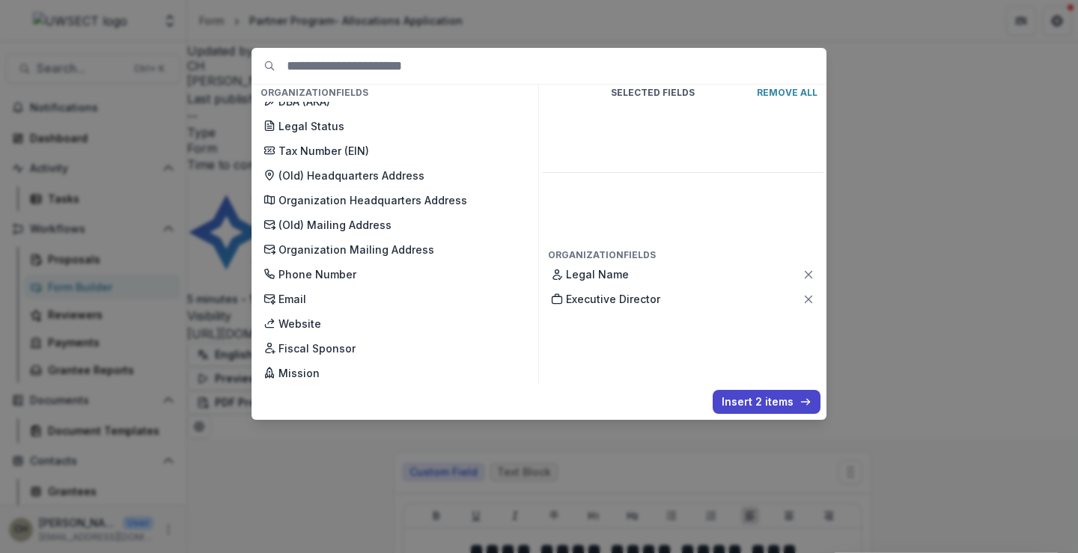
scroll to position [524, 0]
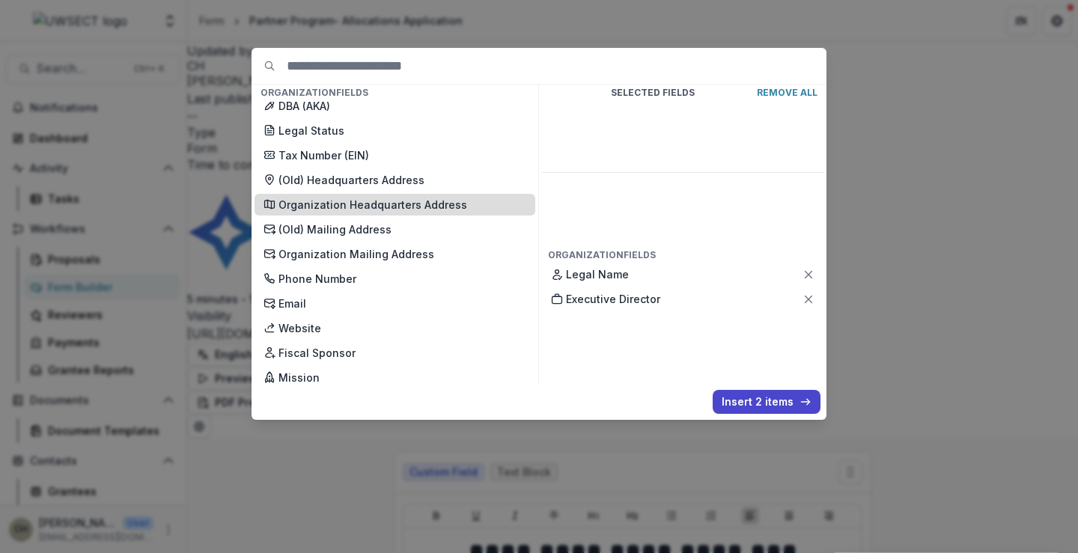
click at [356, 209] on p "Organization Headquarters Address" at bounding box center [403, 205] width 248 height 16
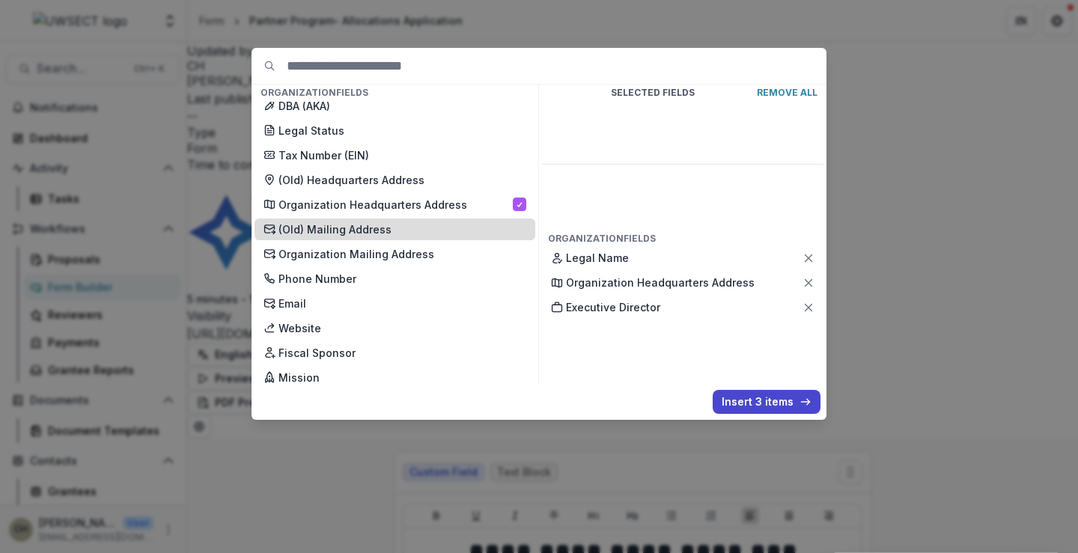
scroll to position [599, 0]
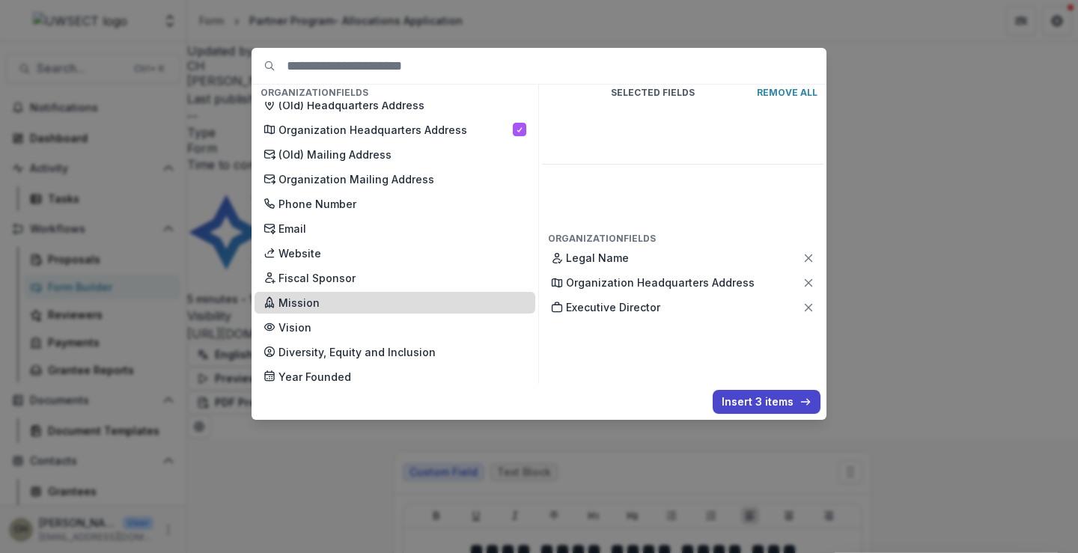
click at [310, 304] on p "Mission" at bounding box center [403, 303] width 248 height 16
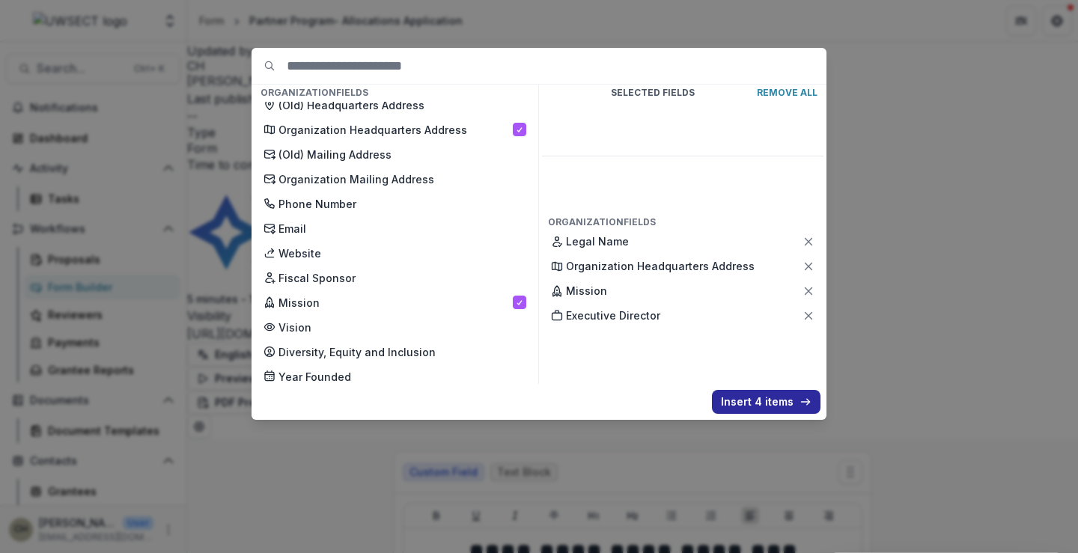
click at [744, 401] on button "Insert 4 items" at bounding box center [766, 402] width 109 height 24
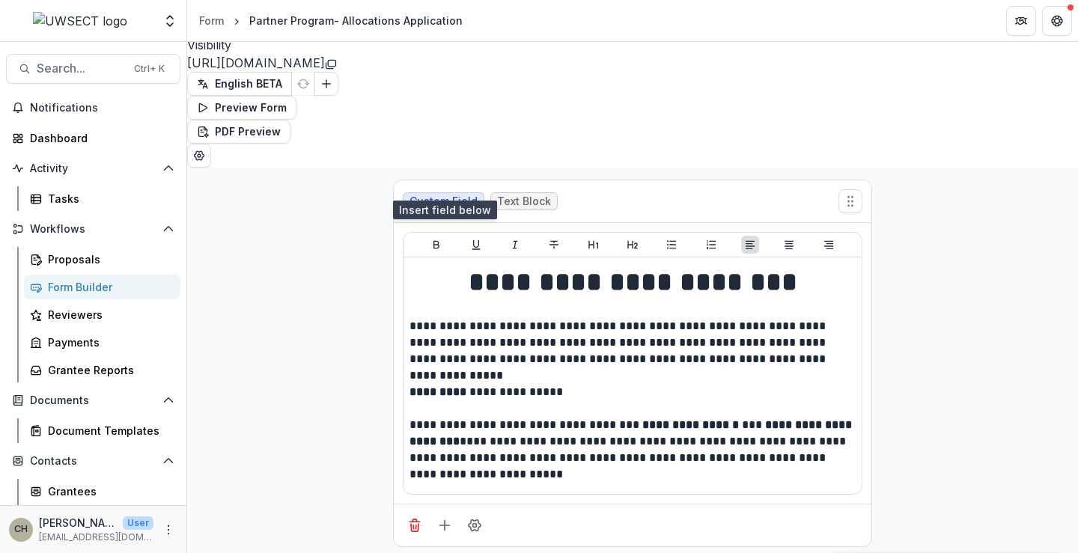
scroll to position [300, 0]
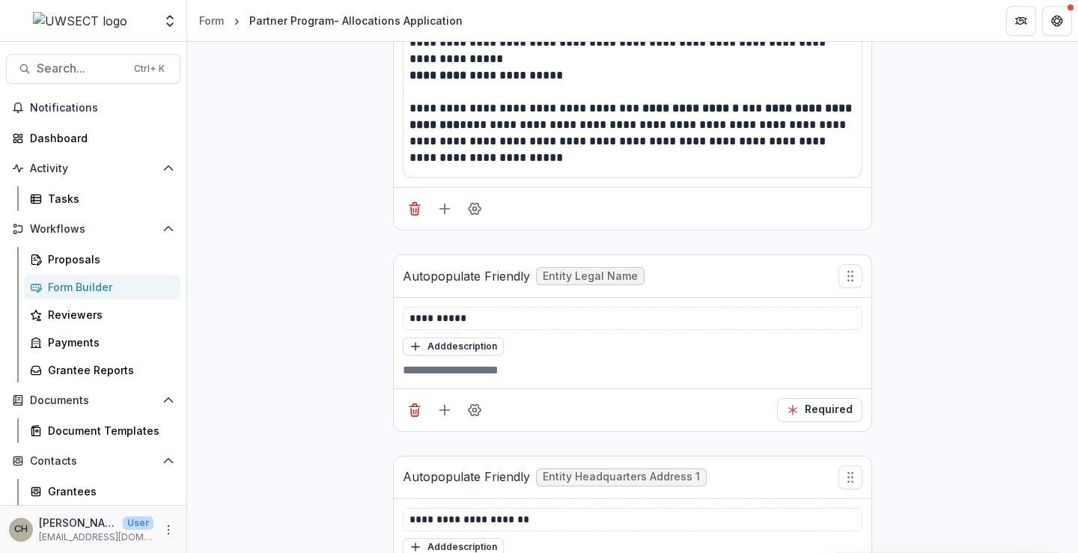
scroll to position [599, 0]
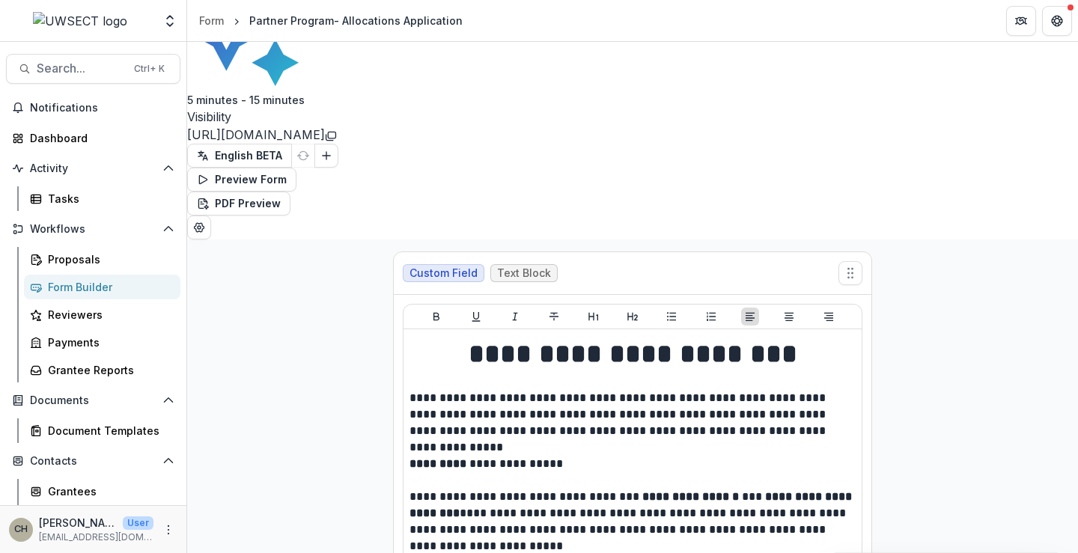
scroll to position [300, 0]
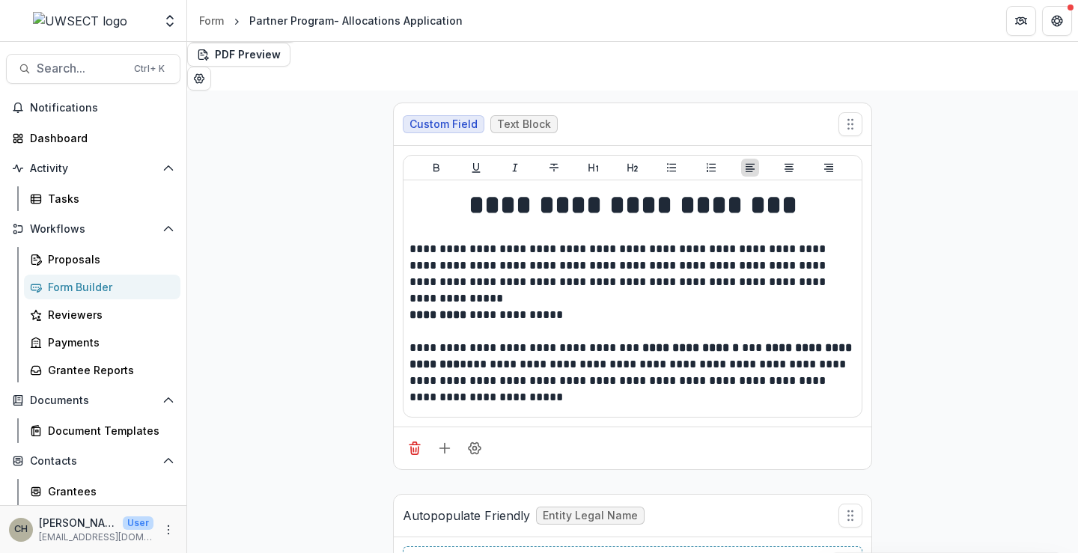
scroll to position [449, 0]
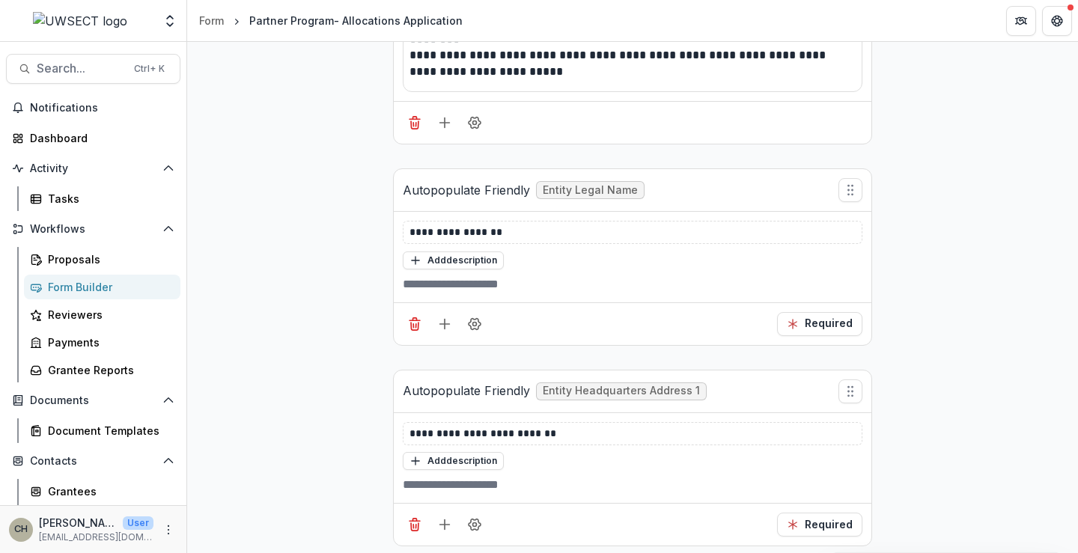
scroll to position [749, 0]
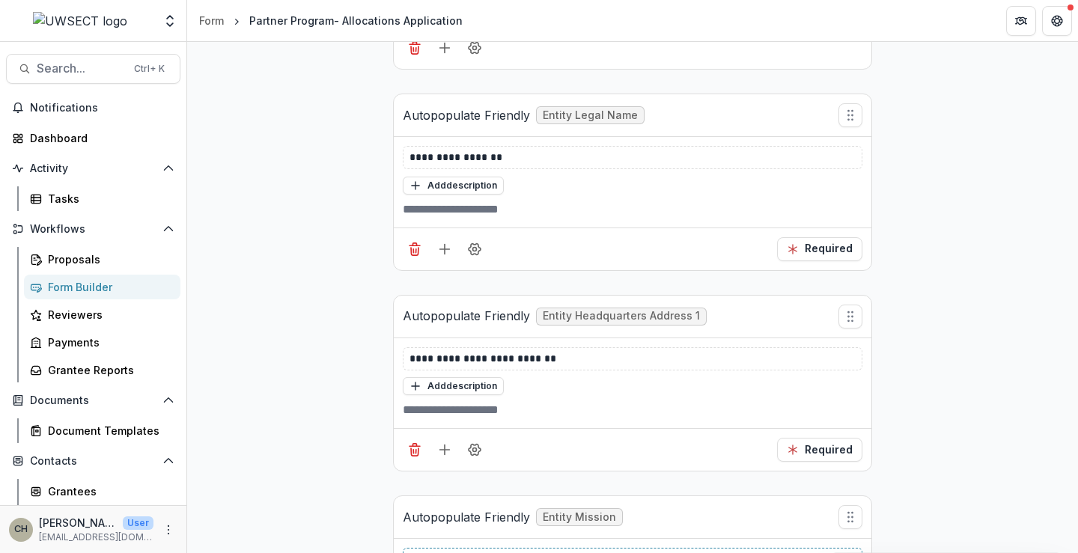
click at [446, 552] on p "*******" at bounding box center [633, 560] width 446 height 16
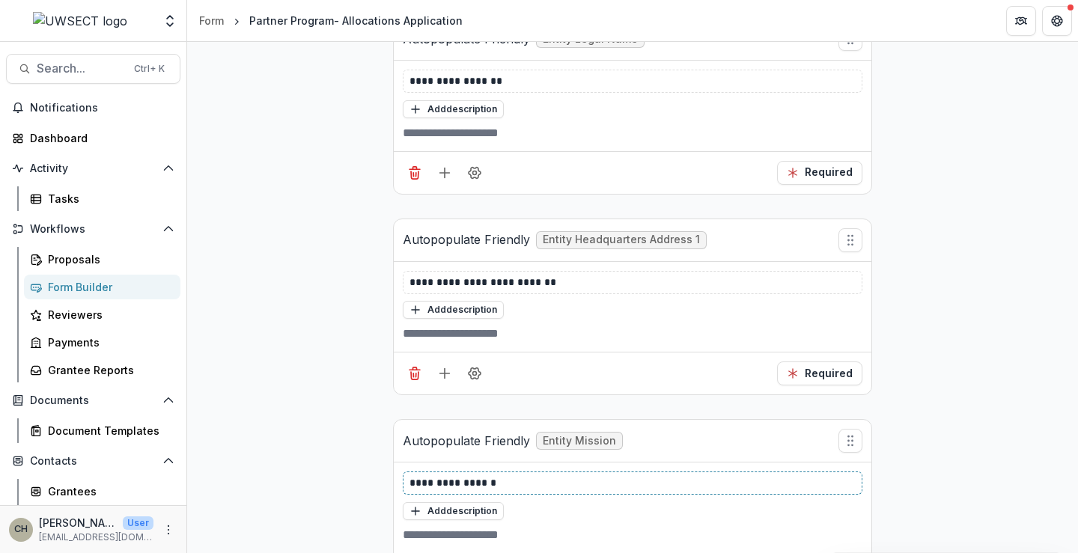
scroll to position [831, 0]
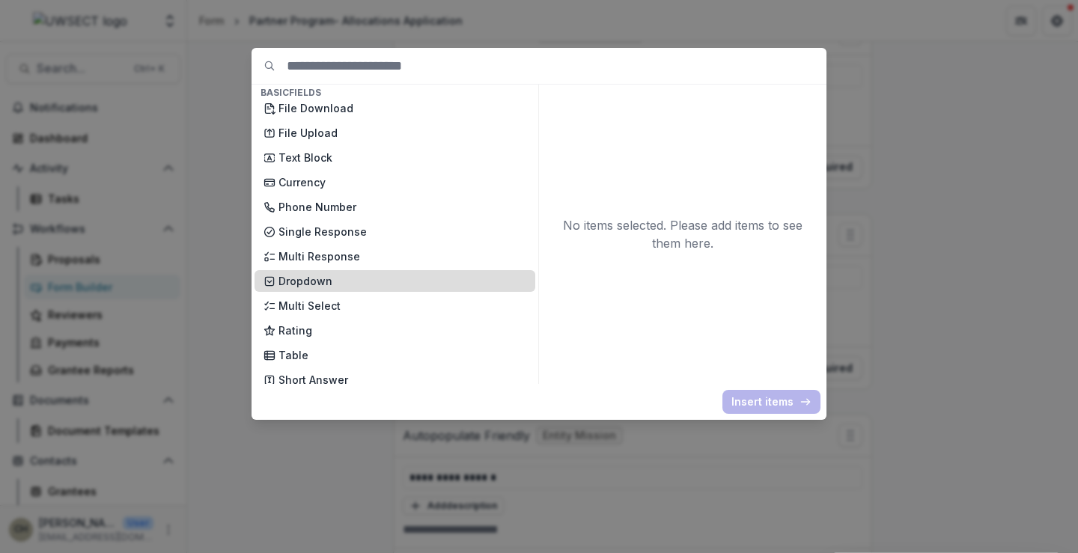
scroll to position [0, 0]
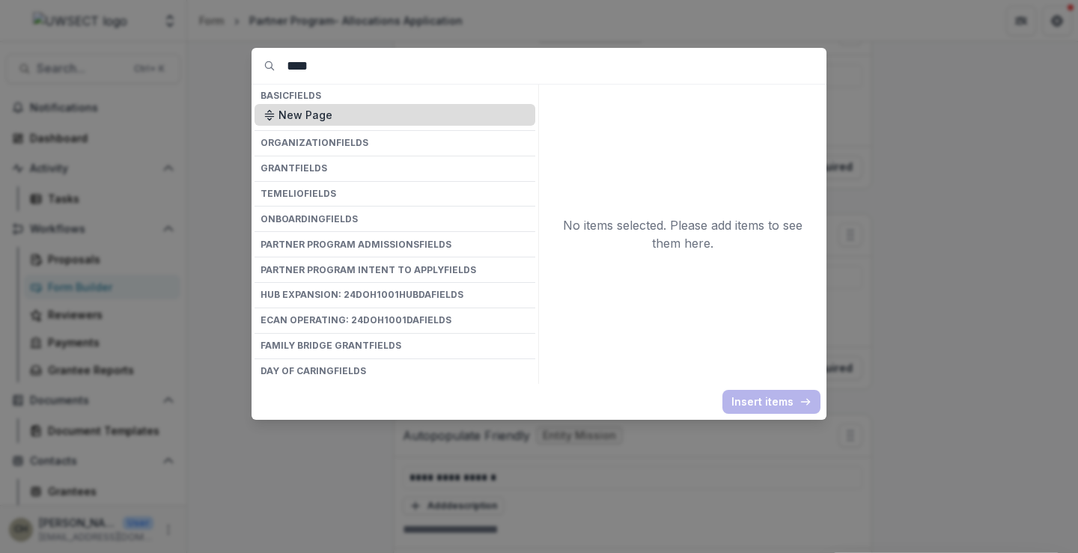
type input "****"
click at [341, 112] on p "New Page" at bounding box center [403, 115] width 248 height 16
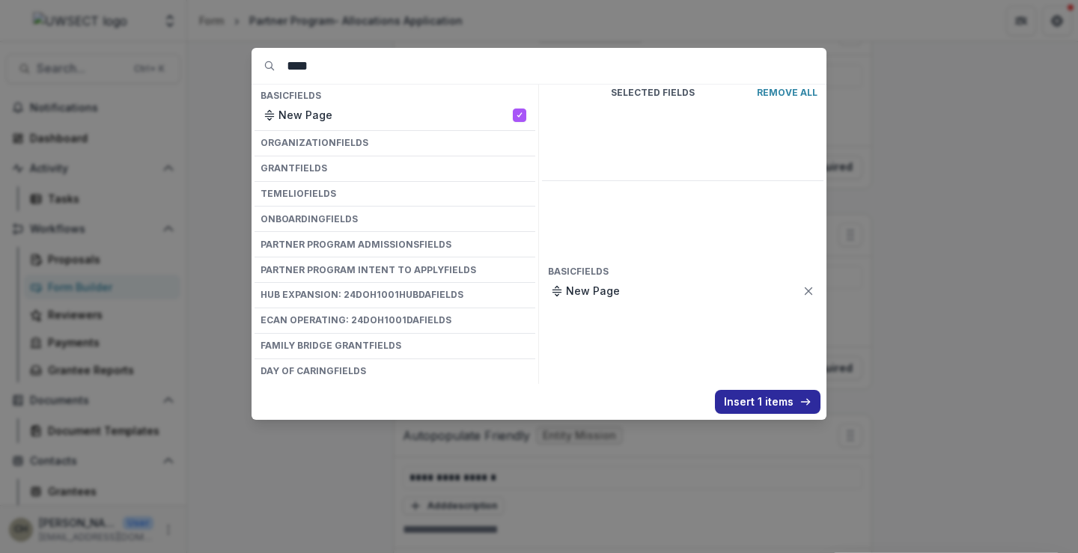
click at [750, 395] on button "Insert 1 items" at bounding box center [768, 402] width 106 height 24
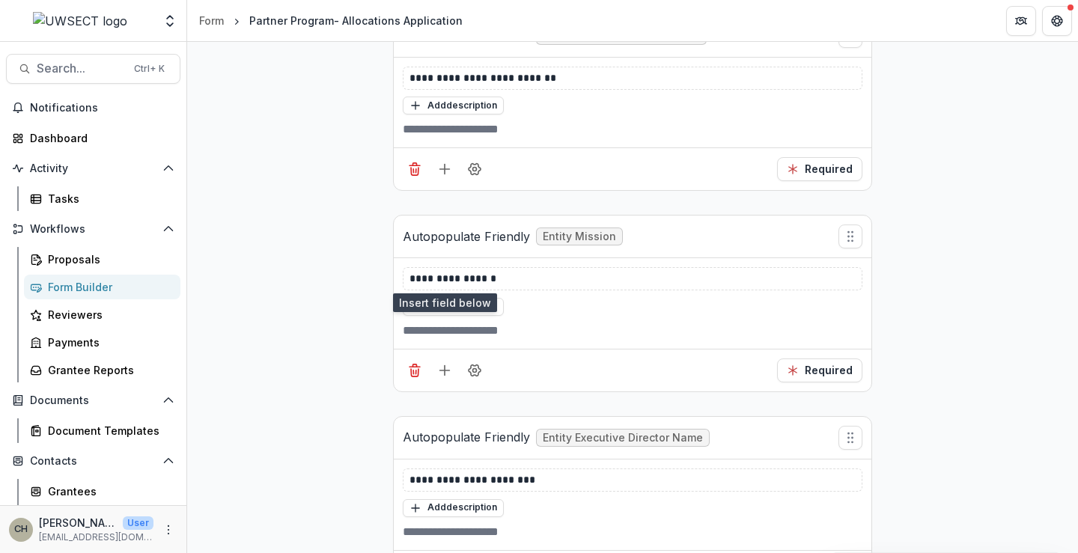
scroll to position [1034, 0]
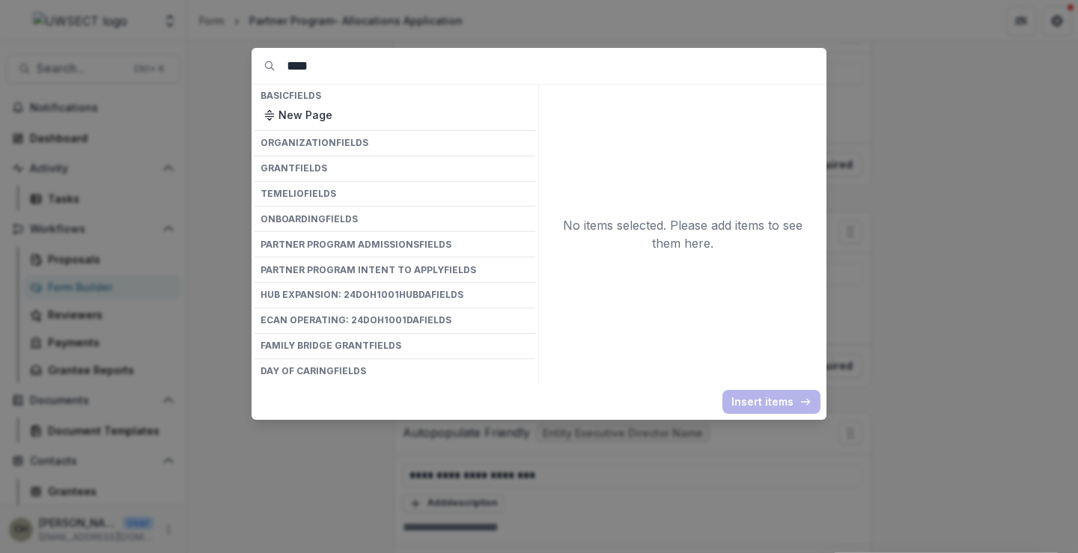
drag, startPoint x: 294, startPoint y: 69, endPoint x: 262, endPoint y: 68, distance: 32.2
click at [262, 68] on div "****" at bounding box center [539, 66] width 575 height 36
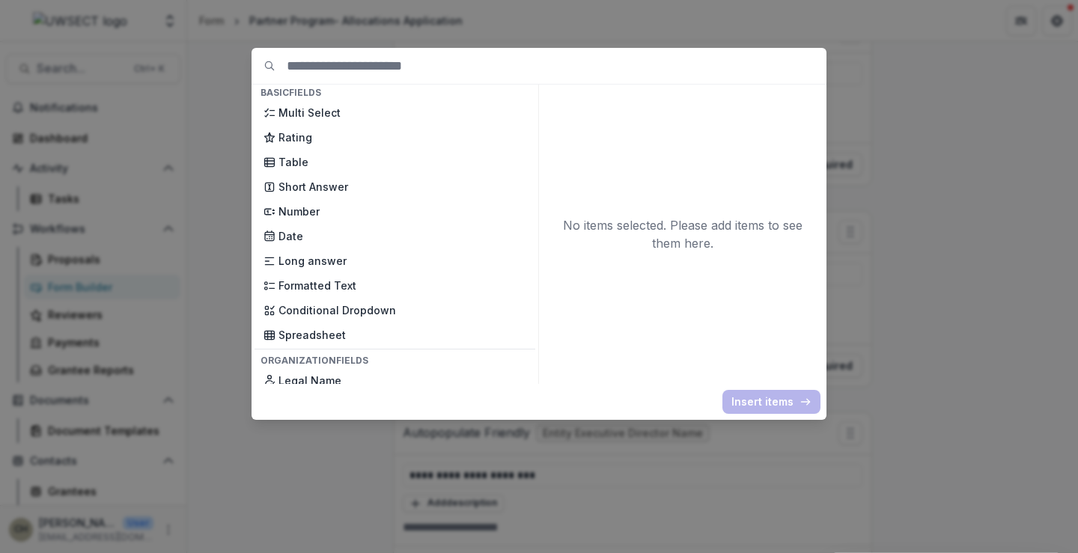
scroll to position [300, 0]
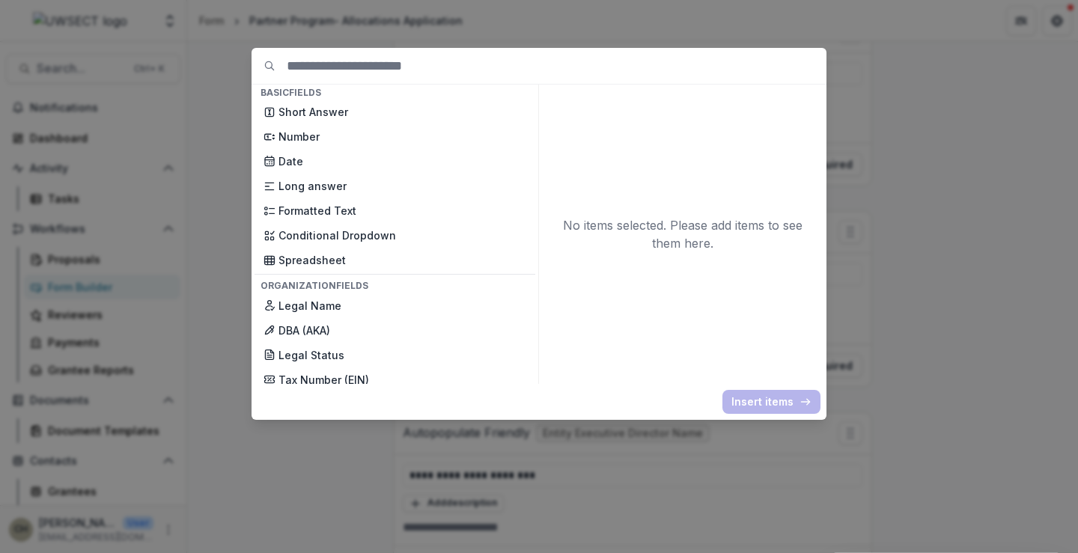
click at [400, 69] on input at bounding box center [557, 66] width 540 height 36
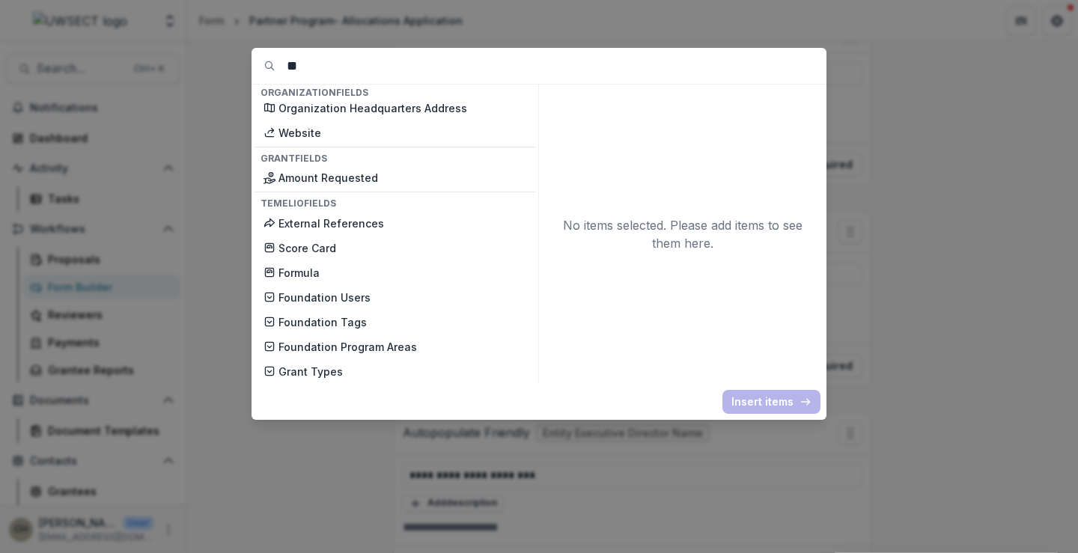
scroll to position [3, 0]
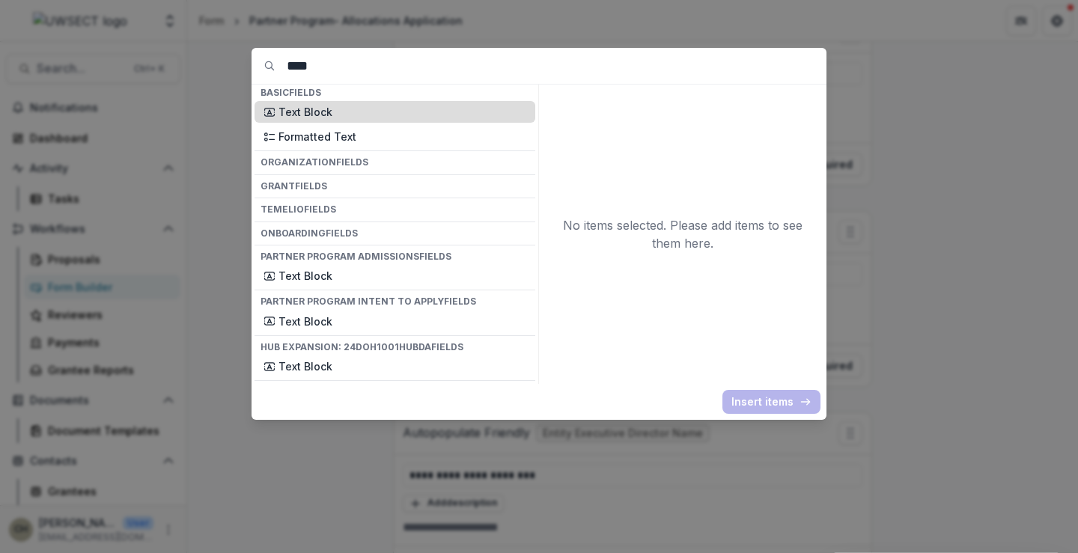
type input "****"
click at [378, 103] on div "Text Block" at bounding box center [395, 112] width 281 height 22
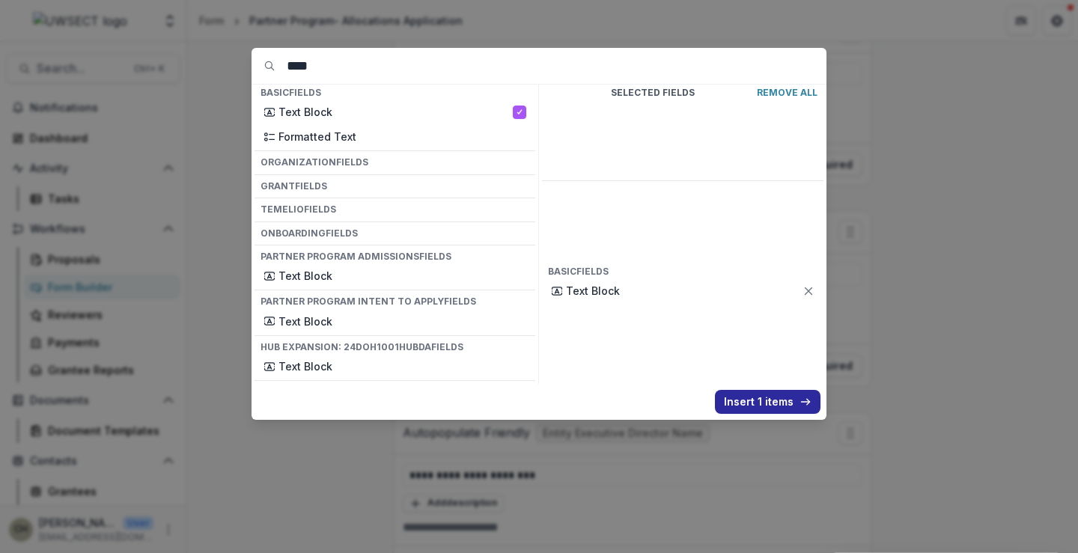
click at [756, 405] on button "Insert 1 items" at bounding box center [768, 402] width 106 height 24
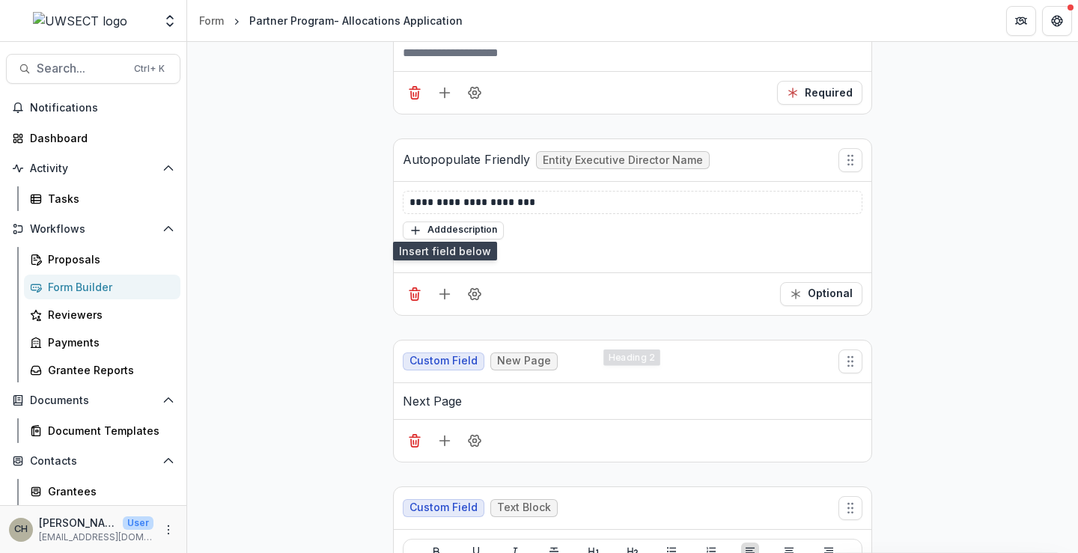
scroll to position [1334, 0]
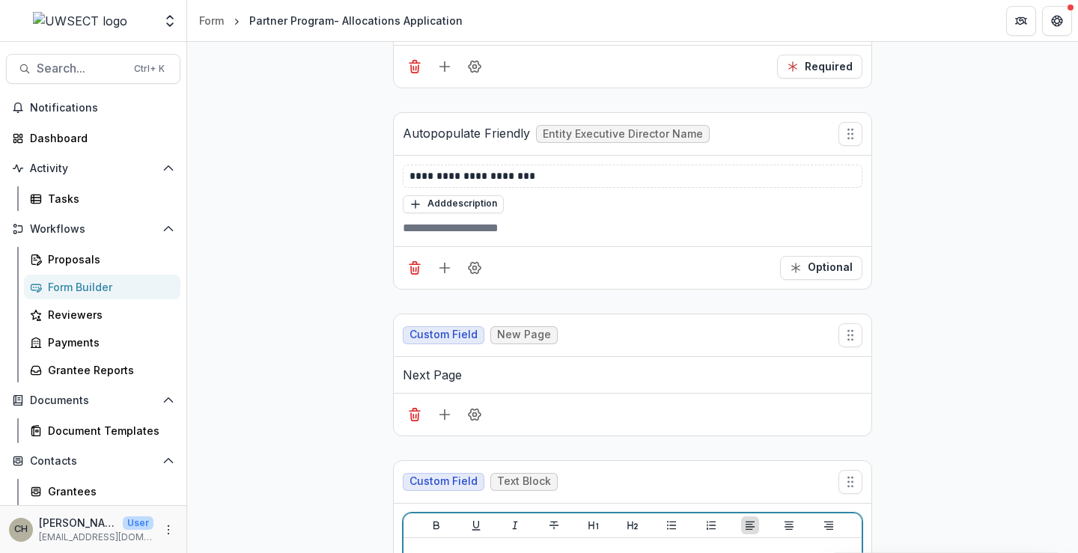
click at [592, 521] on icon "Heading 1" at bounding box center [594, 525] width 10 height 8
click at [595, 544] on h1 "**********" at bounding box center [633, 562] width 446 height 37
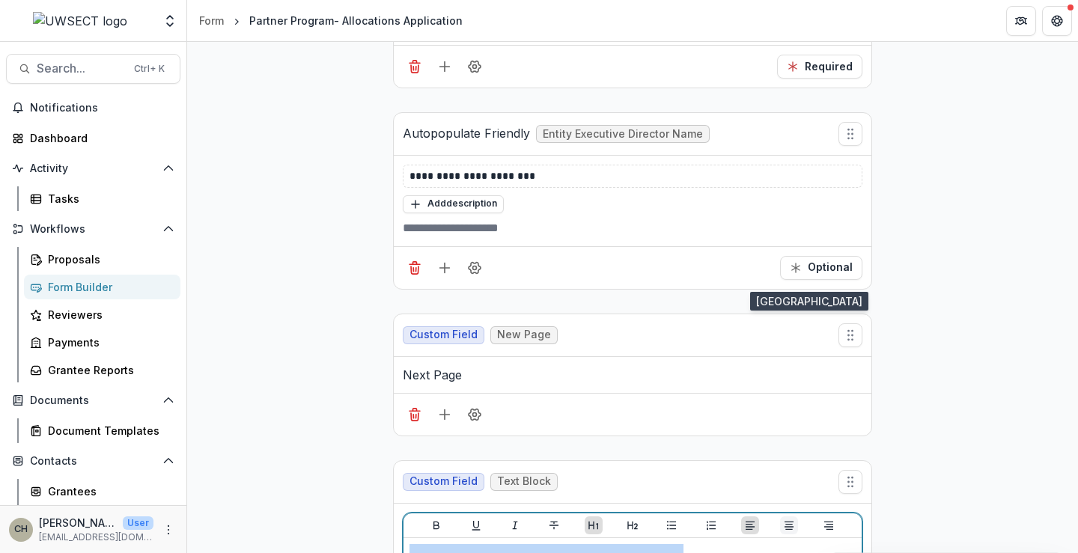
click at [786, 520] on icon "Align Center" at bounding box center [789, 526] width 12 height 12
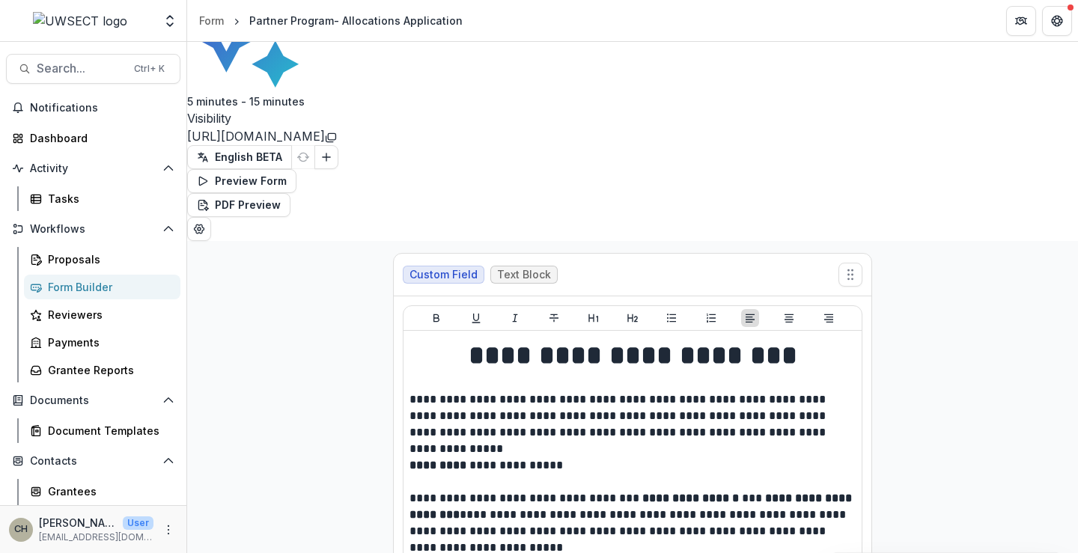
scroll to position [225, 0]
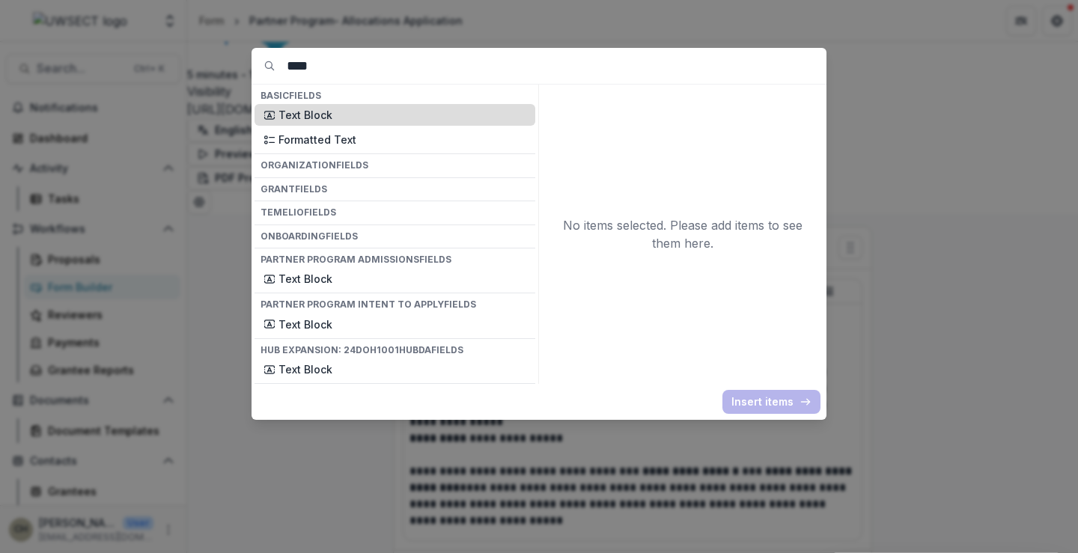
click at [344, 118] on p "Text Block" at bounding box center [403, 115] width 248 height 16
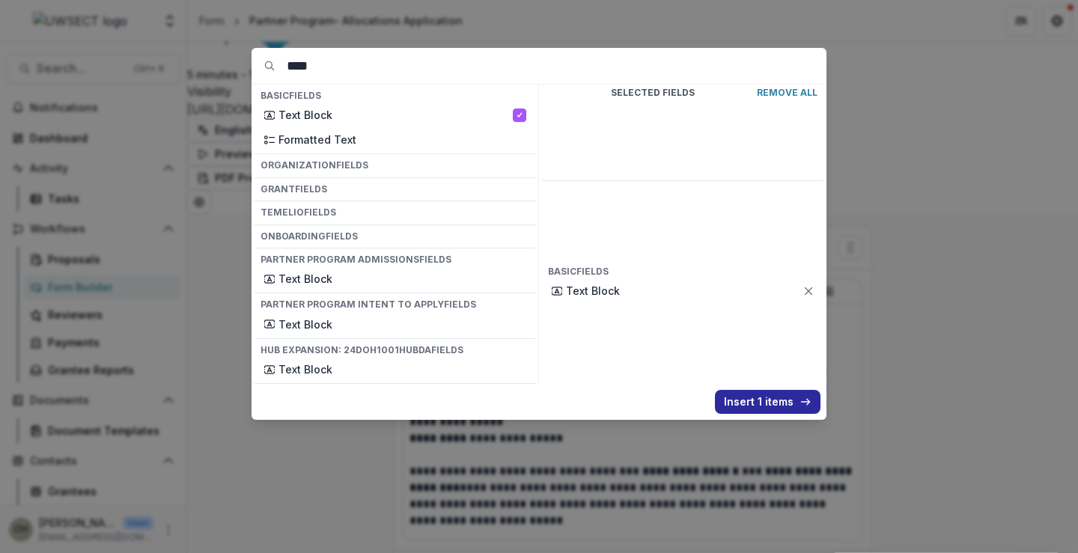
click at [797, 397] on button "Insert 1 items" at bounding box center [768, 402] width 106 height 24
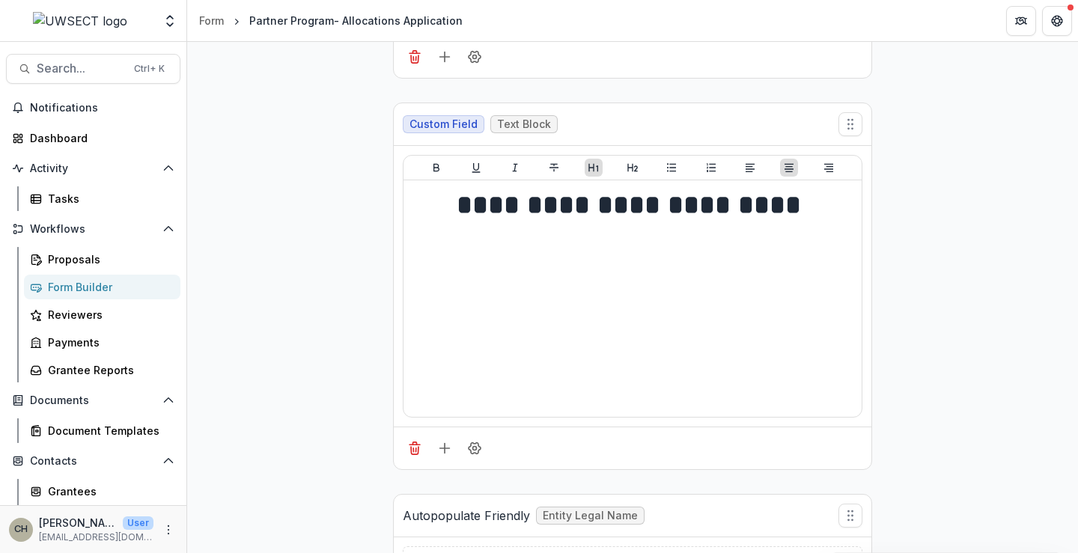
scroll to position [749, 0]
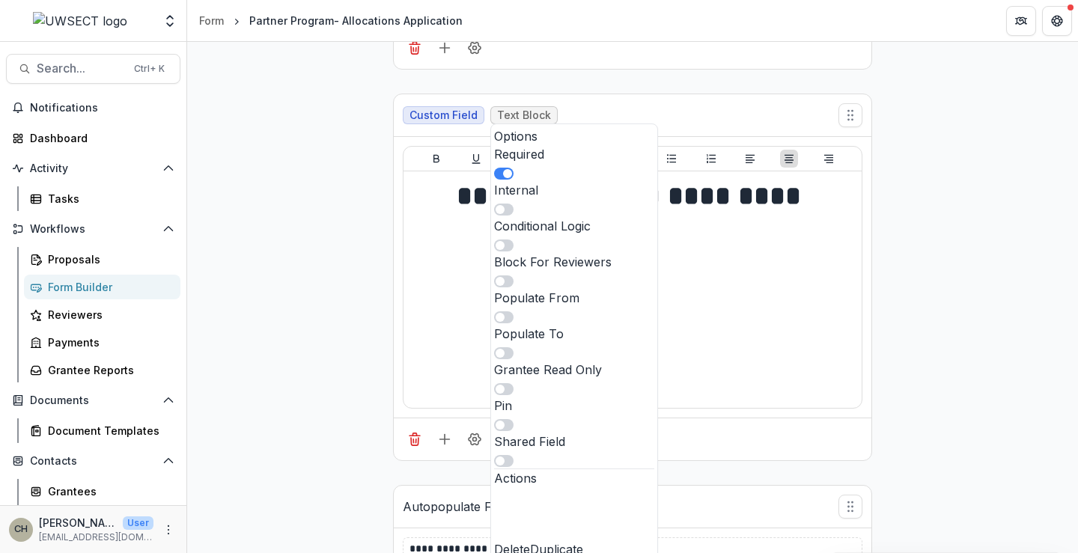
click at [514, 312] on span at bounding box center [503, 318] width 19 height 12
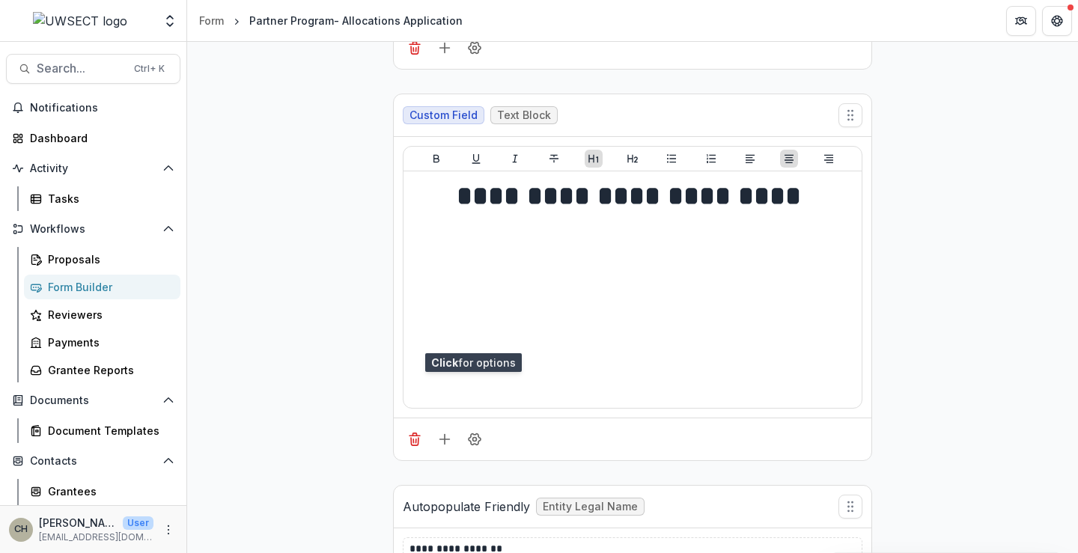
type input "**********"
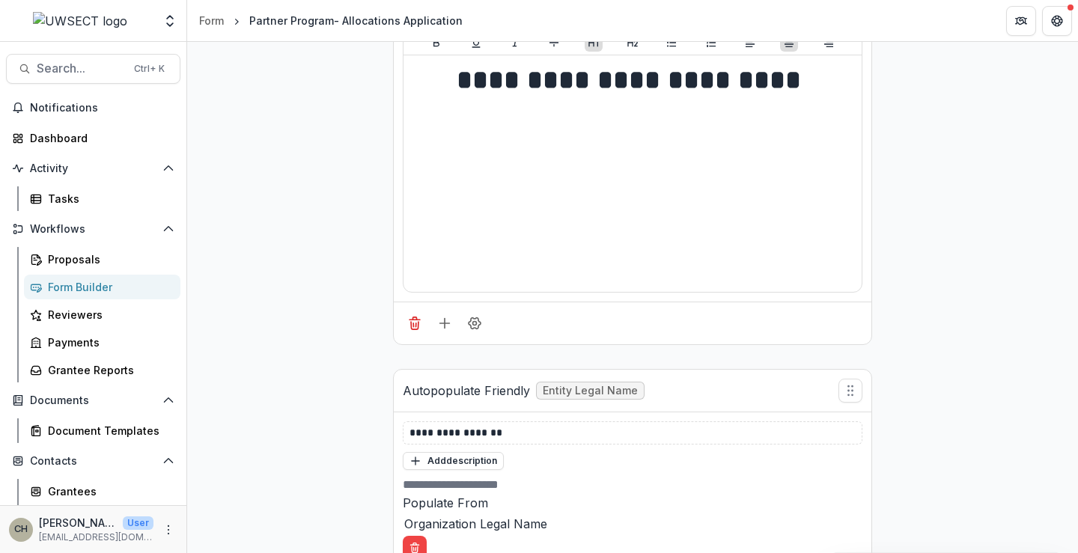
scroll to position [899, 0]
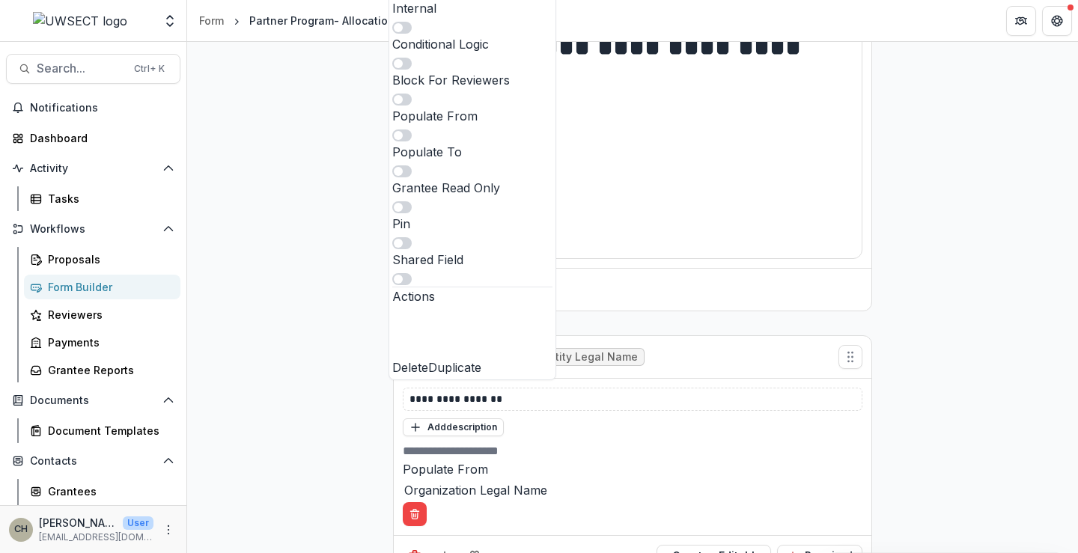
click at [403, 140] on span at bounding box center [398, 135] width 9 height 9
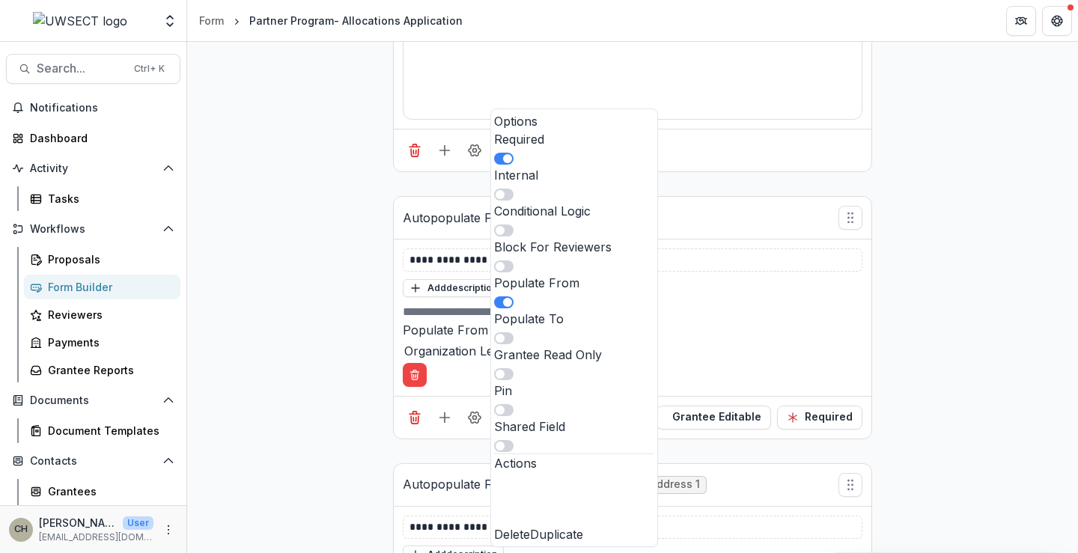
scroll to position [1048, 0]
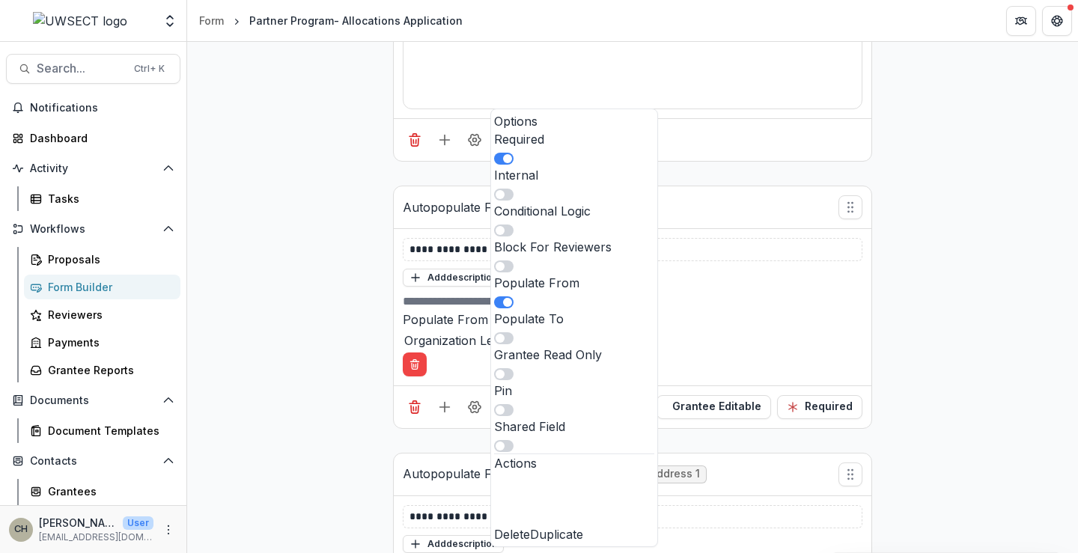
drag, startPoint x: 323, startPoint y: 309, endPoint x: 440, endPoint y: 263, distance: 126.1
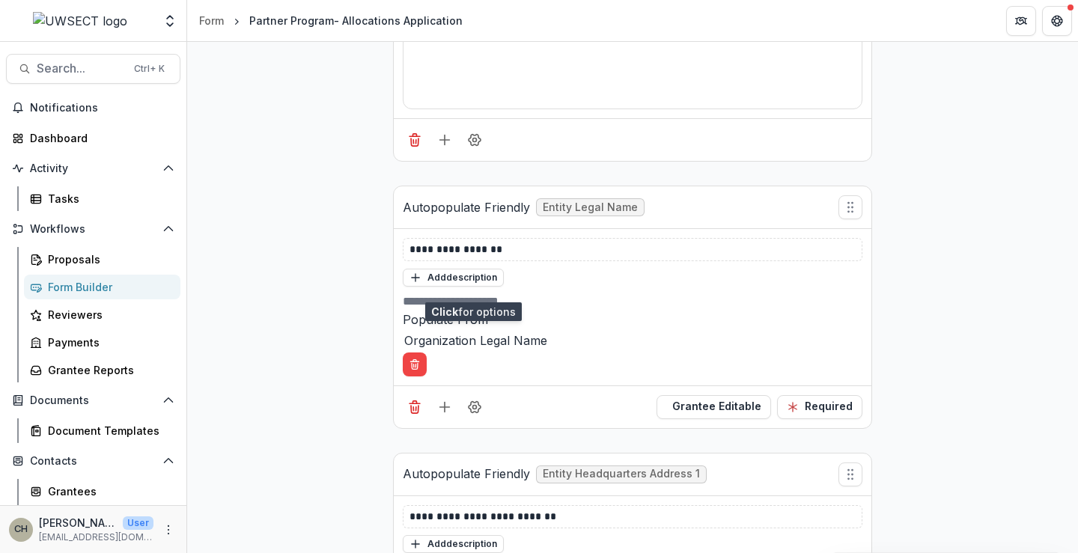
type input "*"
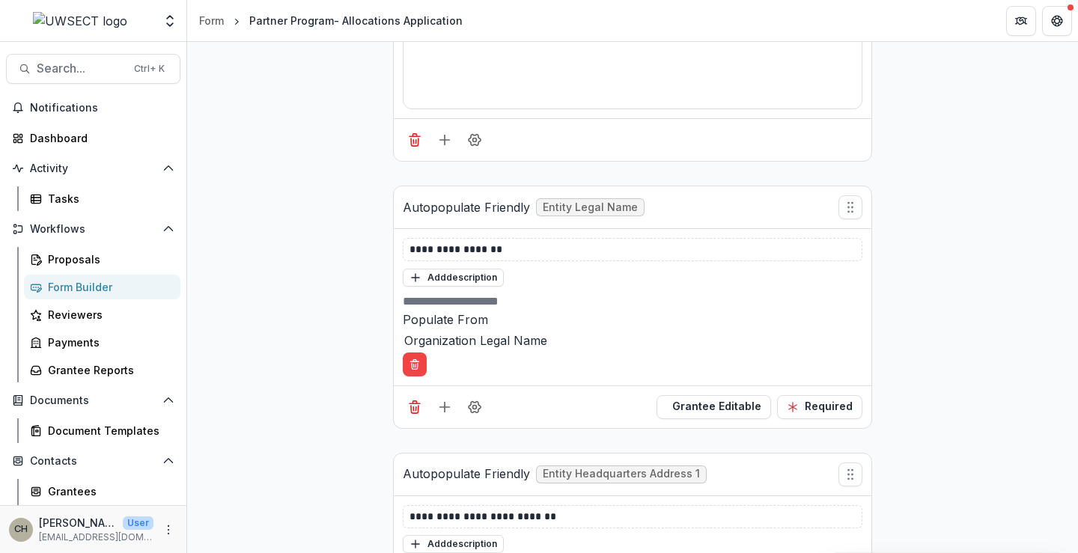
type input "****"
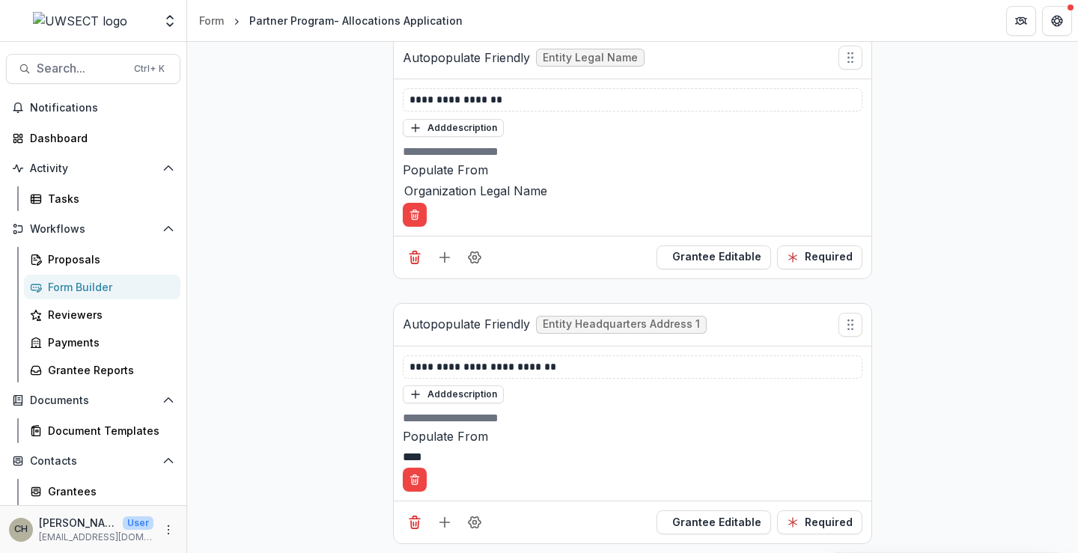
scroll to position [300, 0]
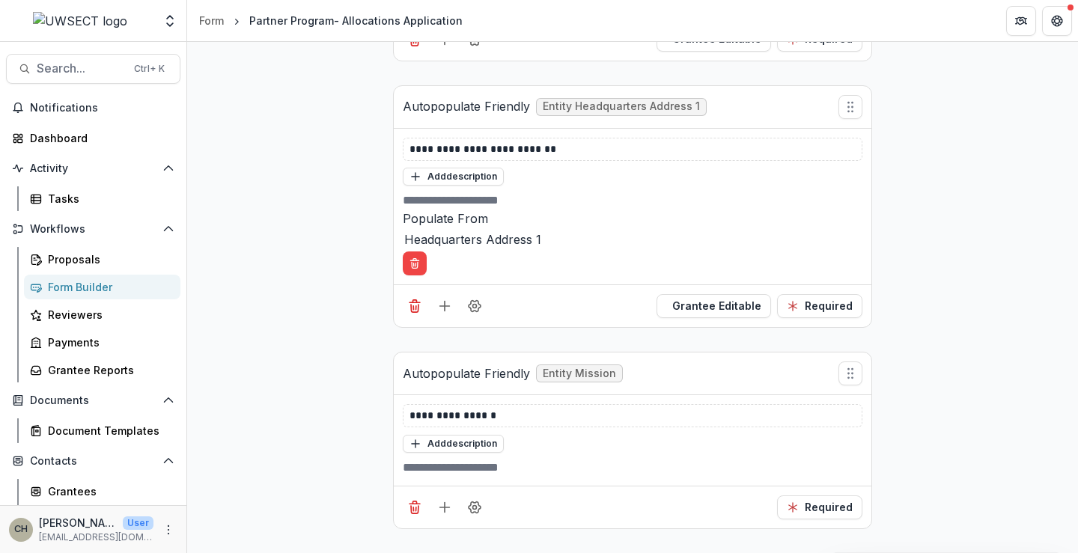
scroll to position [1423, 0]
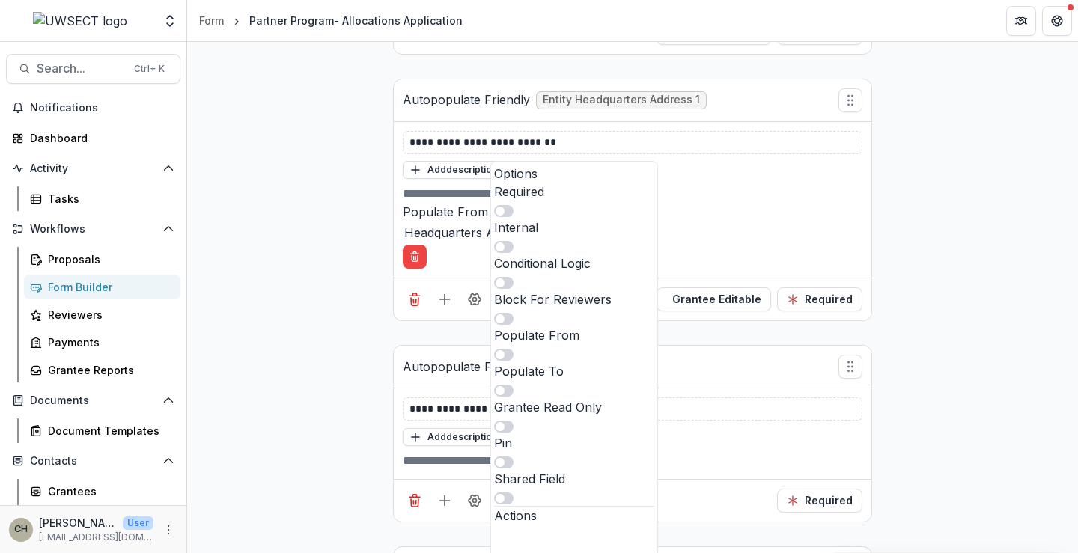
click at [514, 349] on span at bounding box center [503, 355] width 19 height 12
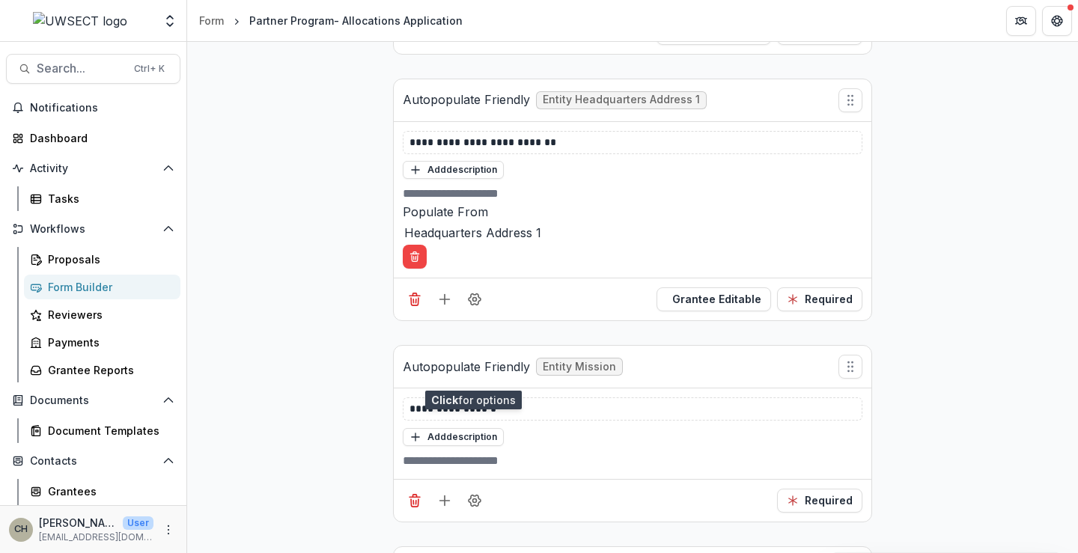
type input "****"
click at [614, 553] on p "Executive Director/CEO Name" at bounding box center [539, 562] width 1078 height 18
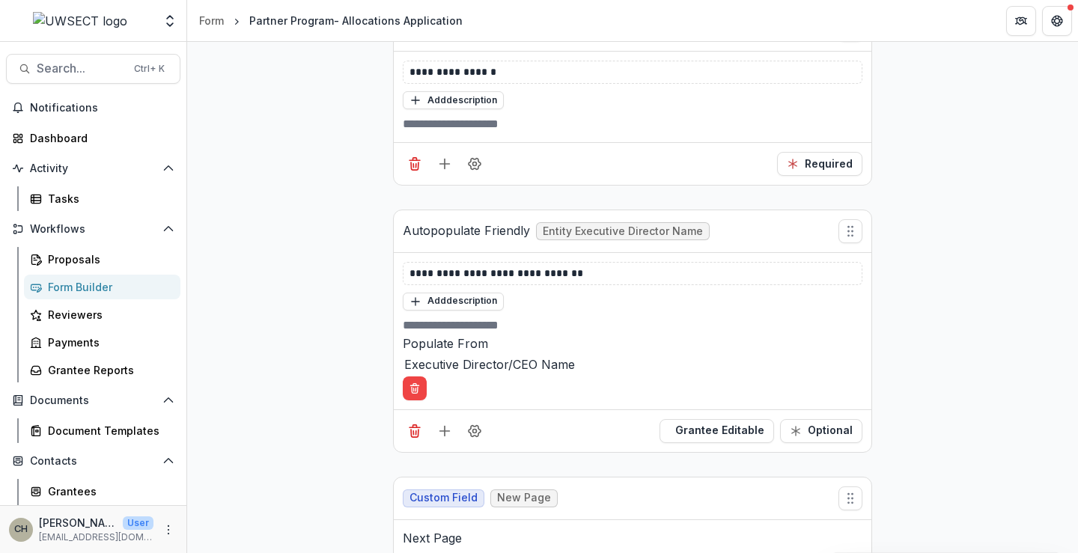
scroll to position [1925, 0]
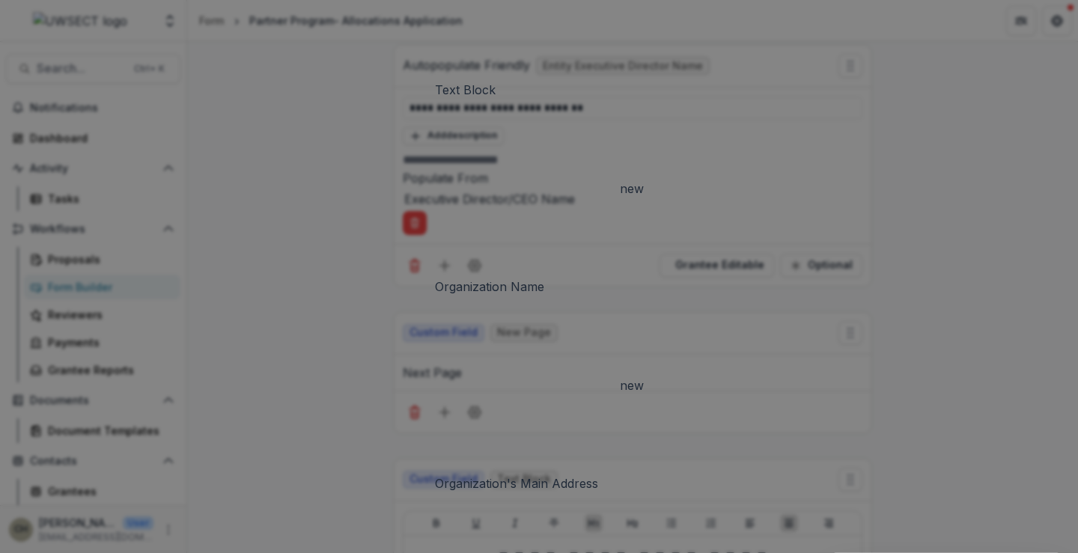
scroll to position [168, 0]
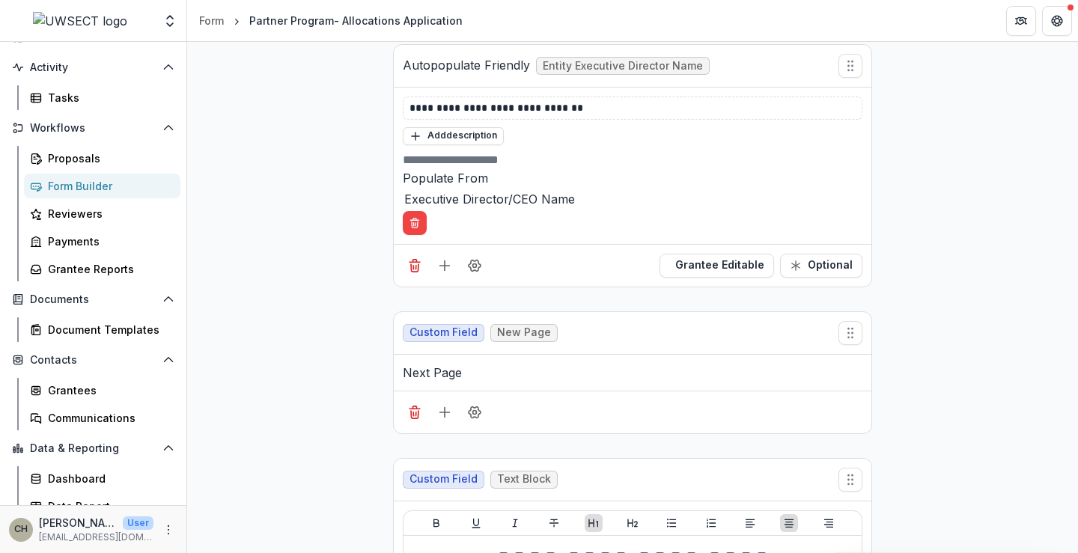
scroll to position [115, 0]
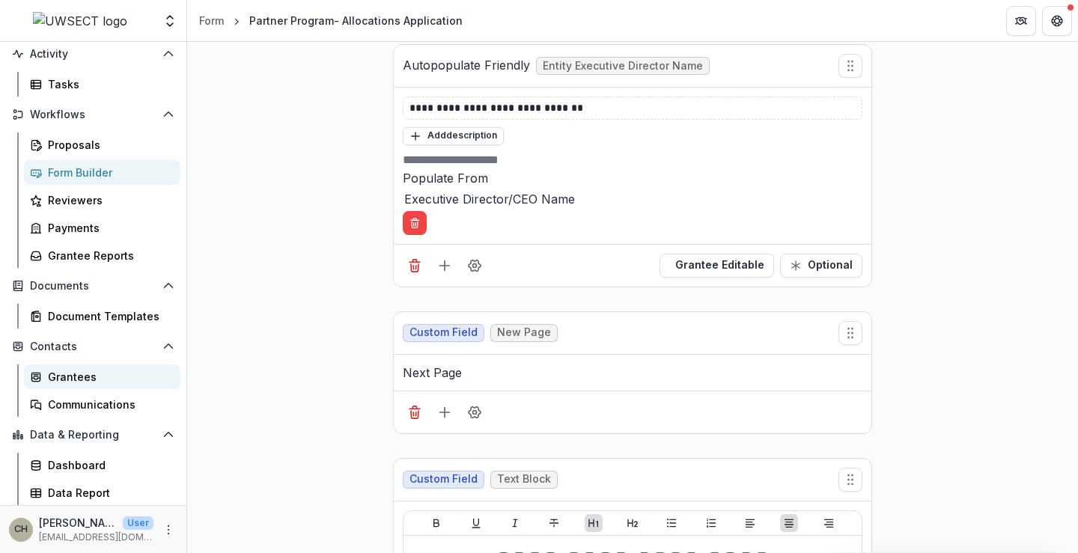
click at [81, 378] on div "Grantees" at bounding box center [108, 377] width 121 height 16
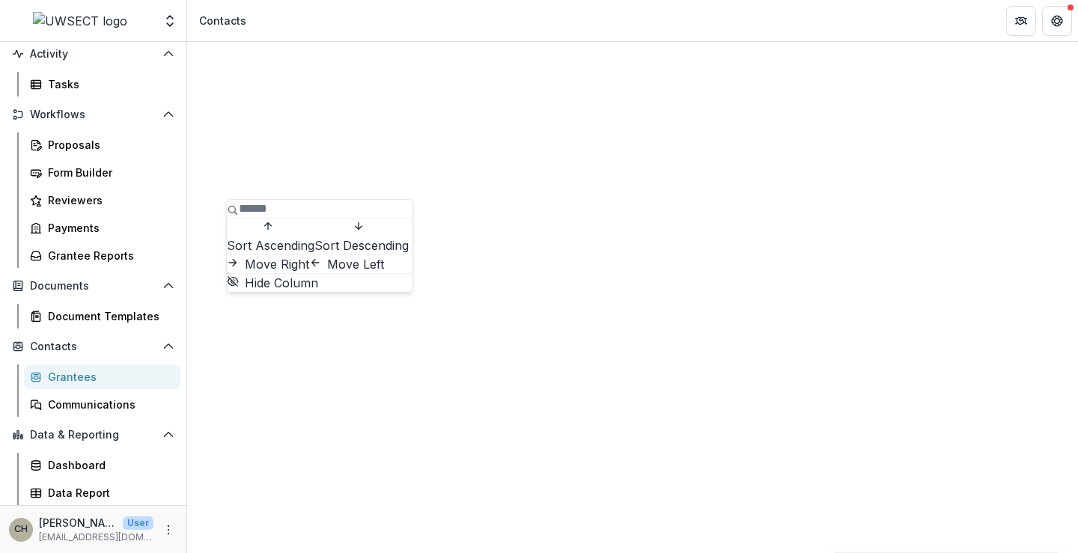
click at [304, 249] on span "Sort Ascending" at bounding box center [271, 245] width 88 height 15
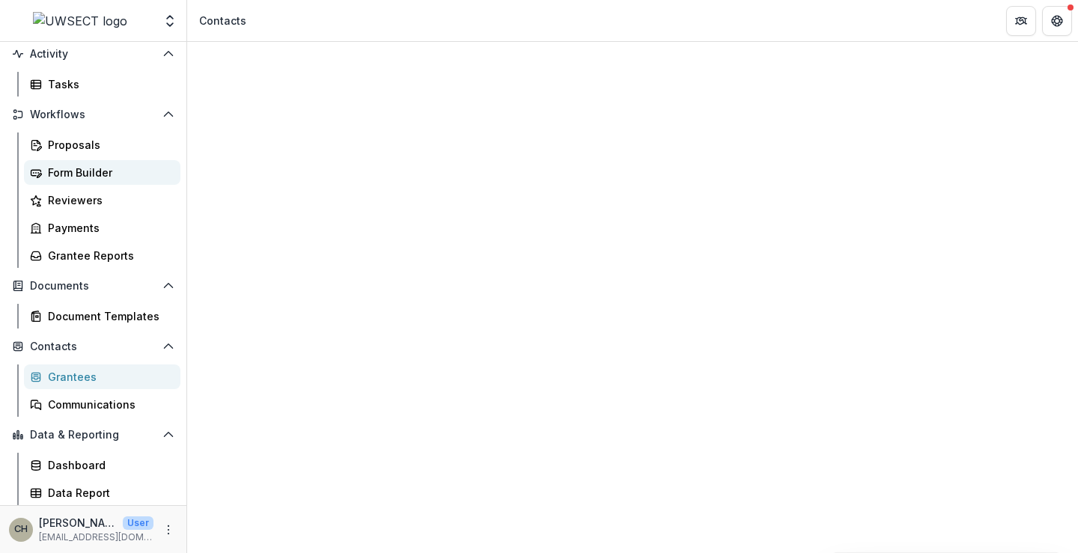
click at [85, 174] on div "Form Builder" at bounding box center [108, 173] width 121 height 16
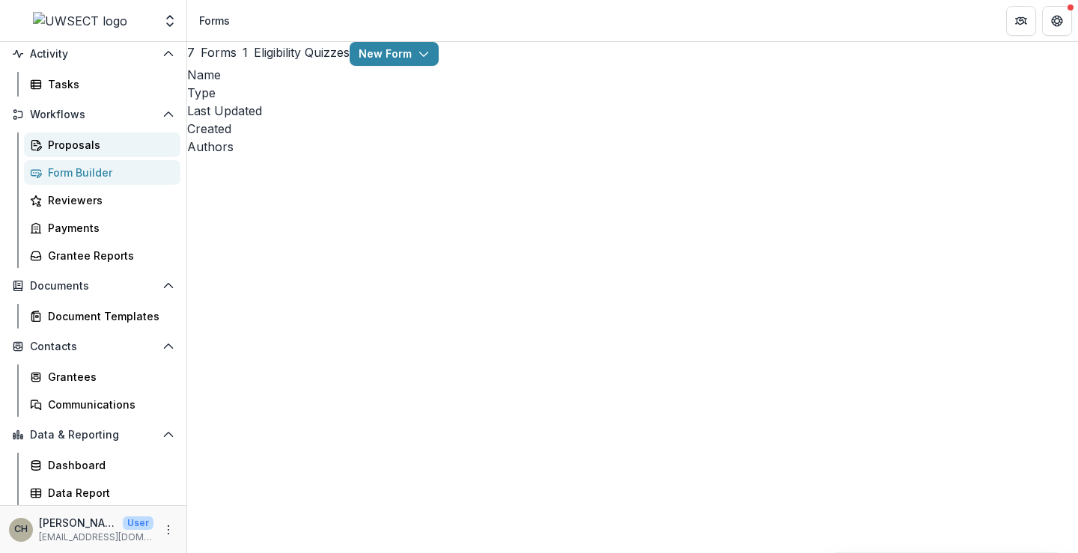
click at [95, 149] on div "Proposals" at bounding box center [108, 145] width 121 height 16
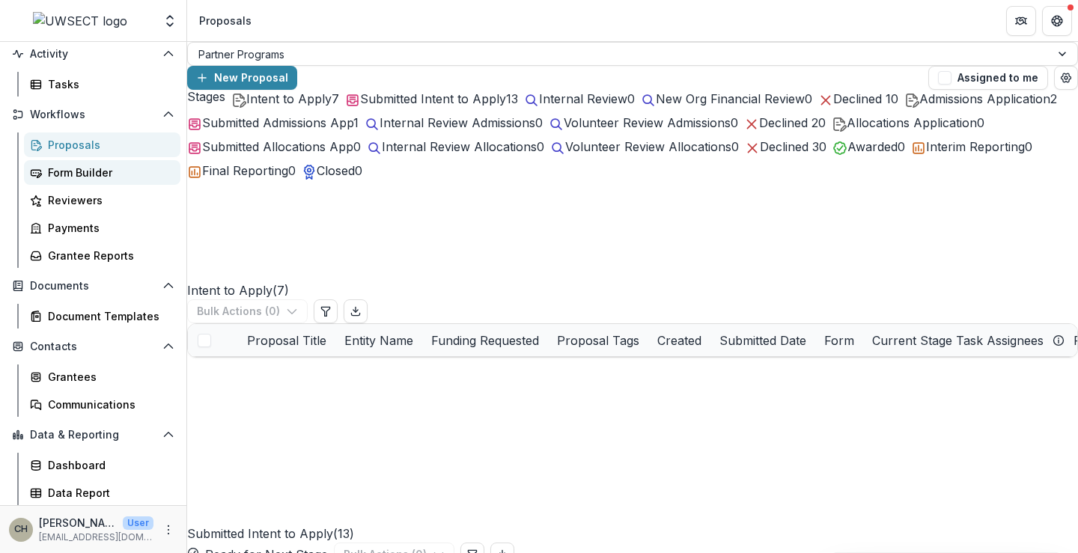
click at [79, 173] on div "Form Builder" at bounding box center [108, 173] width 121 height 16
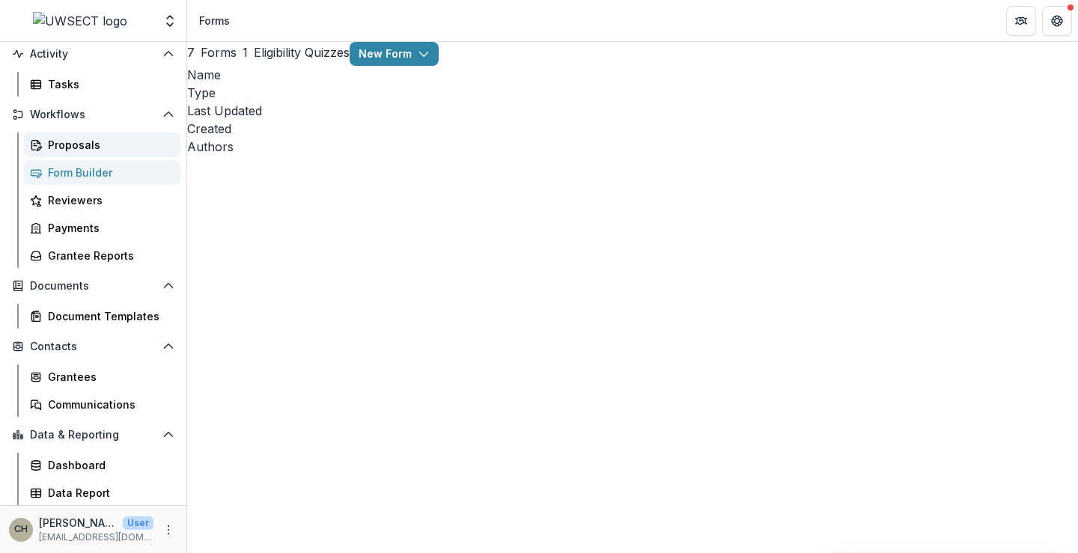
click at [88, 148] on div "Proposals" at bounding box center [108, 145] width 121 height 16
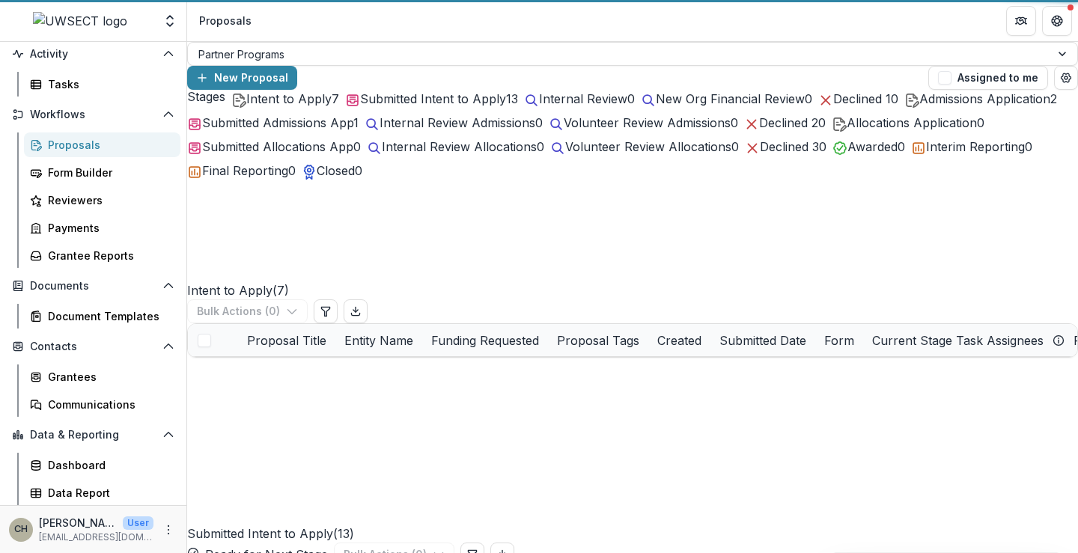
click at [272, 106] on span "Intent to Apply" at bounding box center [288, 98] width 85 height 15
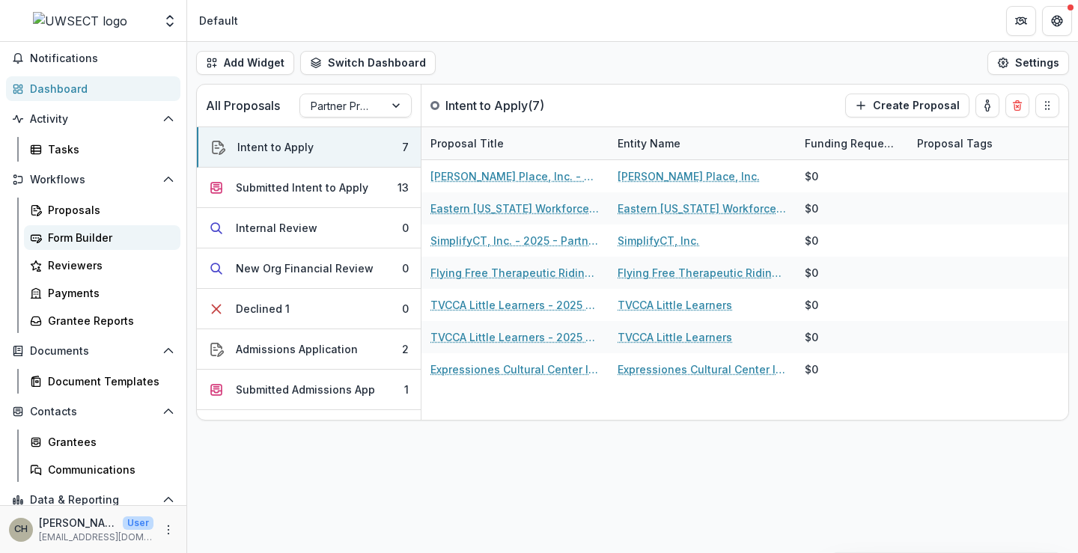
scroll to position [75, 0]
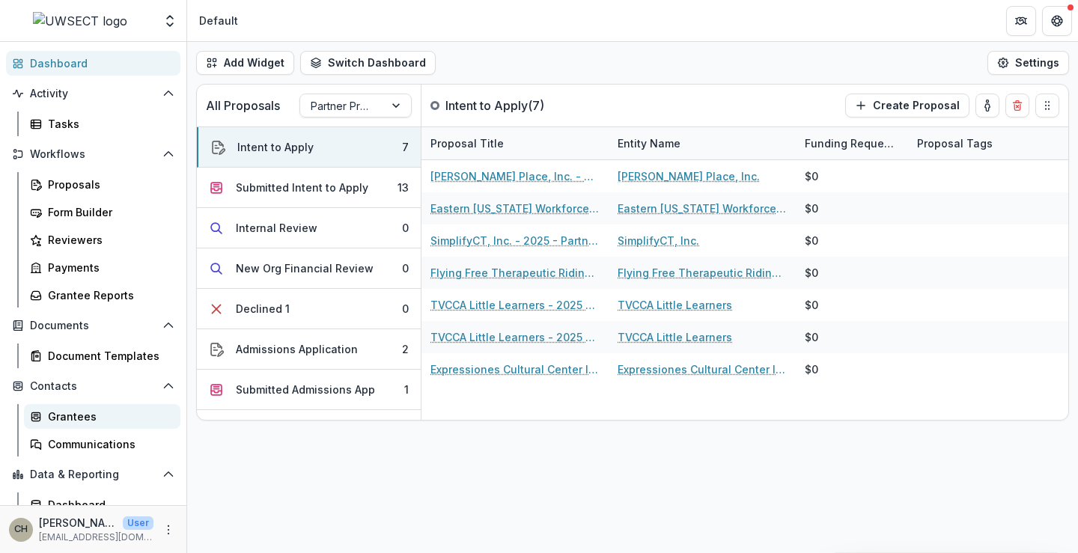
click at [100, 407] on link "Grantees" at bounding box center [102, 416] width 157 height 25
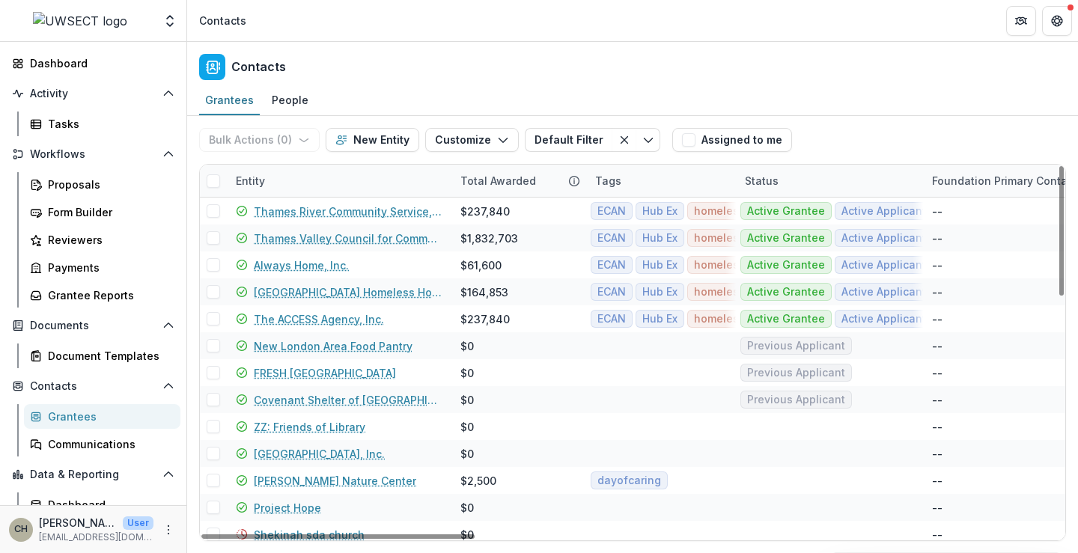
click at [305, 178] on div "Entity" at bounding box center [339, 181] width 225 height 32
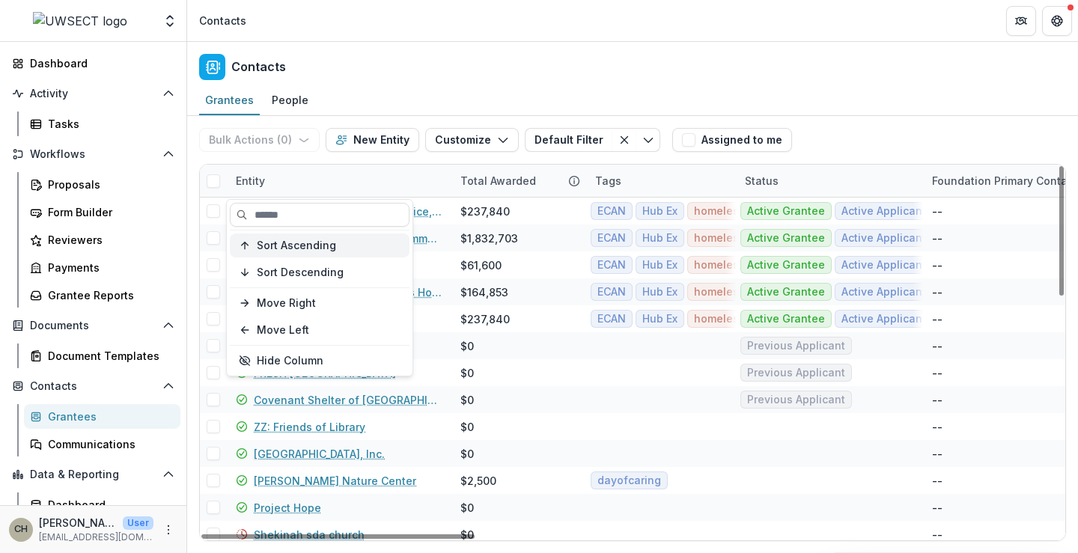
click at [306, 240] on span "Sort Ascending" at bounding box center [296, 246] width 79 height 13
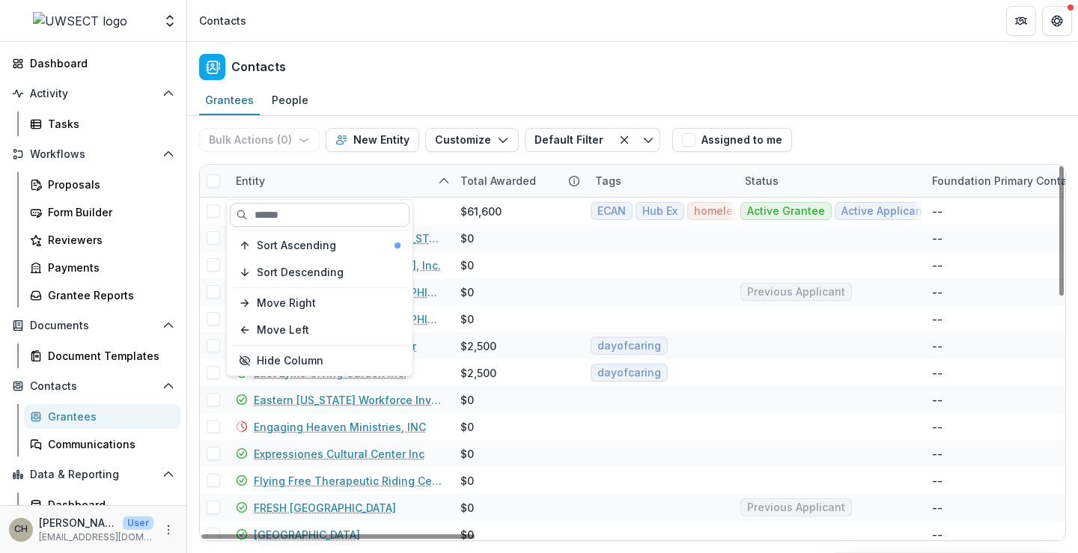
click at [369, 209] on input at bounding box center [320, 215] width 180 height 24
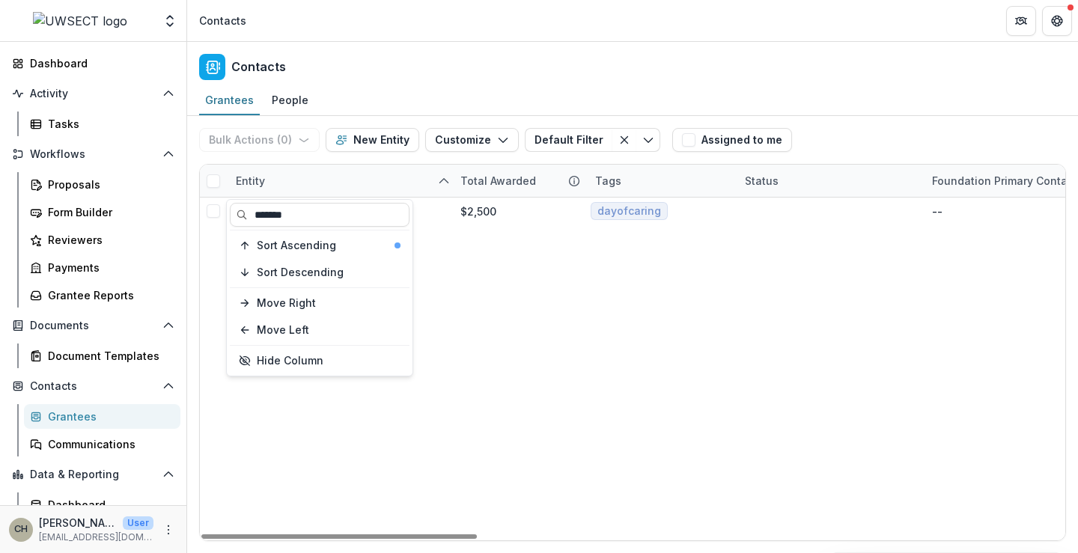
type input "*******"
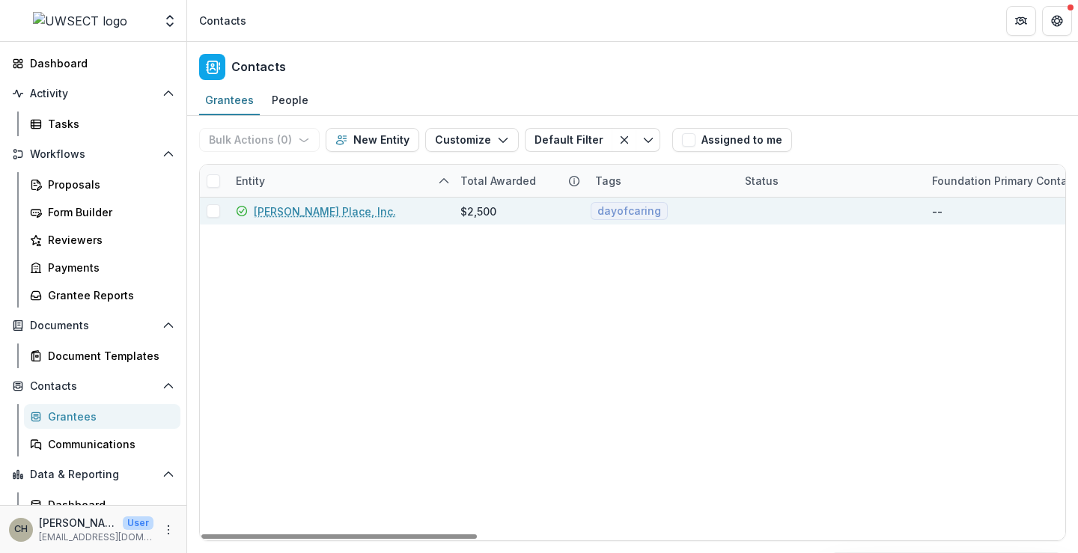
click at [286, 211] on link "[PERSON_NAME] Place, Inc." at bounding box center [325, 212] width 142 height 16
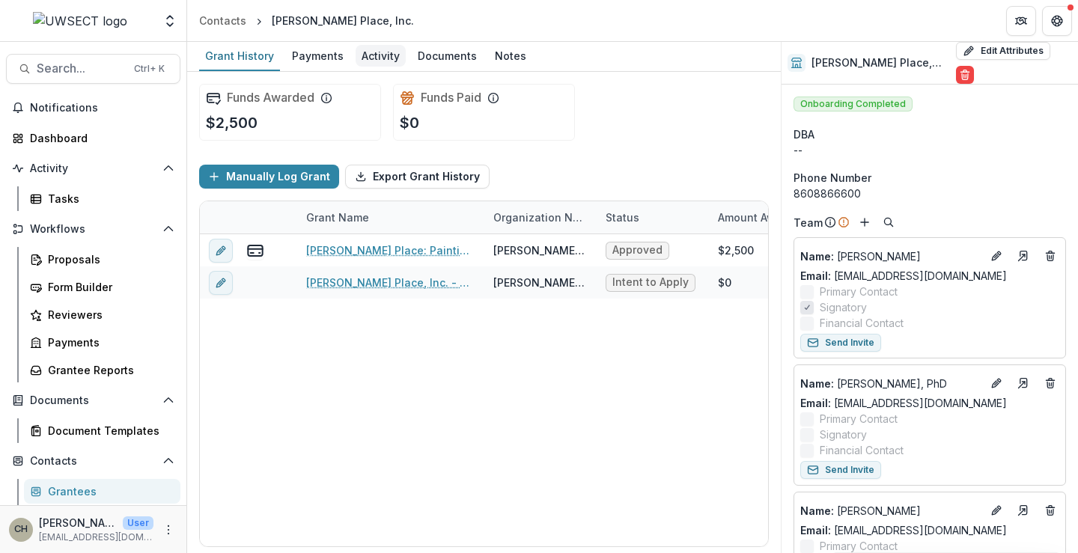
click at [372, 53] on div "Activity" at bounding box center [381, 56] width 50 height 22
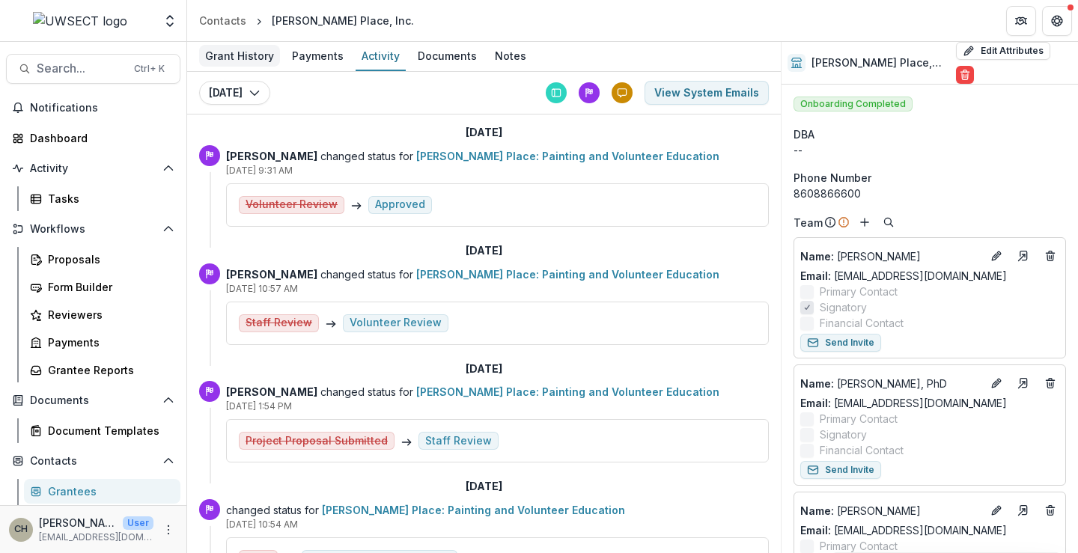
click at [238, 55] on div "Grant History" at bounding box center [239, 56] width 81 height 22
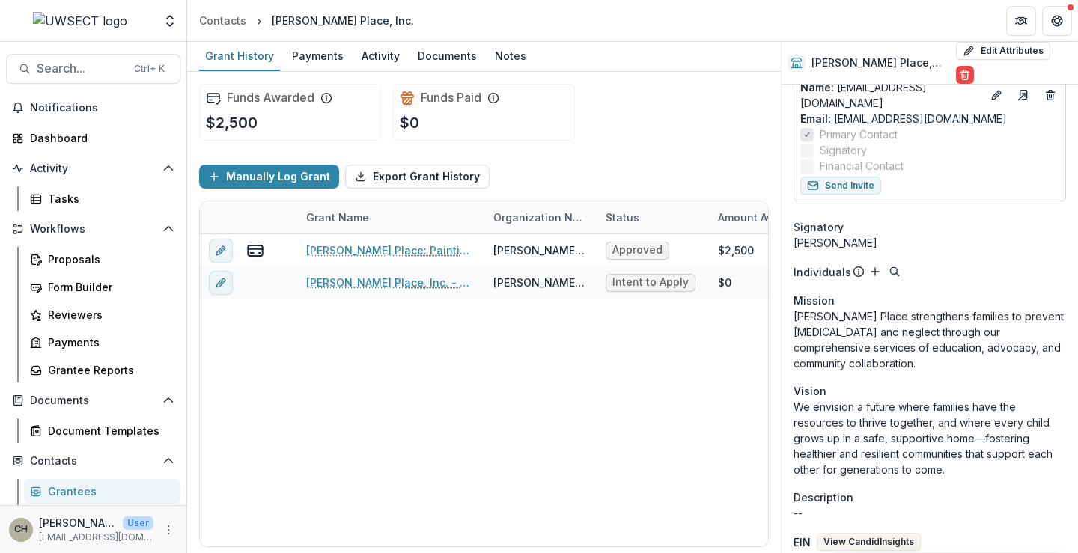
scroll to position [1123, 0]
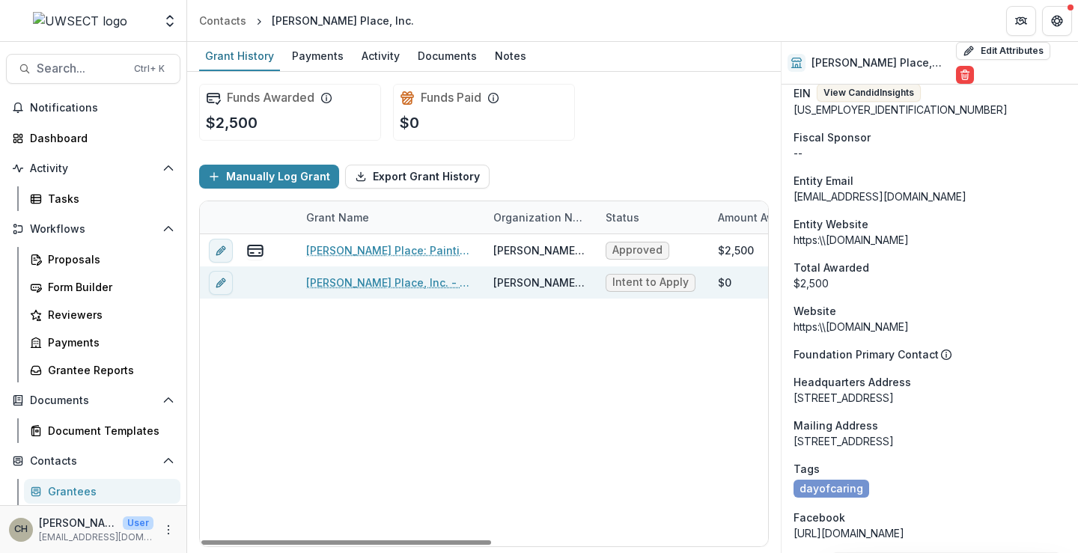
click at [388, 285] on link "[PERSON_NAME] Place, Inc. - 2025 - Partner Program Intent to Apply" at bounding box center [390, 283] width 169 height 16
